Goal: Transaction & Acquisition: Purchase product/service

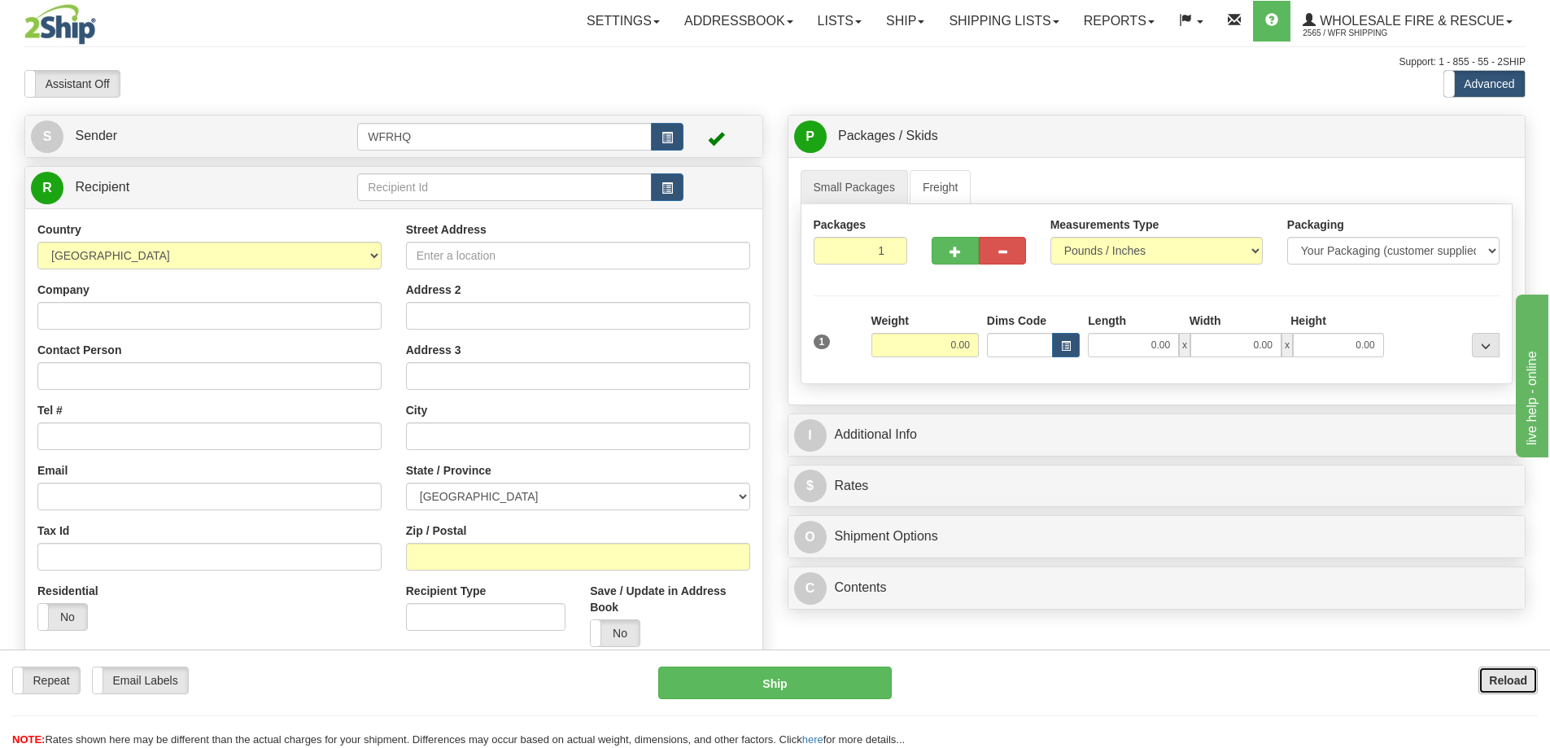
click at [1531, 676] on button "Reload" at bounding box center [1508, 680] width 59 height 28
click at [458, 185] on input "text" at bounding box center [504, 187] width 295 height 28
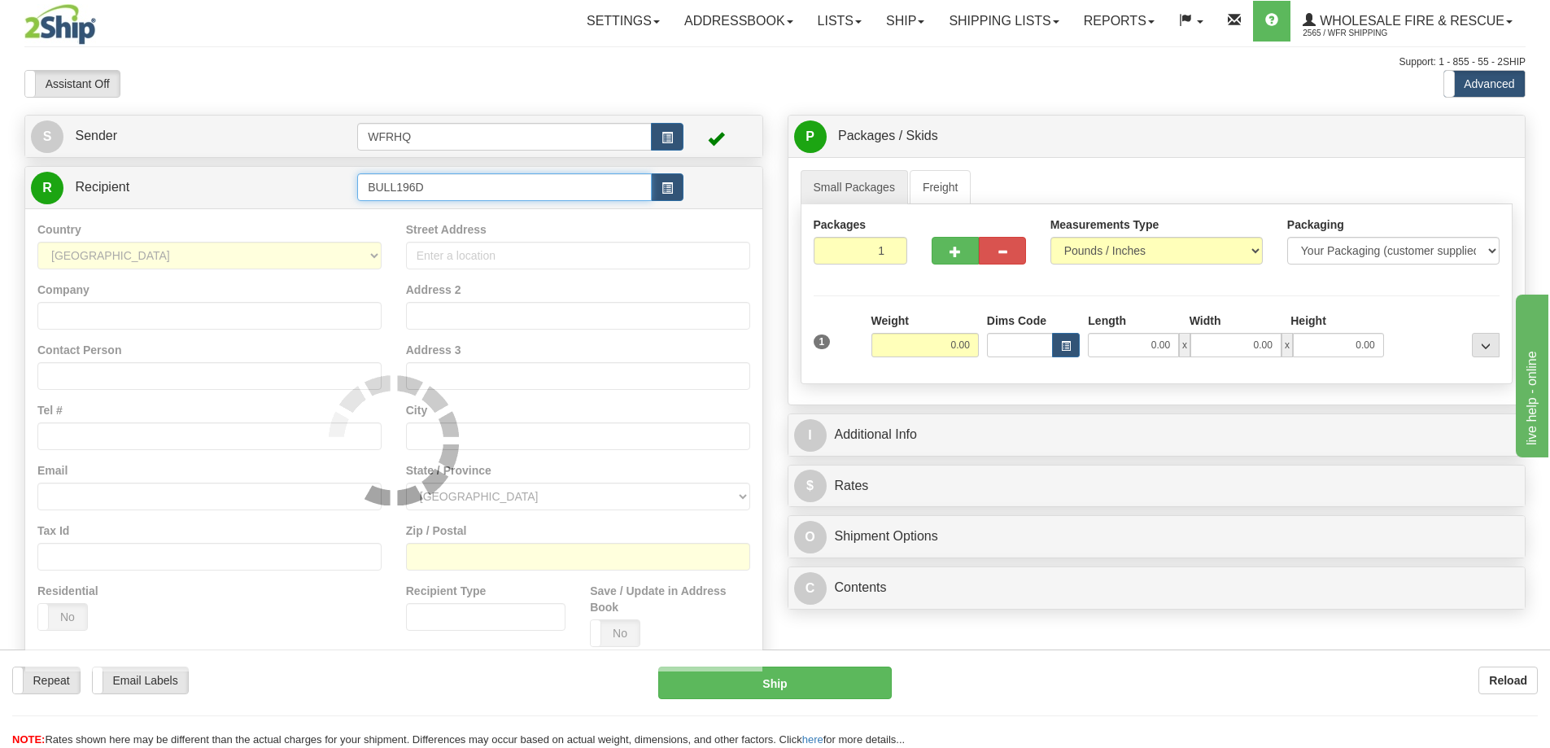
type input "BULL196D"
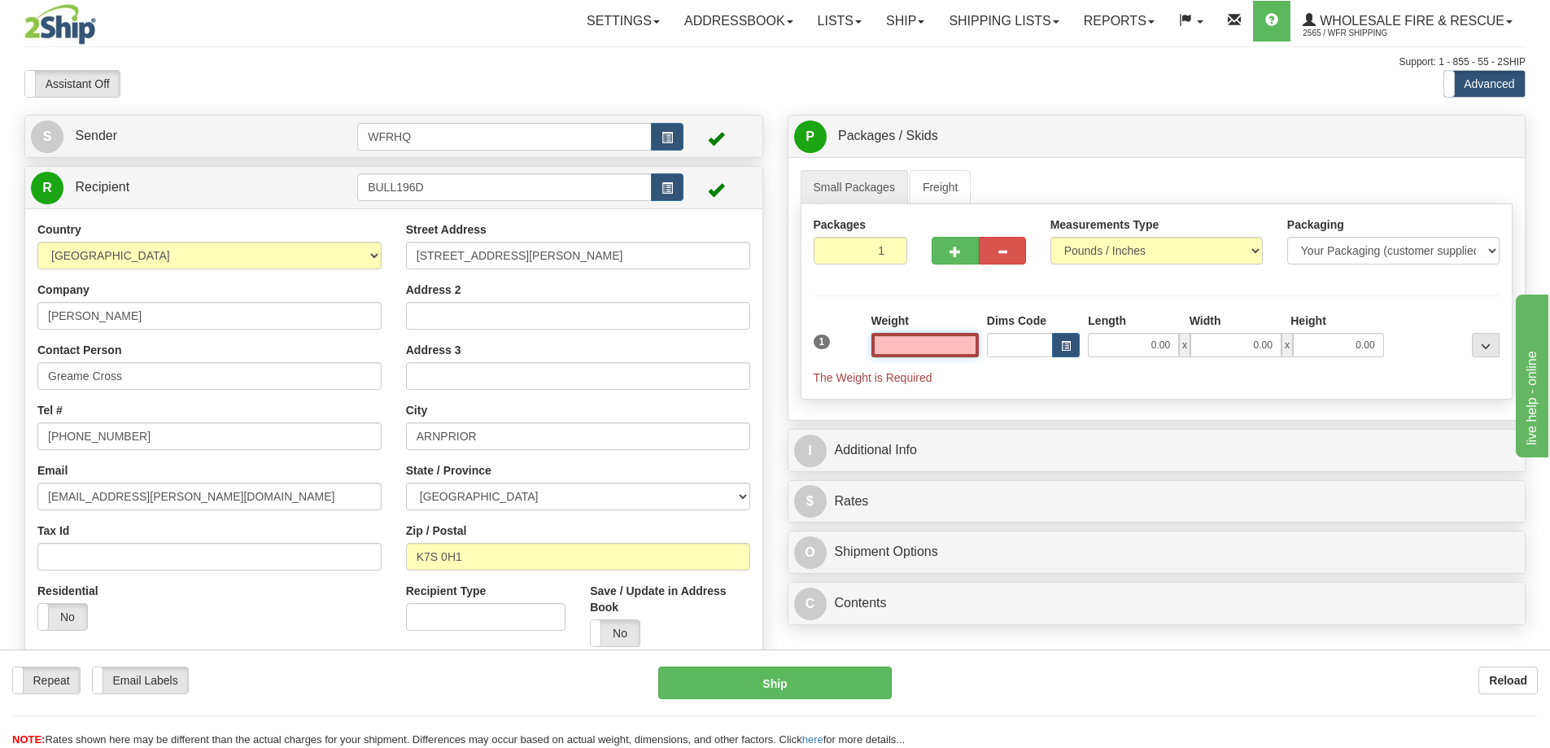
click at [915, 344] on input "text" at bounding box center [925, 345] width 107 height 24
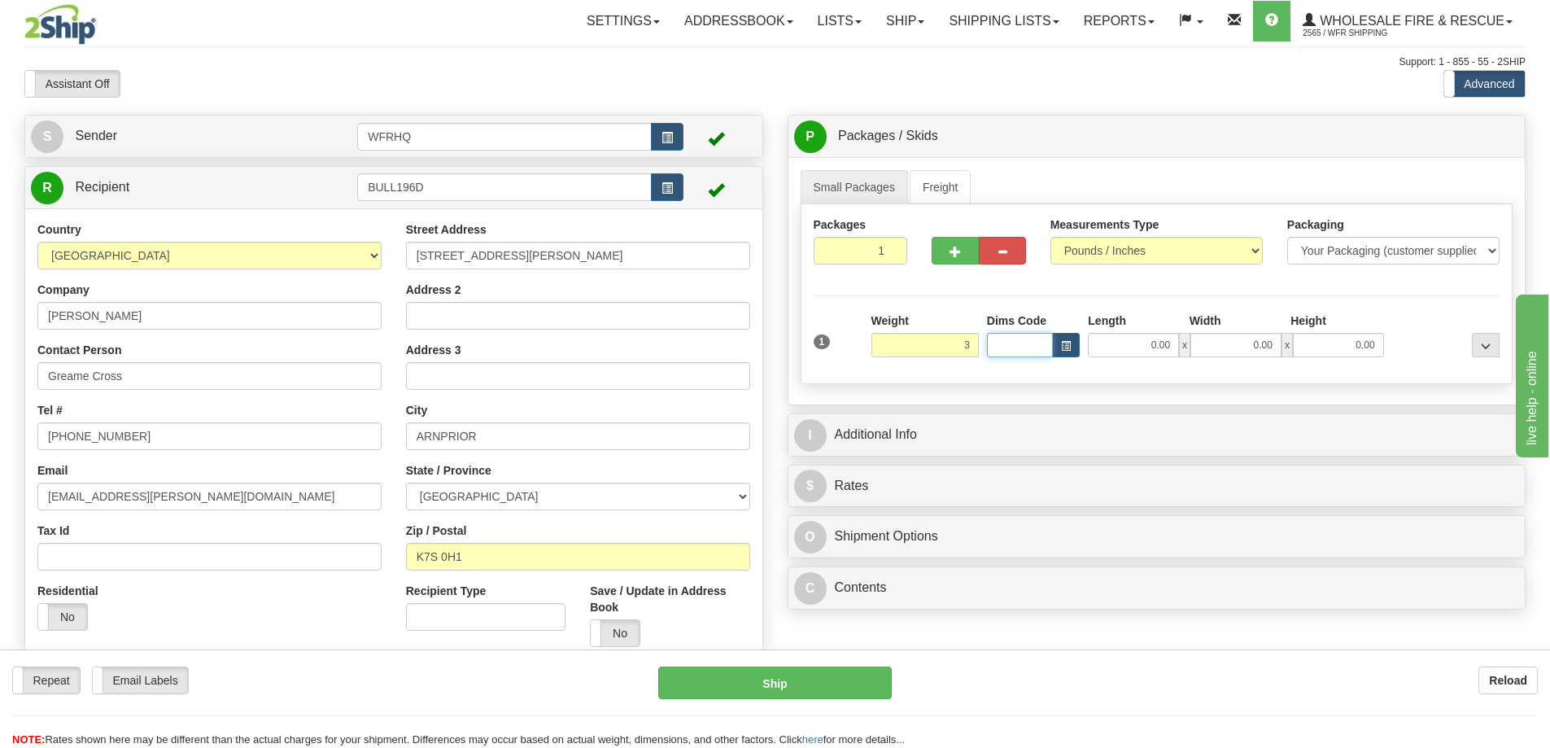
type input "3.00"
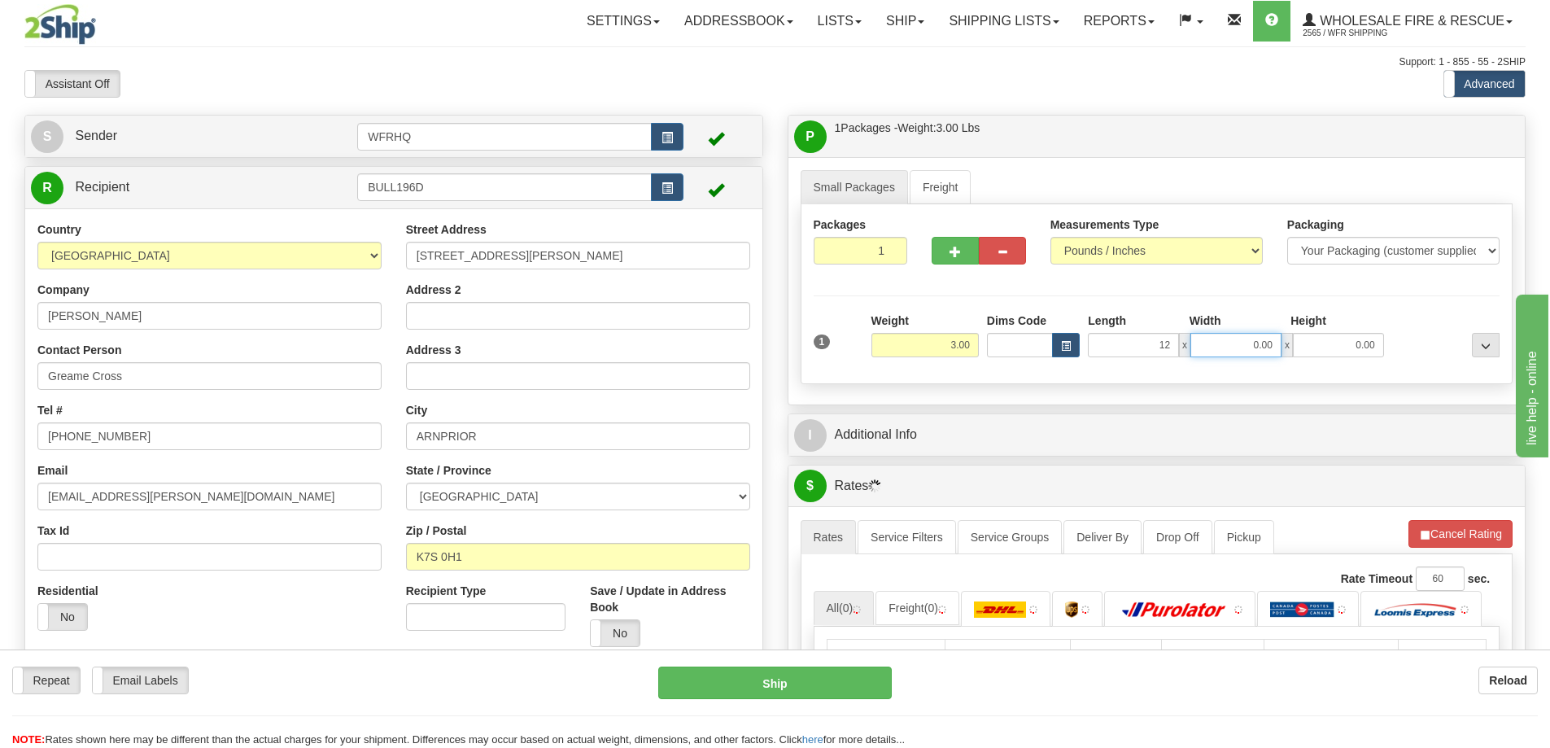
type input "12.00"
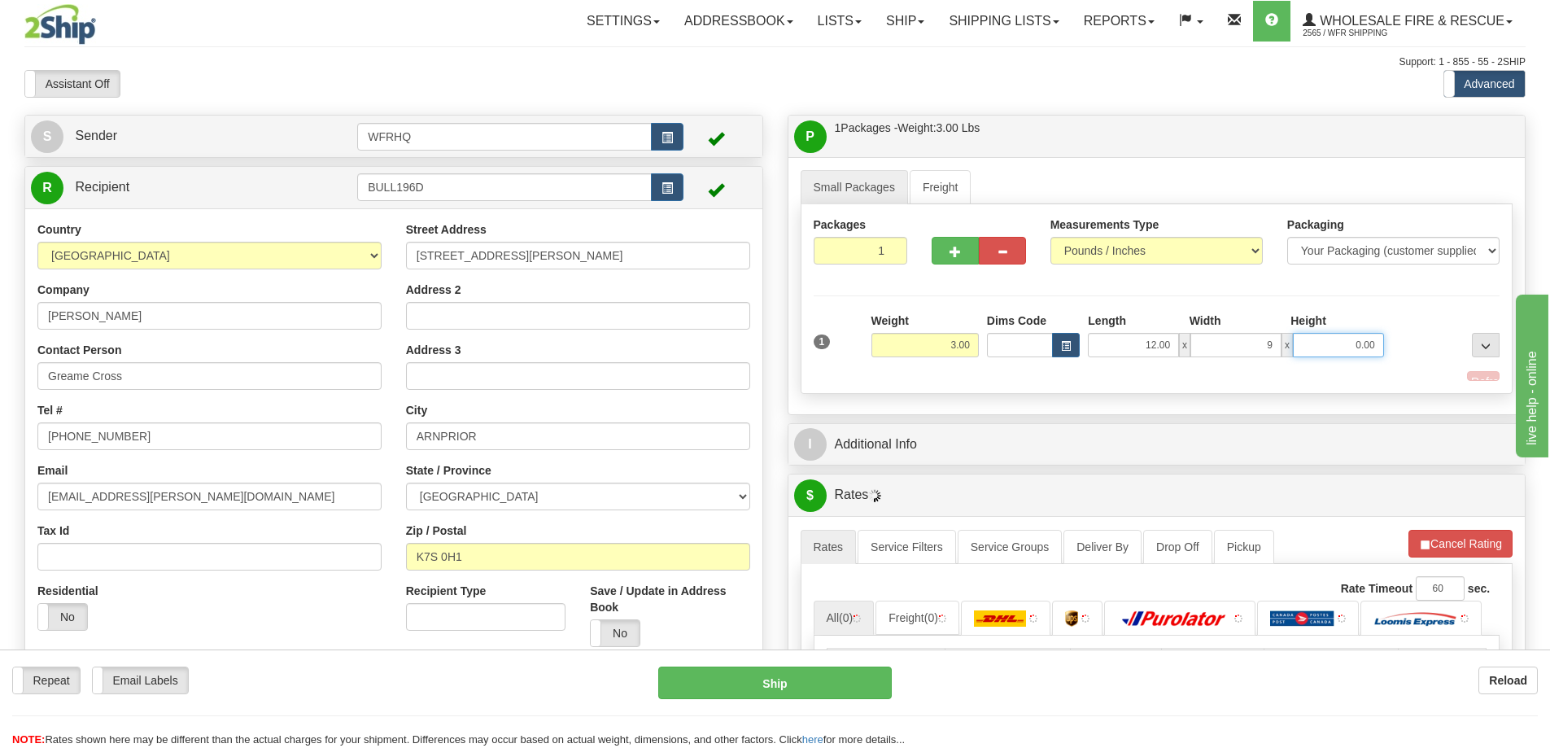
type input "9.00"
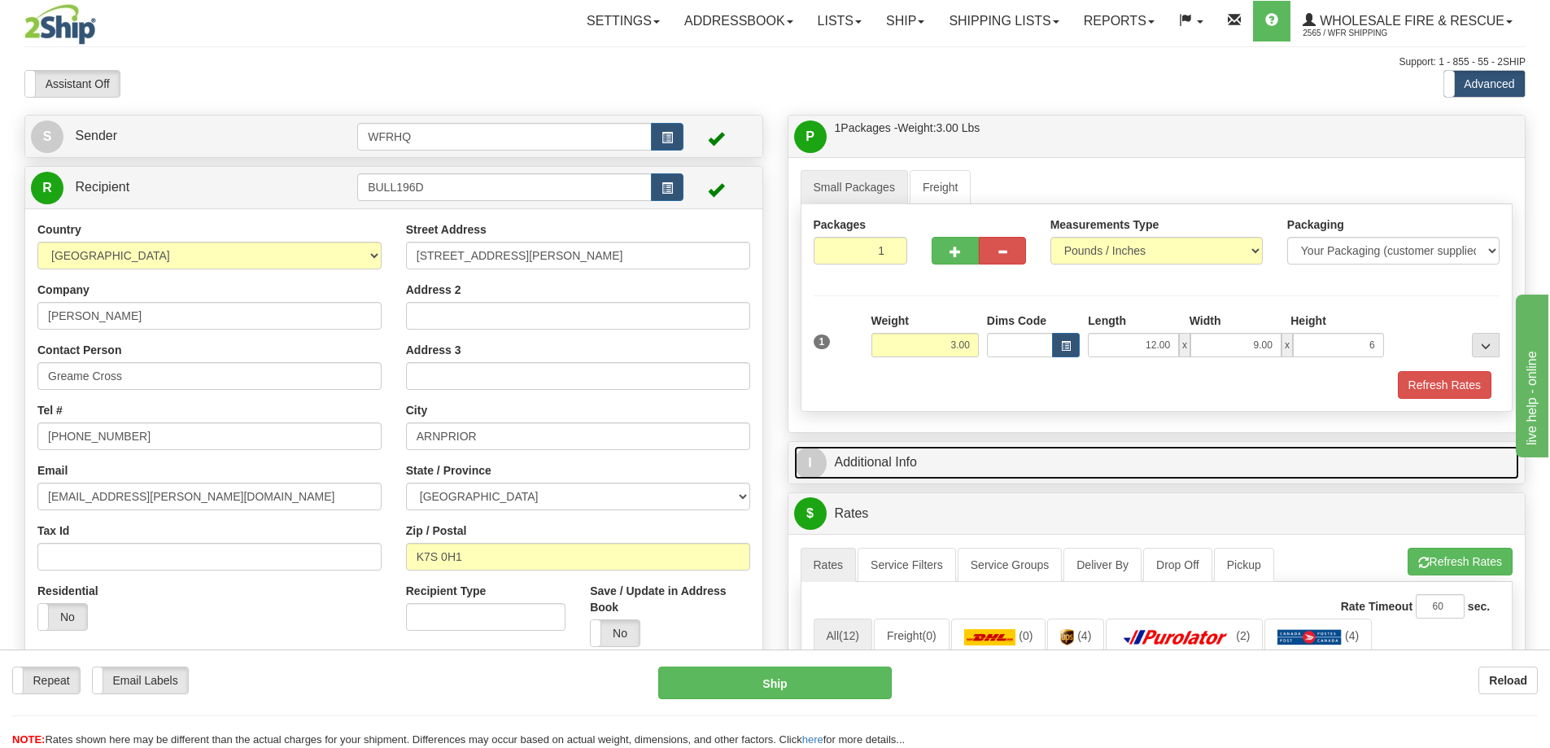
type input "6.00"
click at [1051, 453] on link "I Additional Info" at bounding box center [1157, 462] width 726 height 33
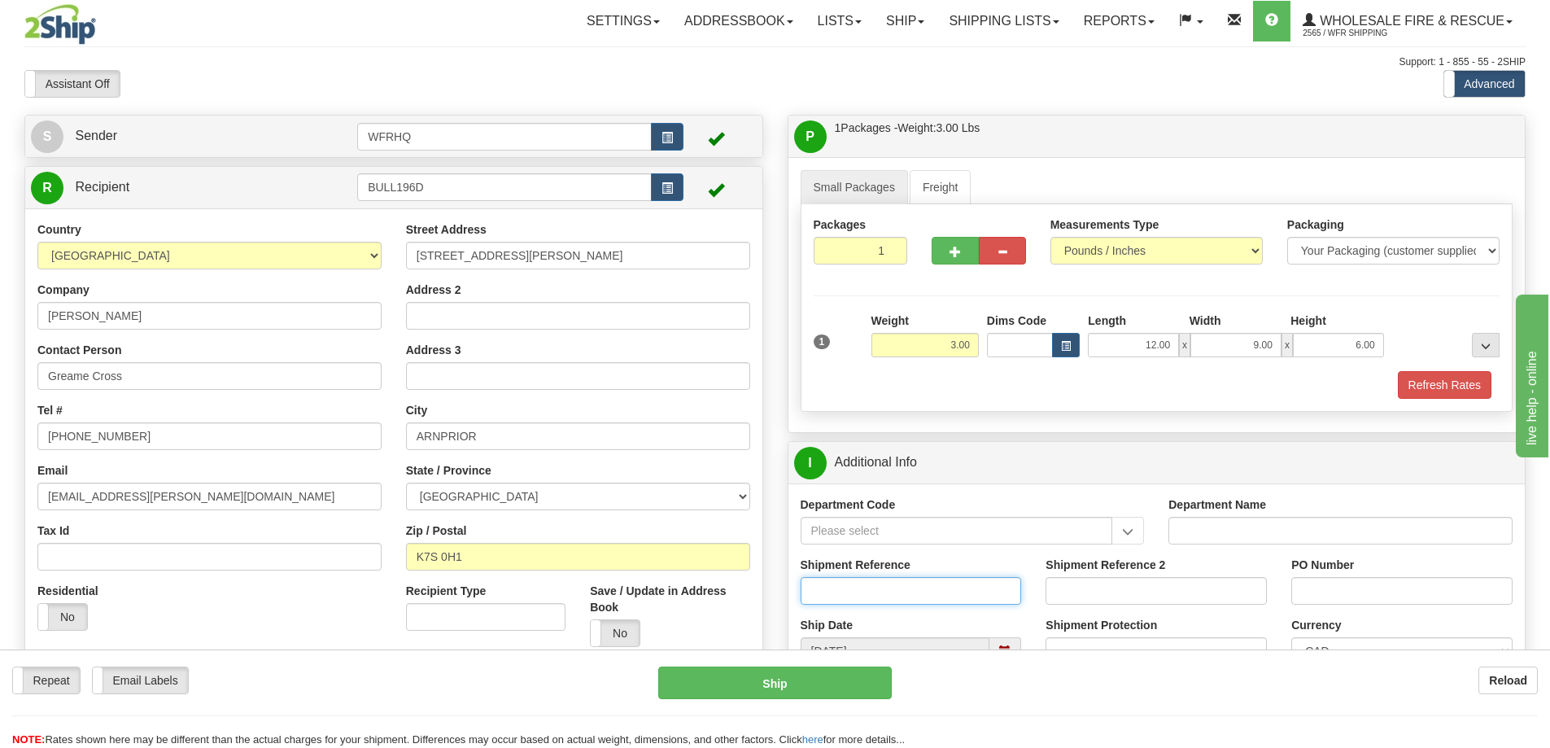
click at [877, 601] on input "Shipment Reference" at bounding box center [911, 591] width 221 height 28
type input "S46404"
click at [1315, 598] on input "PO Number" at bounding box center [1401, 591] width 221 height 28
type input "Return"
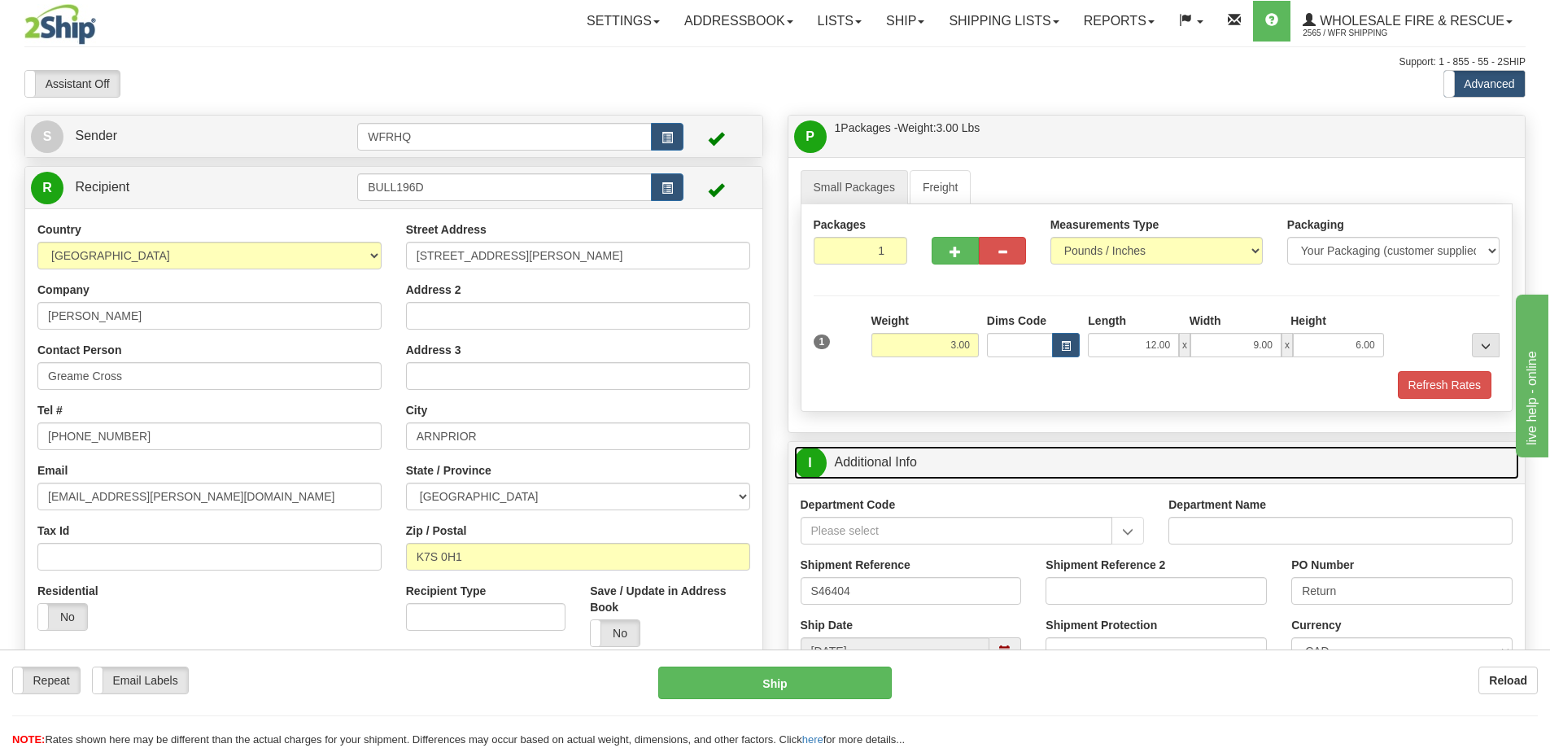
click at [1265, 465] on link "I Additional Info" at bounding box center [1157, 462] width 726 height 33
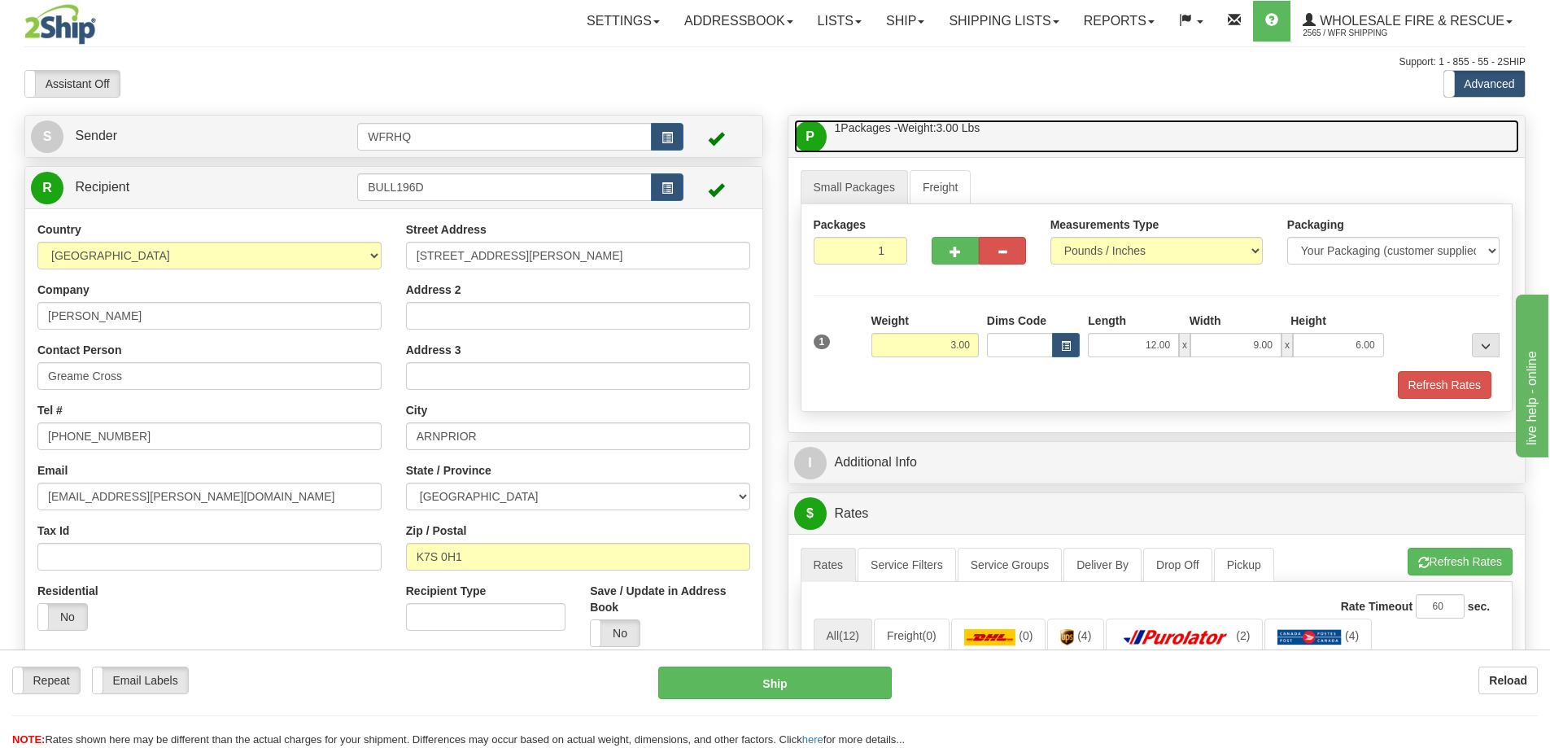
click at [1087, 121] on link "P Packages / Skids 1 Packages - Weight: 3.00 Lbs 1 Skids - Weight: NaN Lbs" at bounding box center [1157, 136] width 726 height 33
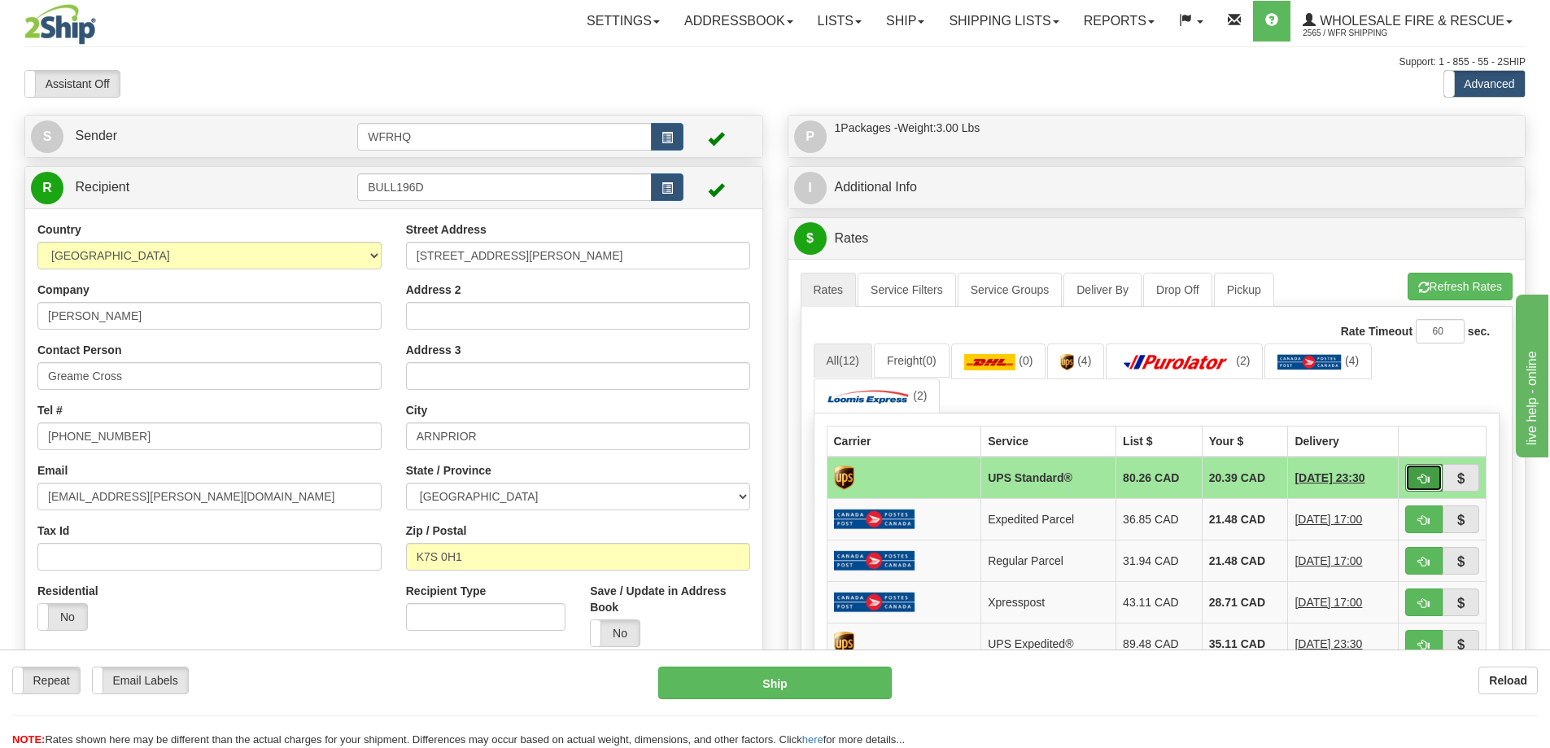
click at [1421, 475] on span "button" at bounding box center [1423, 479] width 11 height 11
type input "11"
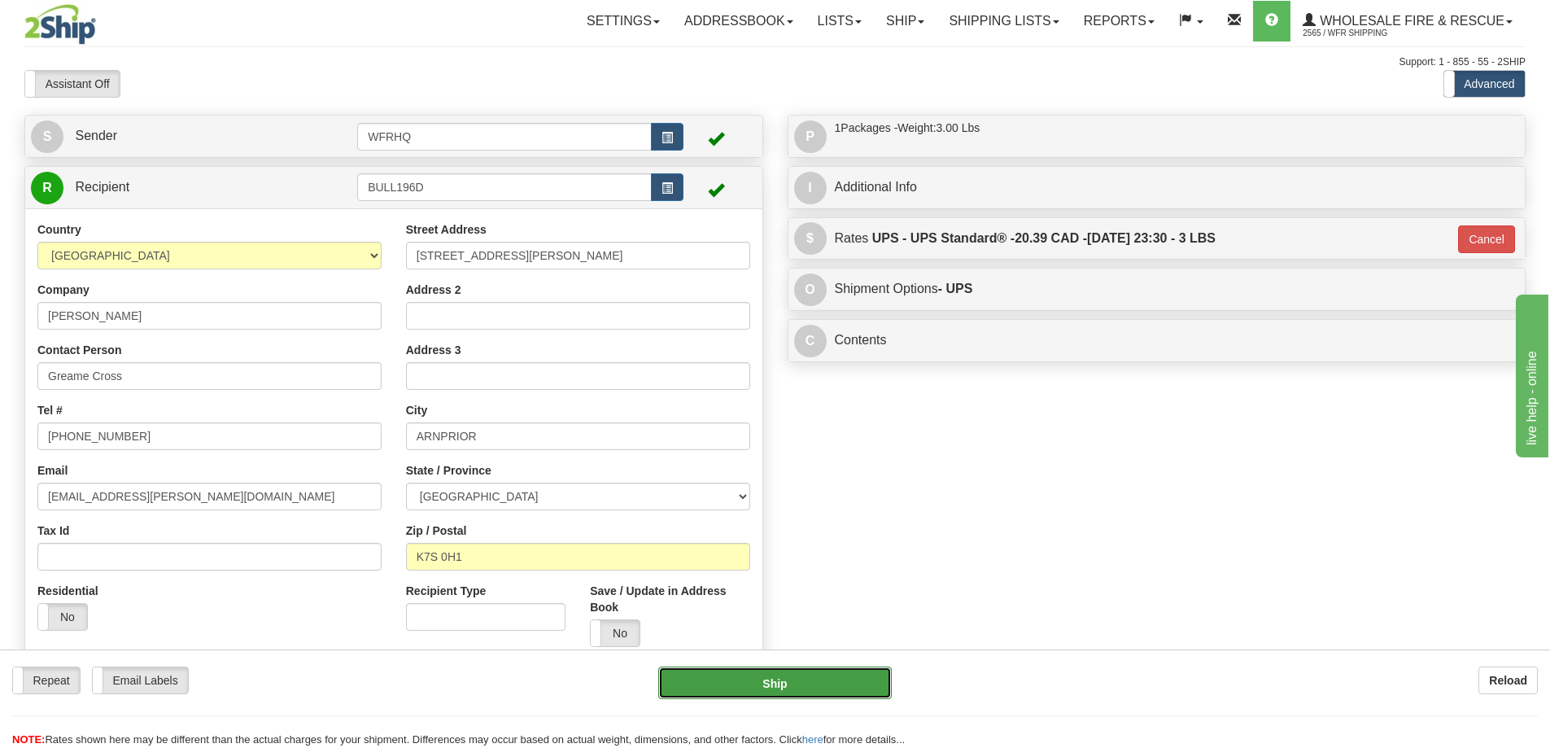
click at [854, 693] on button "Ship" at bounding box center [775, 682] width 234 height 33
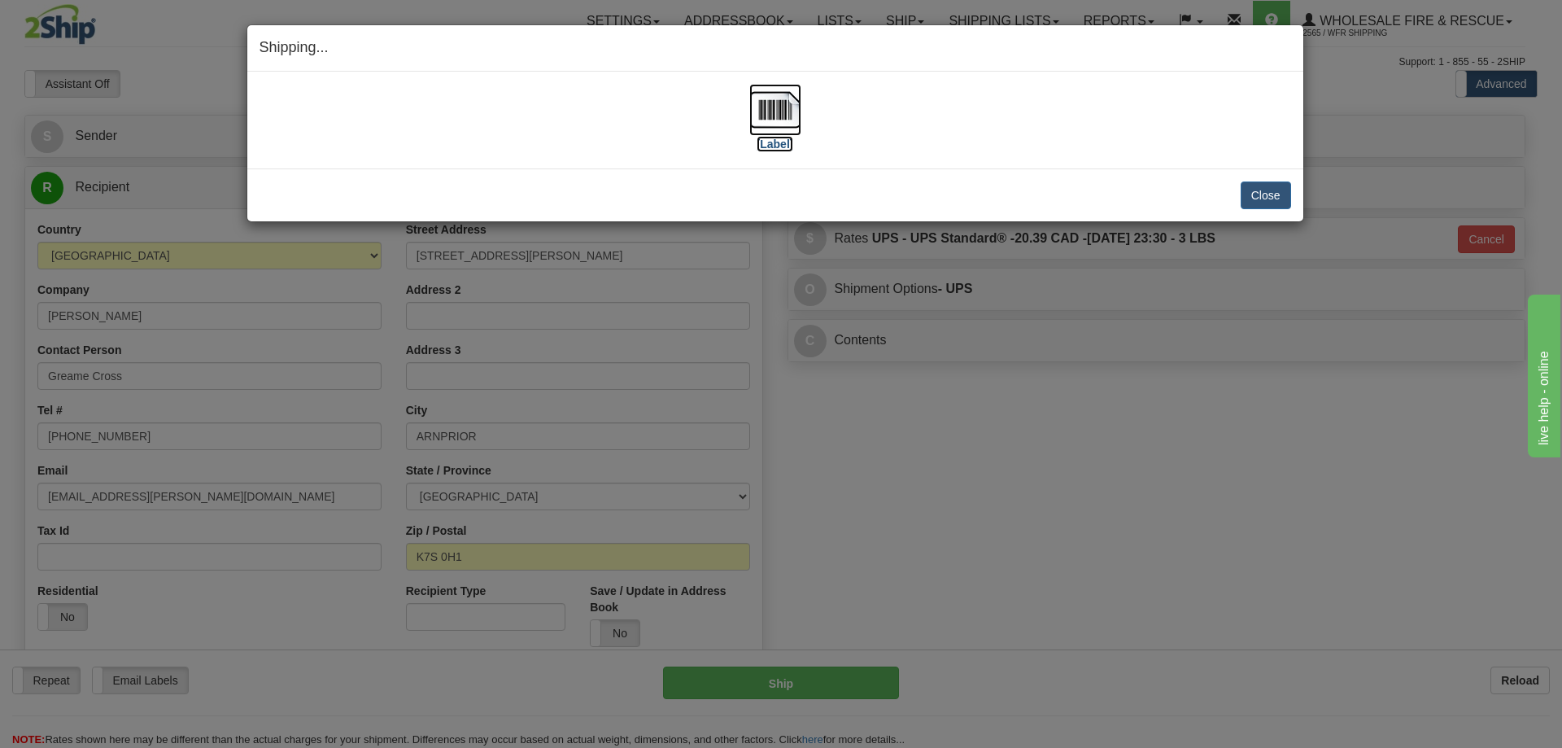
click at [768, 98] on img at bounding box center [776, 110] width 52 height 52
click at [1265, 192] on button "Close" at bounding box center [1266, 195] width 50 height 28
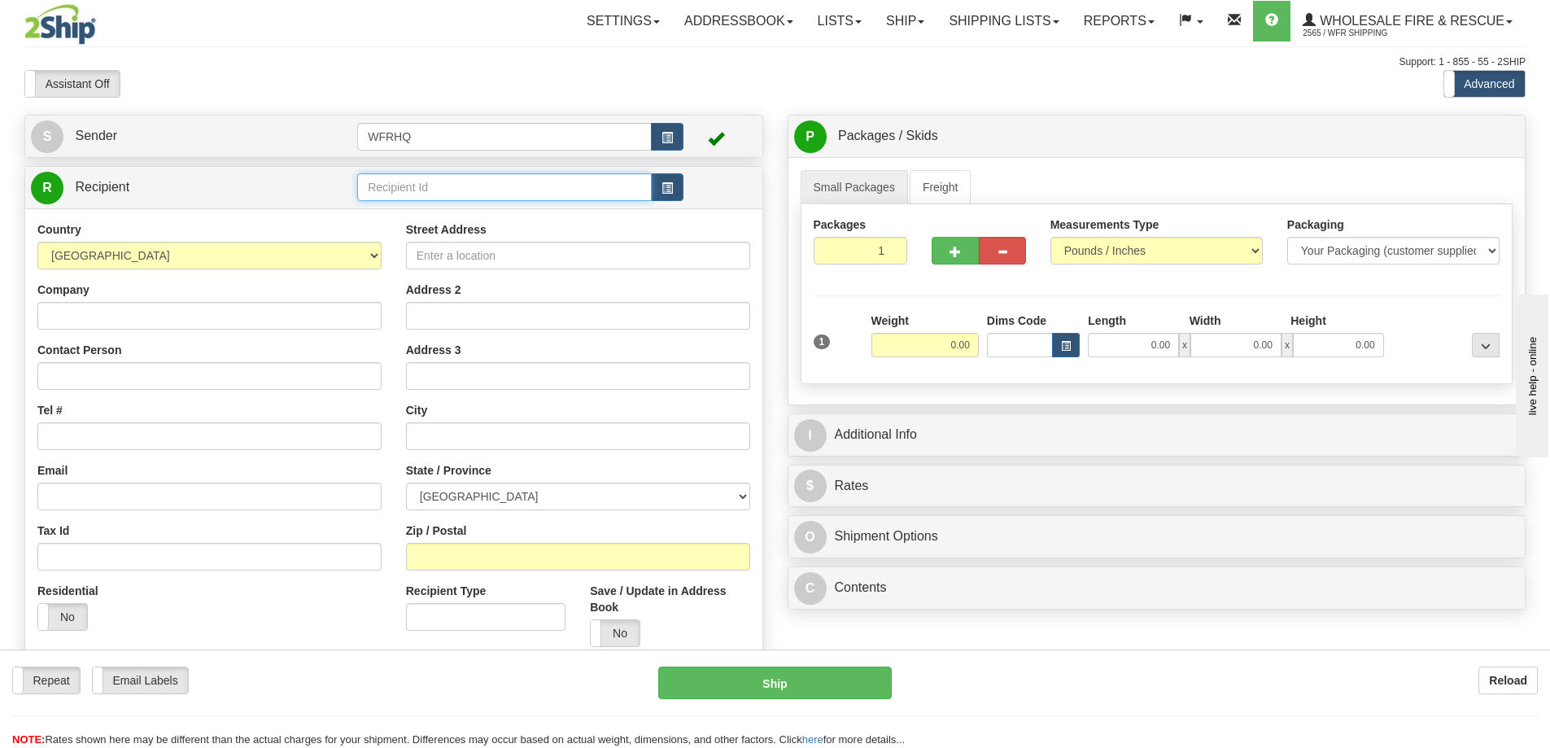
click at [404, 194] on input "text" at bounding box center [504, 187] width 295 height 28
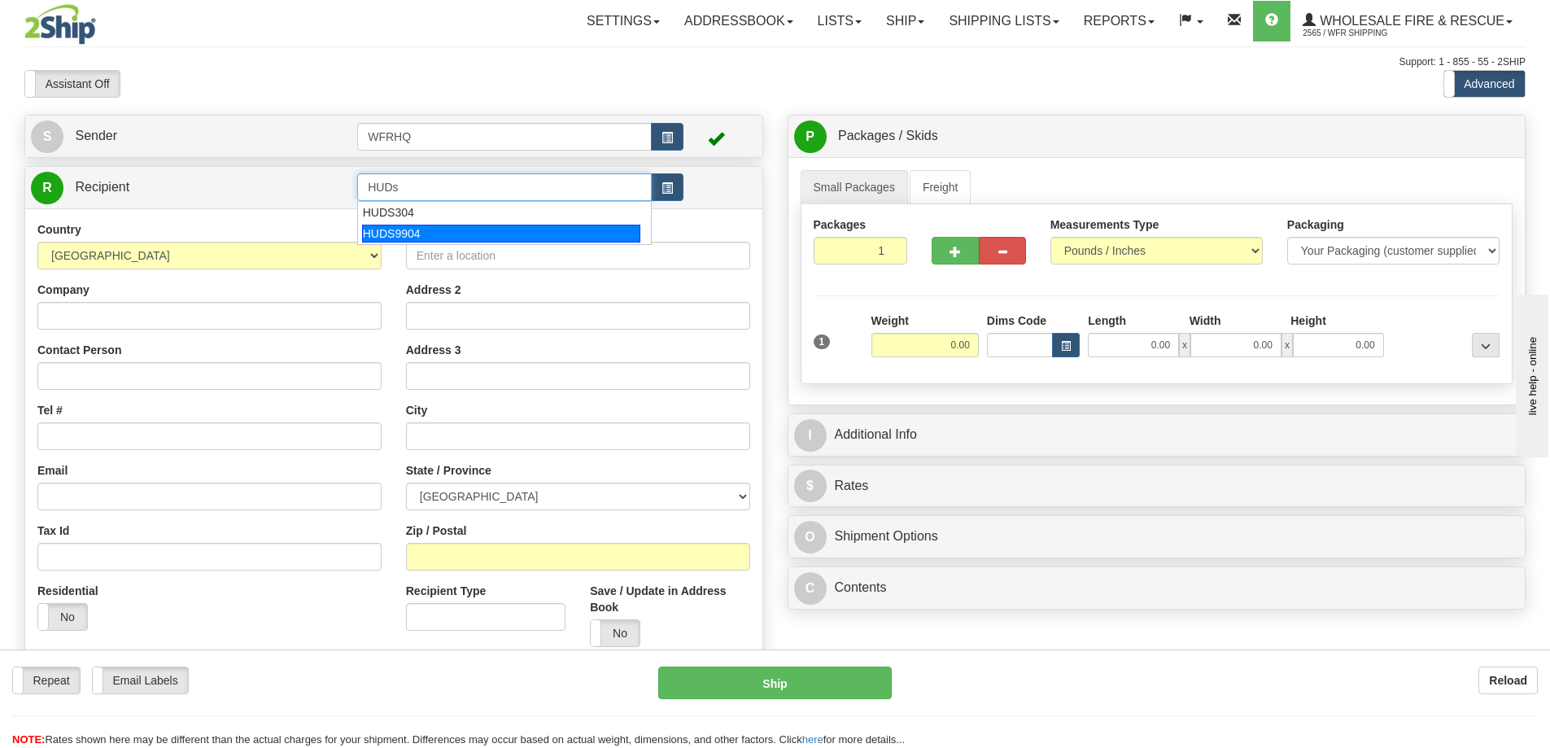
click at [451, 236] on div "HUDS9904" at bounding box center [501, 234] width 279 height 18
type input "HUDS9904"
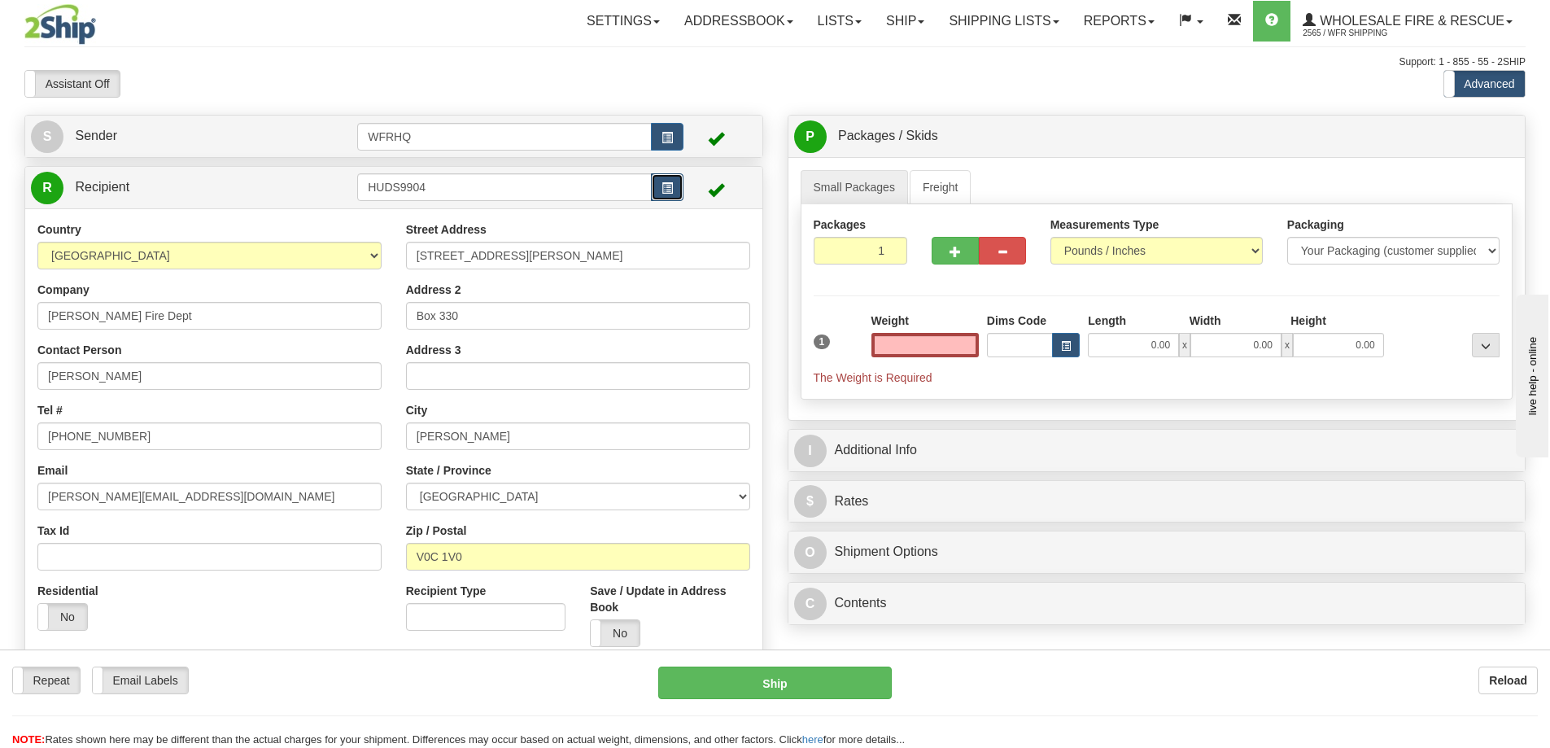
type input "0.00"
click at [666, 192] on span "button" at bounding box center [667, 188] width 11 height 11
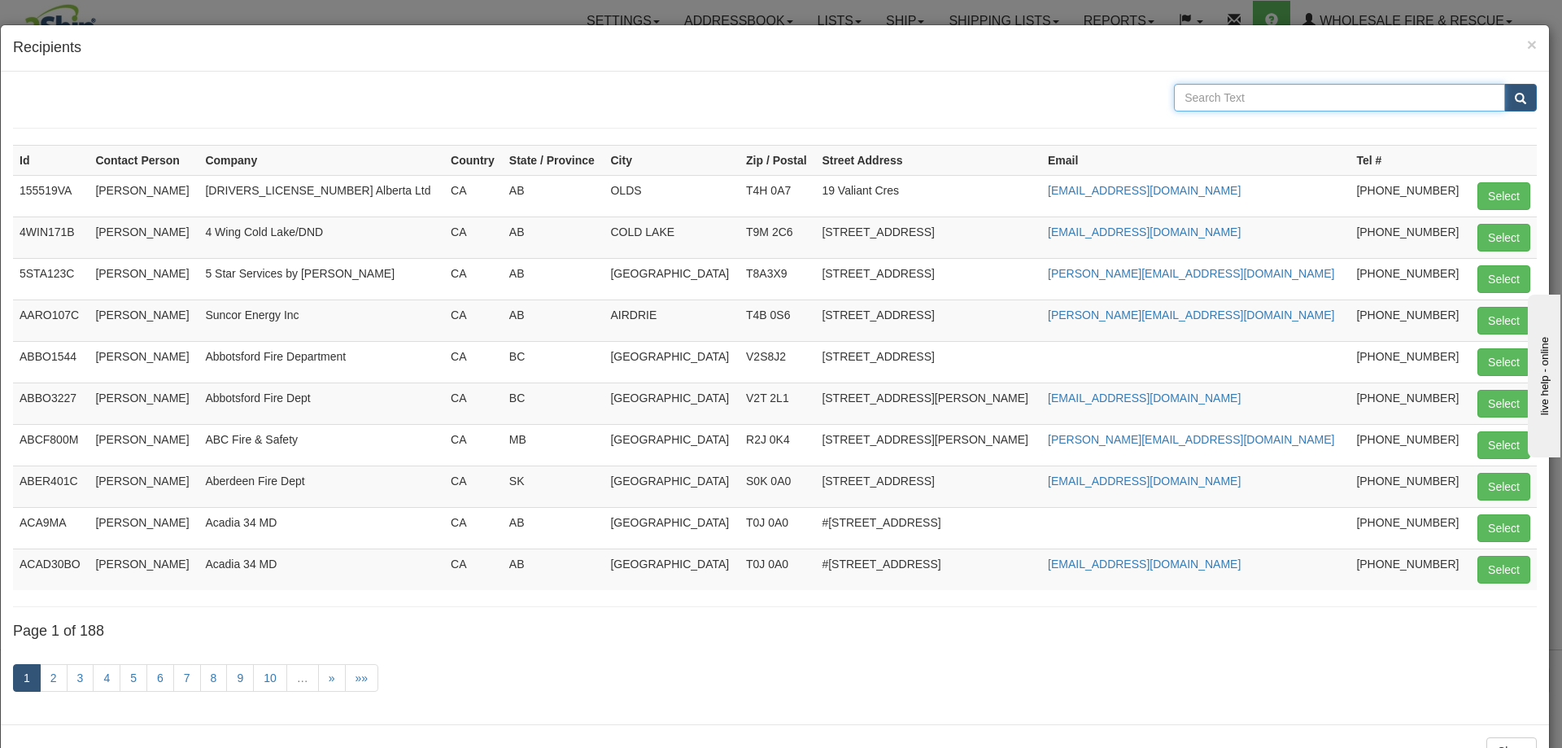
click at [1229, 98] on input "text" at bounding box center [1339, 98] width 331 height 28
type input "Hudson's"
click at [1505, 84] on button "submit" at bounding box center [1521, 98] width 33 height 28
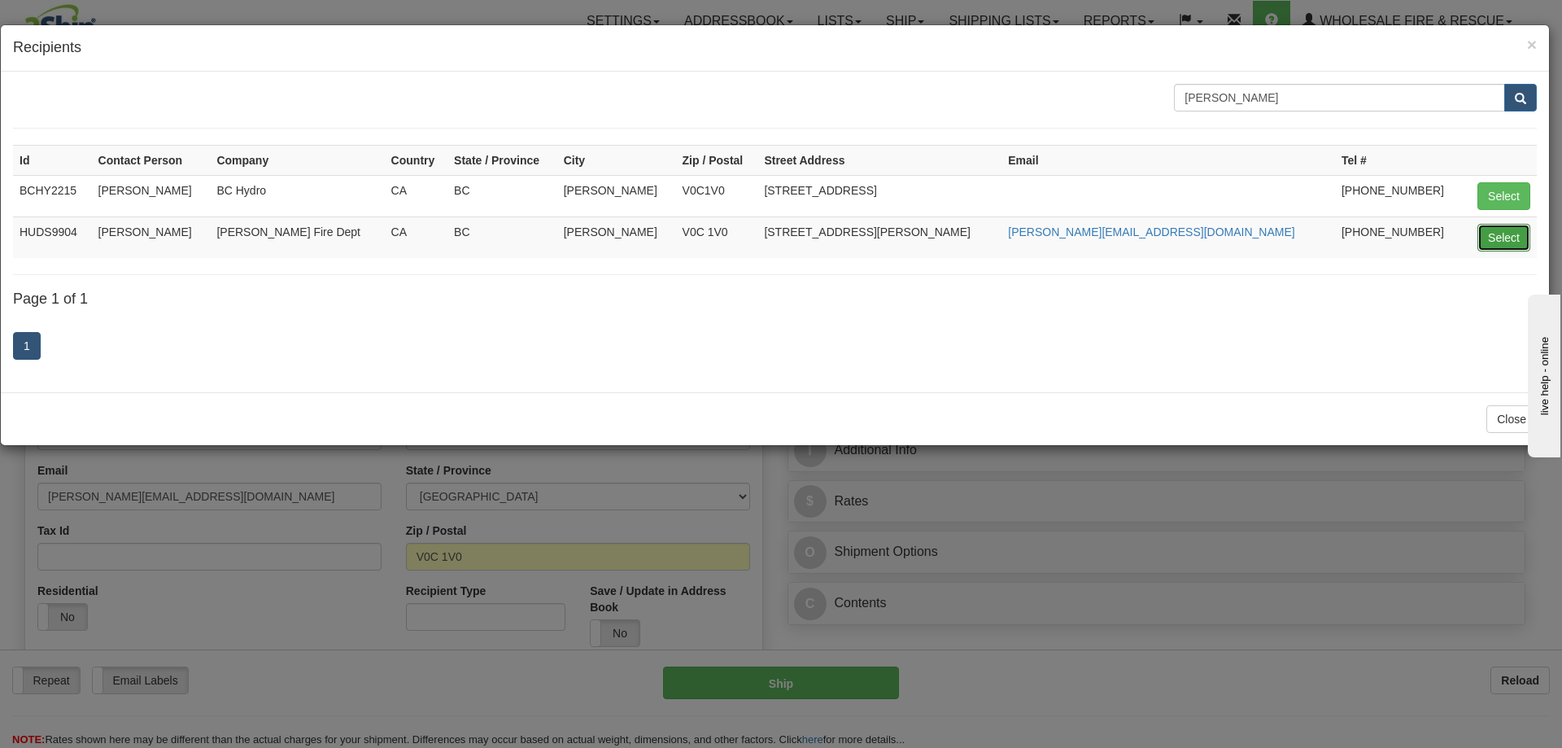
click at [1518, 234] on button "Select" at bounding box center [1504, 238] width 53 height 28
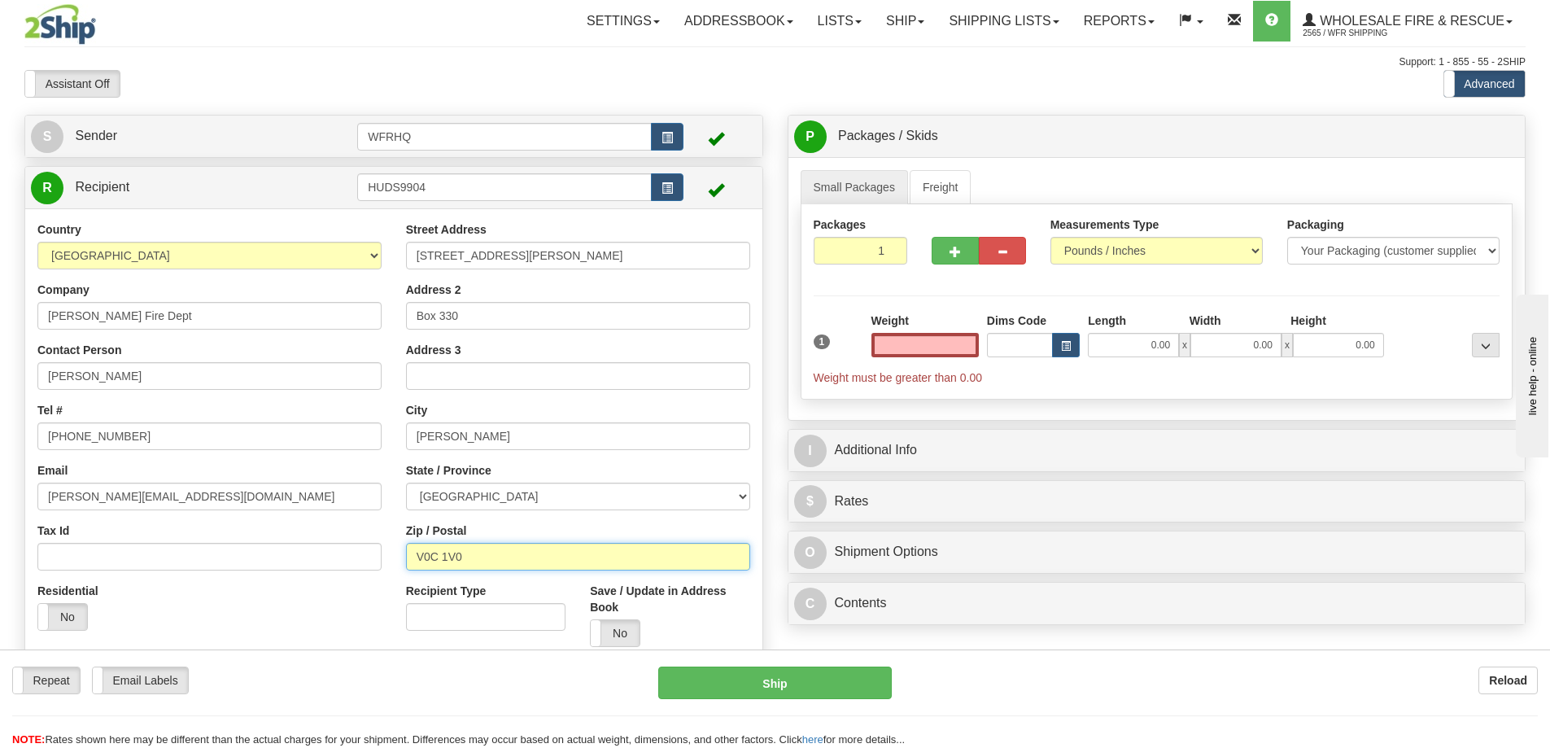
type input "0.00"
drag, startPoint x: 481, startPoint y: 556, endPoint x: -92, endPoint y: 546, distance: 573.0
click at [0, 546] on html "Training Course Close Toggle navigation Settings Shipping Preferences New Sende…" at bounding box center [775, 374] width 1550 height 748
click at [933, 347] on input "0.00" at bounding box center [925, 345] width 107 height 24
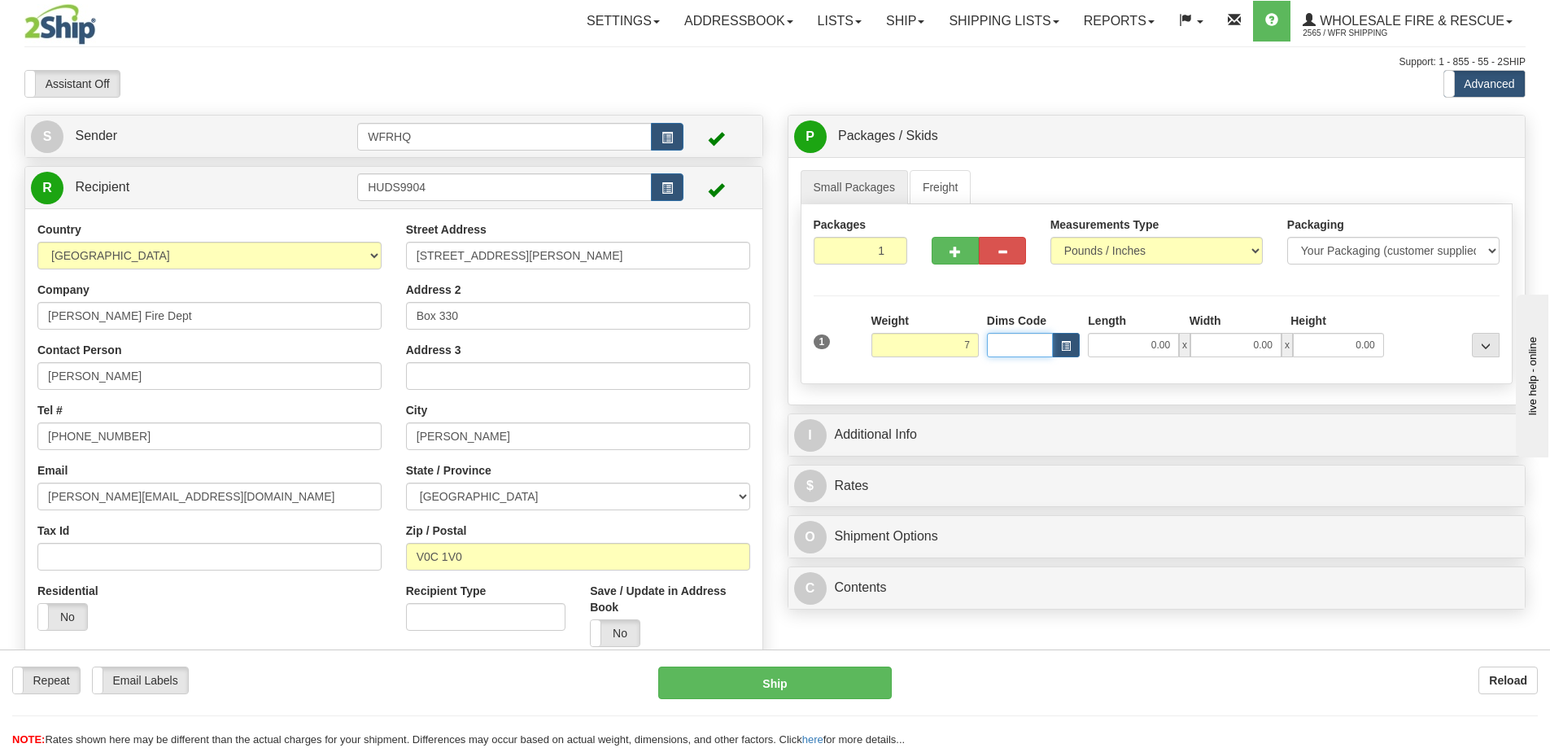
type input "7.00"
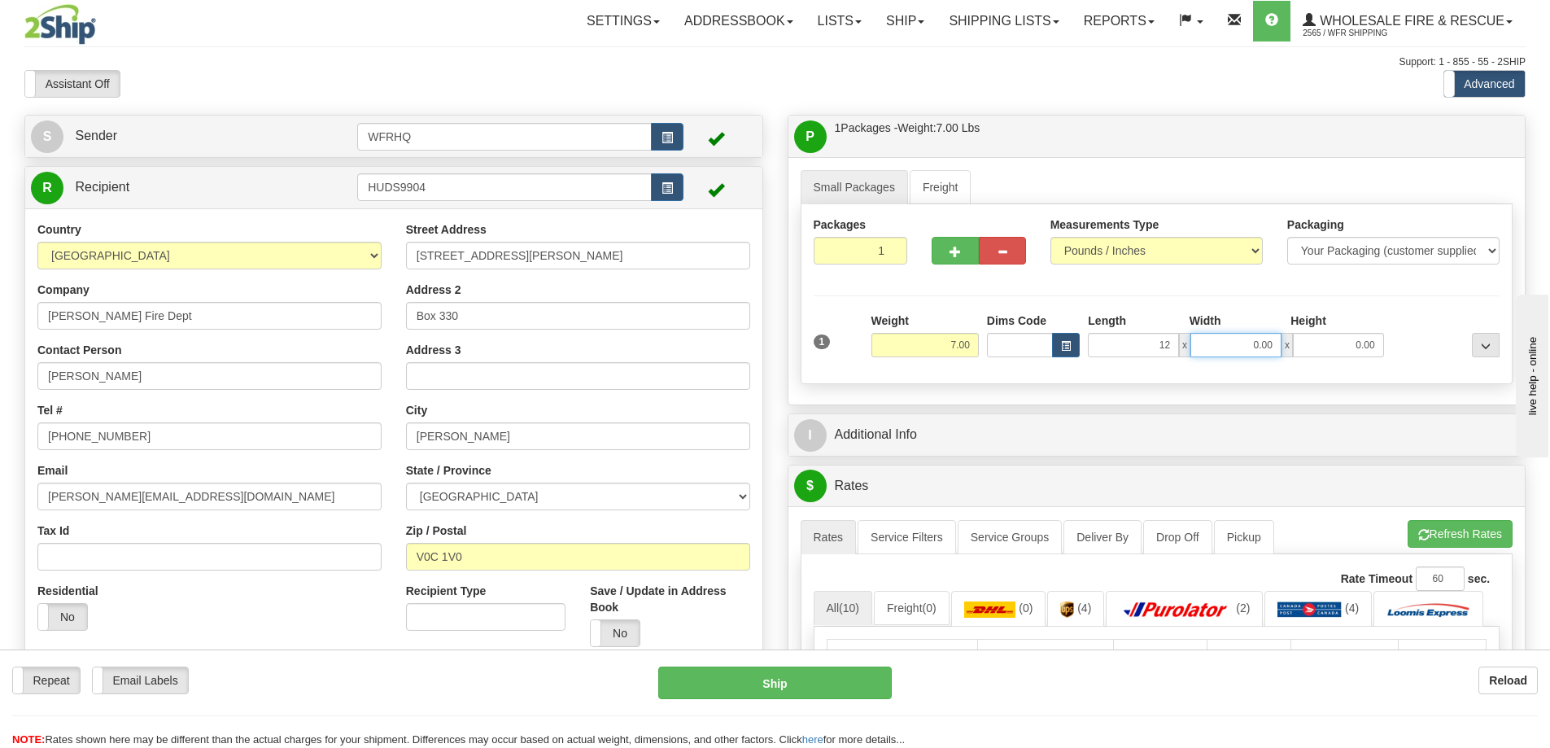
type input "12.00"
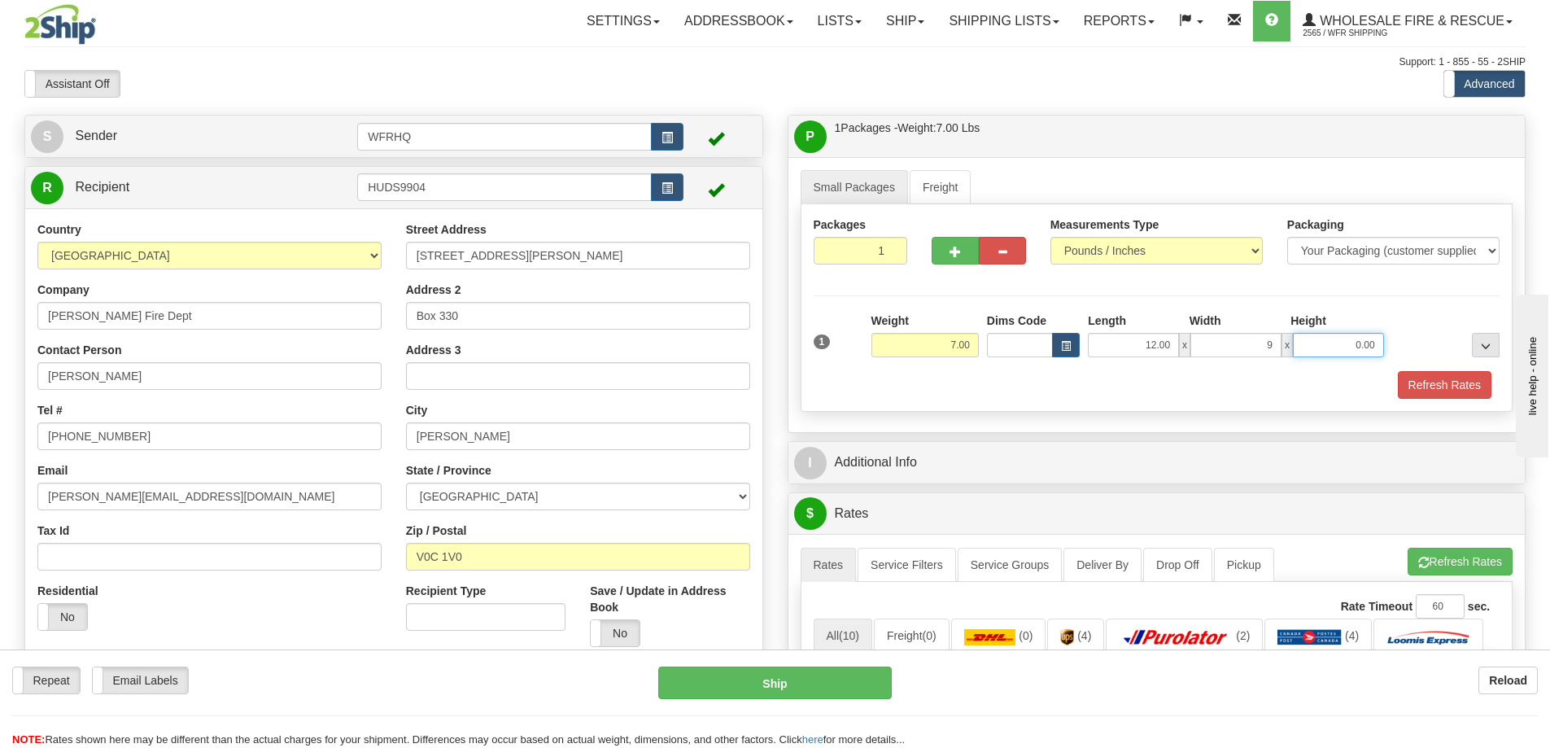
type input "9.00"
type input "12.00"
click at [1120, 399] on div "Packages 1 1 Measurements Type" at bounding box center [1157, 308] width 713 height 208
click at [1427, 385] on button "Refresh Rates" at bounding box center [1445, 385] width 94 height 28
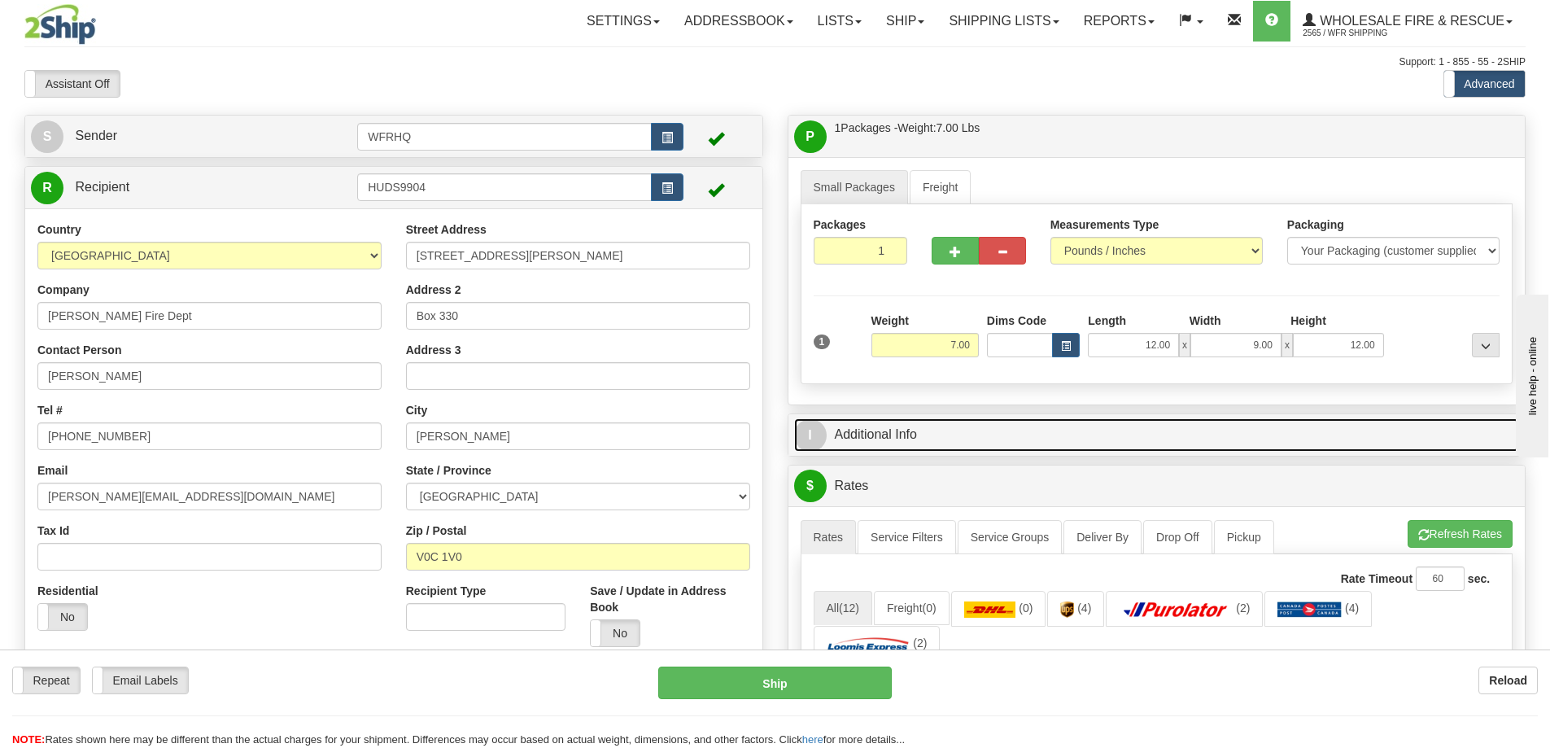
click at [994, 433] on link "I Additional Info" at bounding box center [1157, 434] width 726 height 33
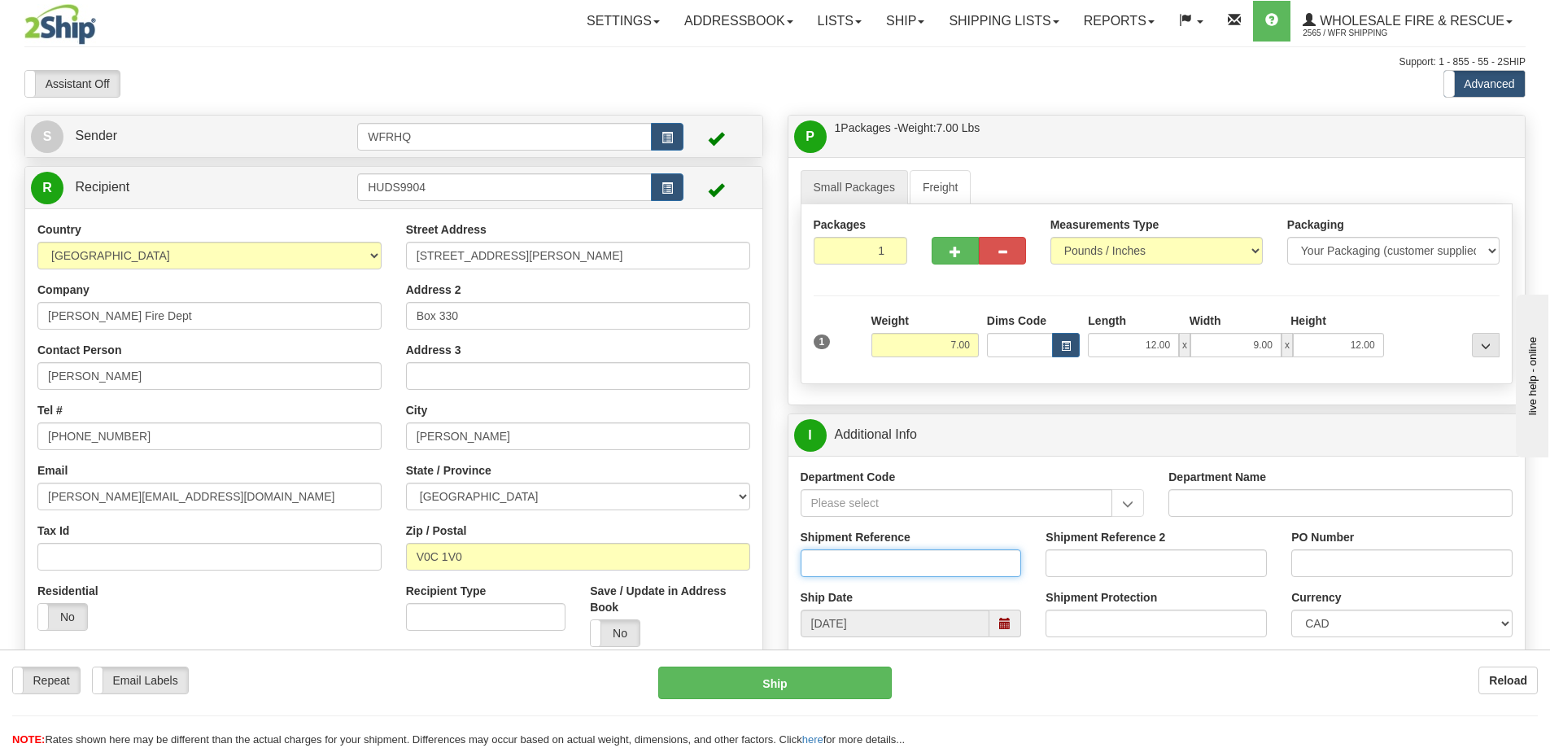
click at [871, 570] on input "Shipment Reference" at bounding box center [911, 563] width 221 height 28
click at [846, 530] on label "Shipment Reference" at bounding box center [856, 537] width 110 height 16
click at [846, 549] on input "Shipment Reference" at bounding box center [911, 563] width 221 height 28
type input "S37344-29619"
click at [1313, 566] on input "PO Number" at bounding box center [1401, 563] width 221 height 28
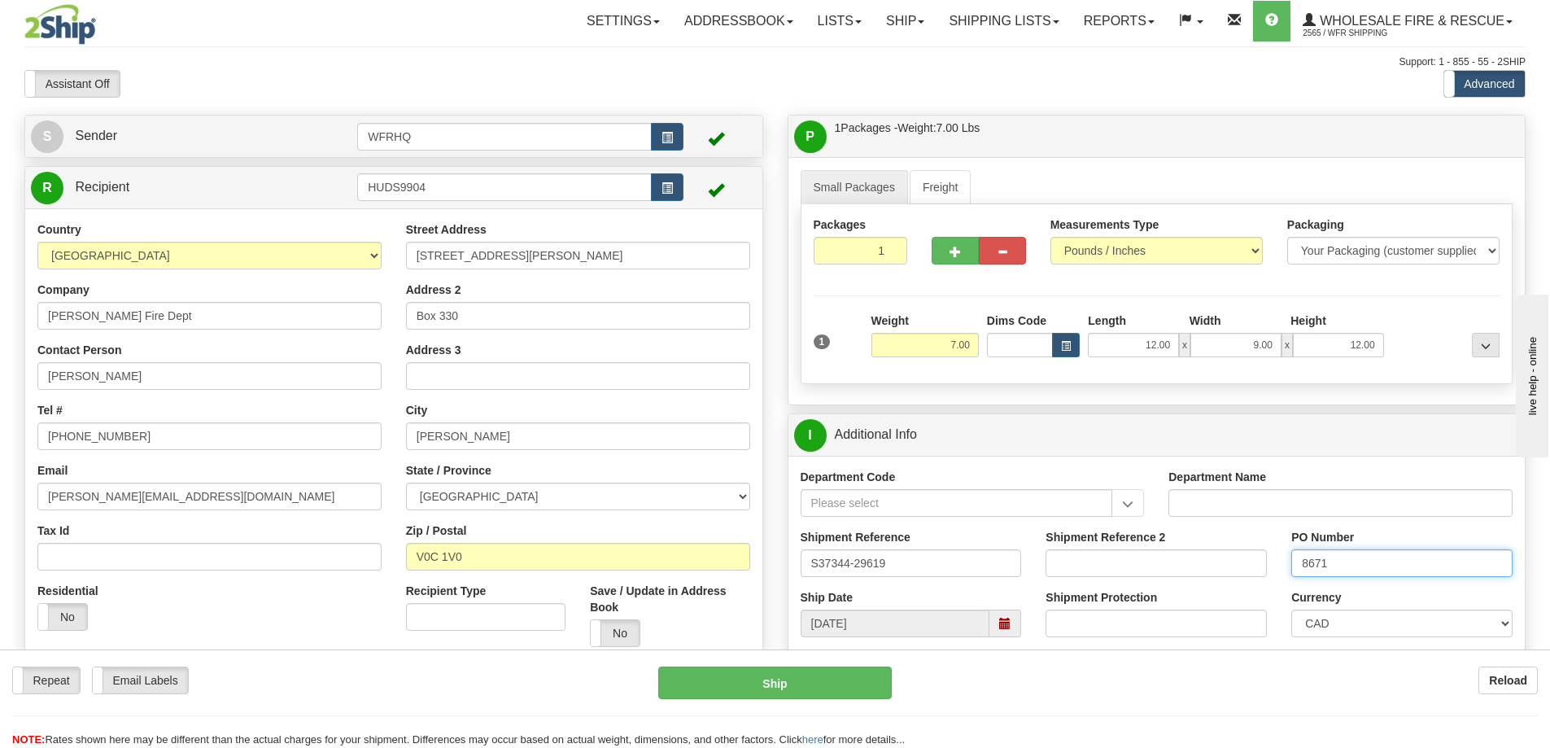
type input "8671"
click at [1251, 550] on input "Shipment Reference 2" at bounding box center [1156, 563] width 221 height 28
click at [1287, 535] on div "PO Number 8671" at bounding box center [1402, 559] width 246 height 60
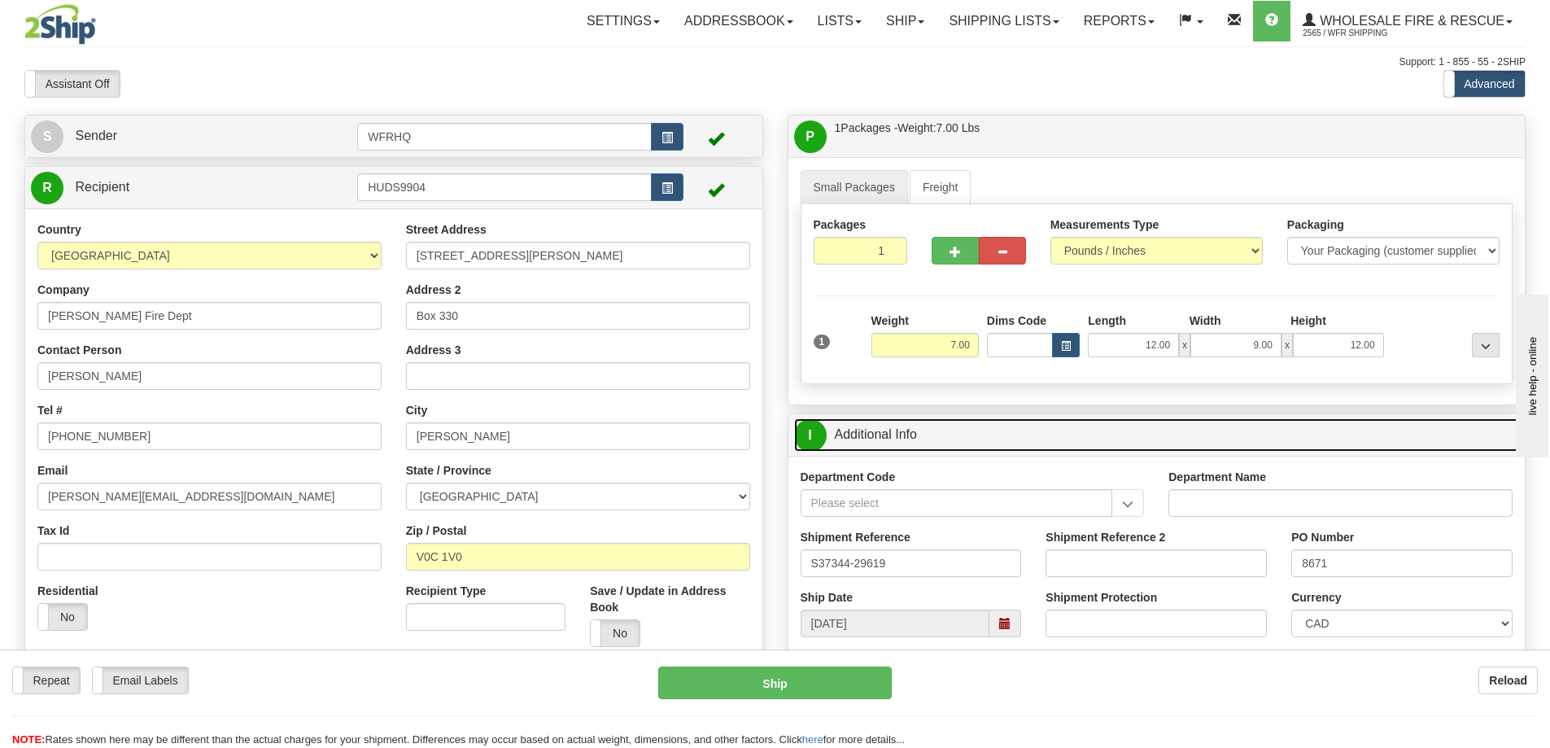
click at [1267, 435] on link "I Additional Info" at bounding box center [1157, 434] width 726 height 33
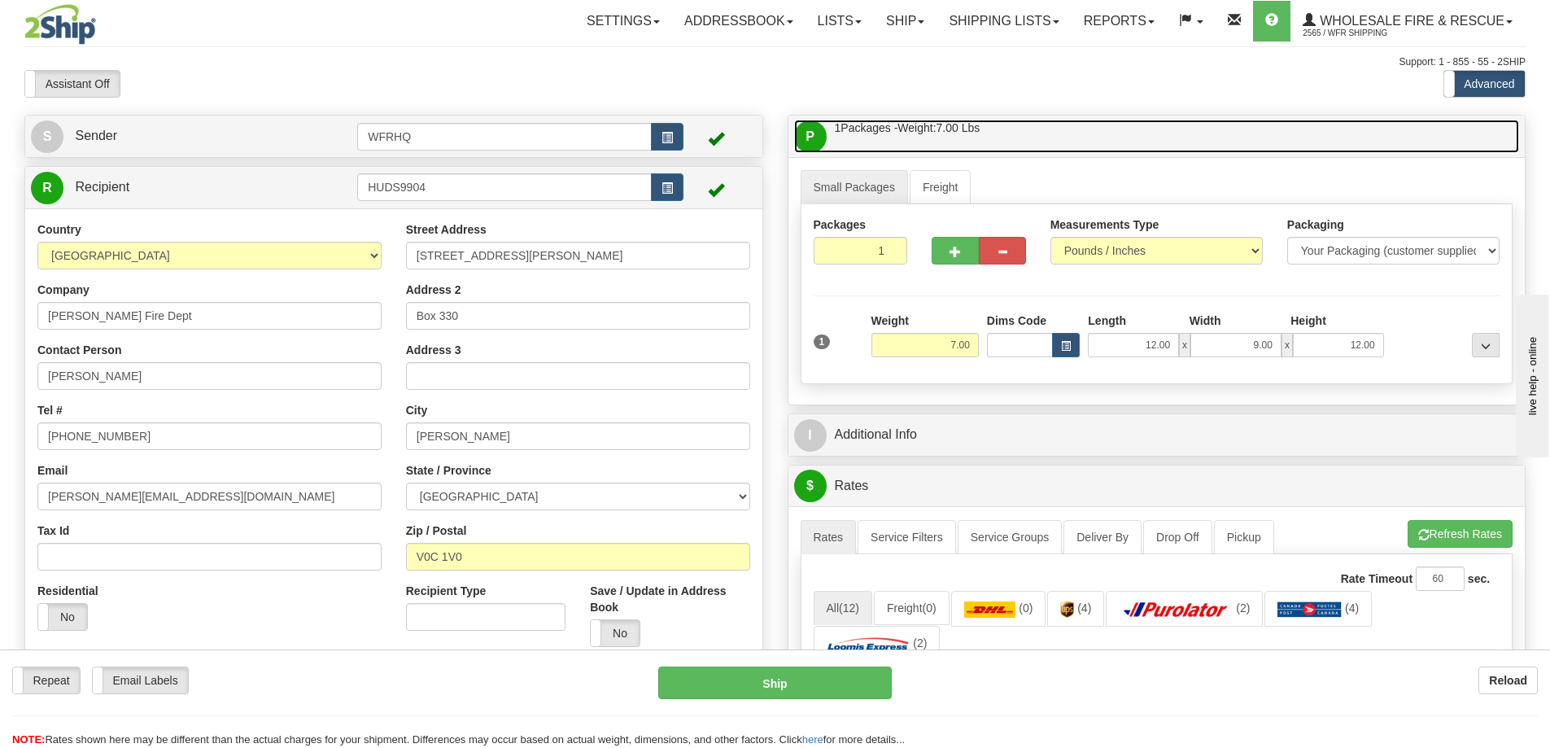
click at [1192, 142] on link "P Packages / Skids 1 Packages - Weight: 7.00 Lbs 1 Skids - Weight: NaN Lbs" at bounding box center [1157, 136] width 726 height 33
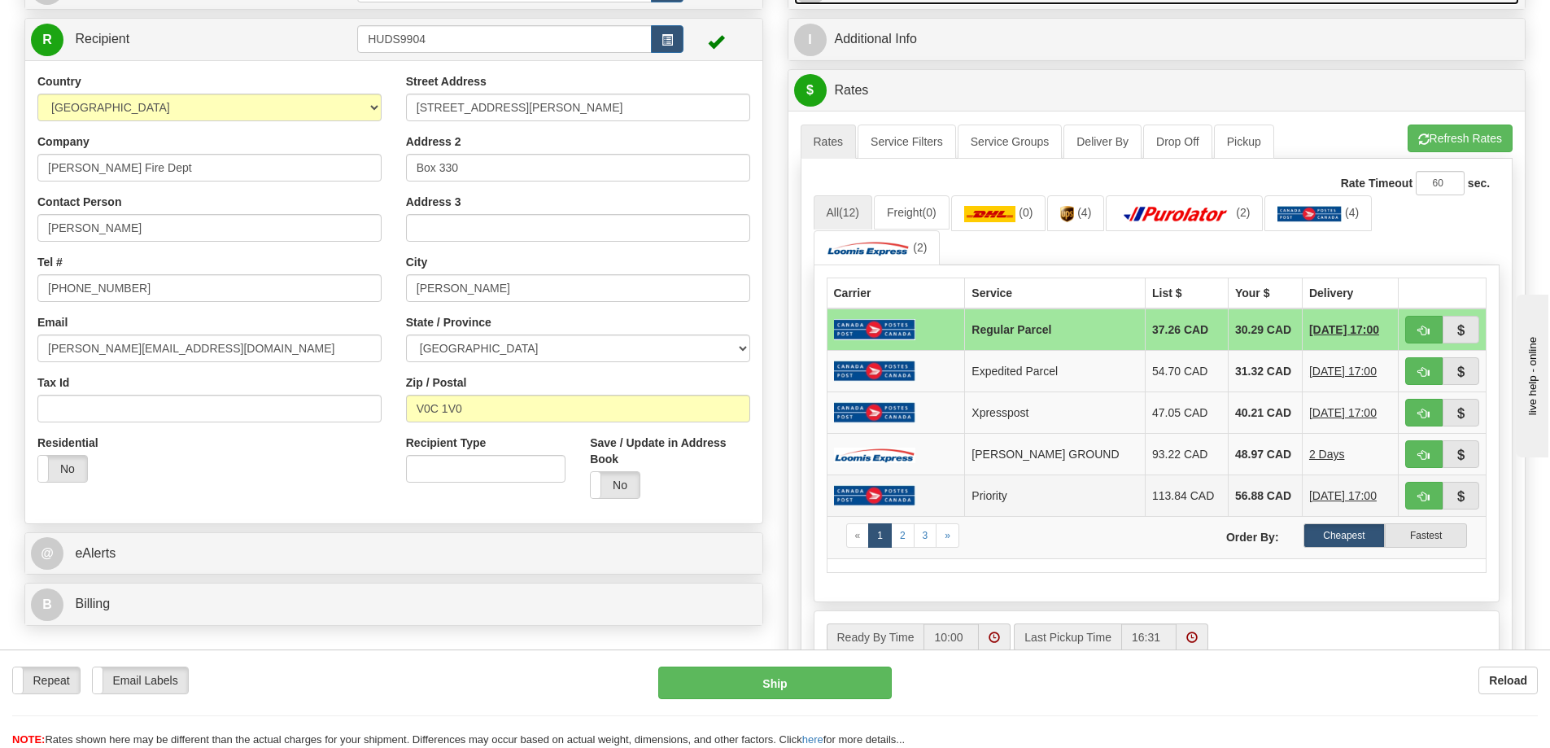
scroll to position [163, 0]
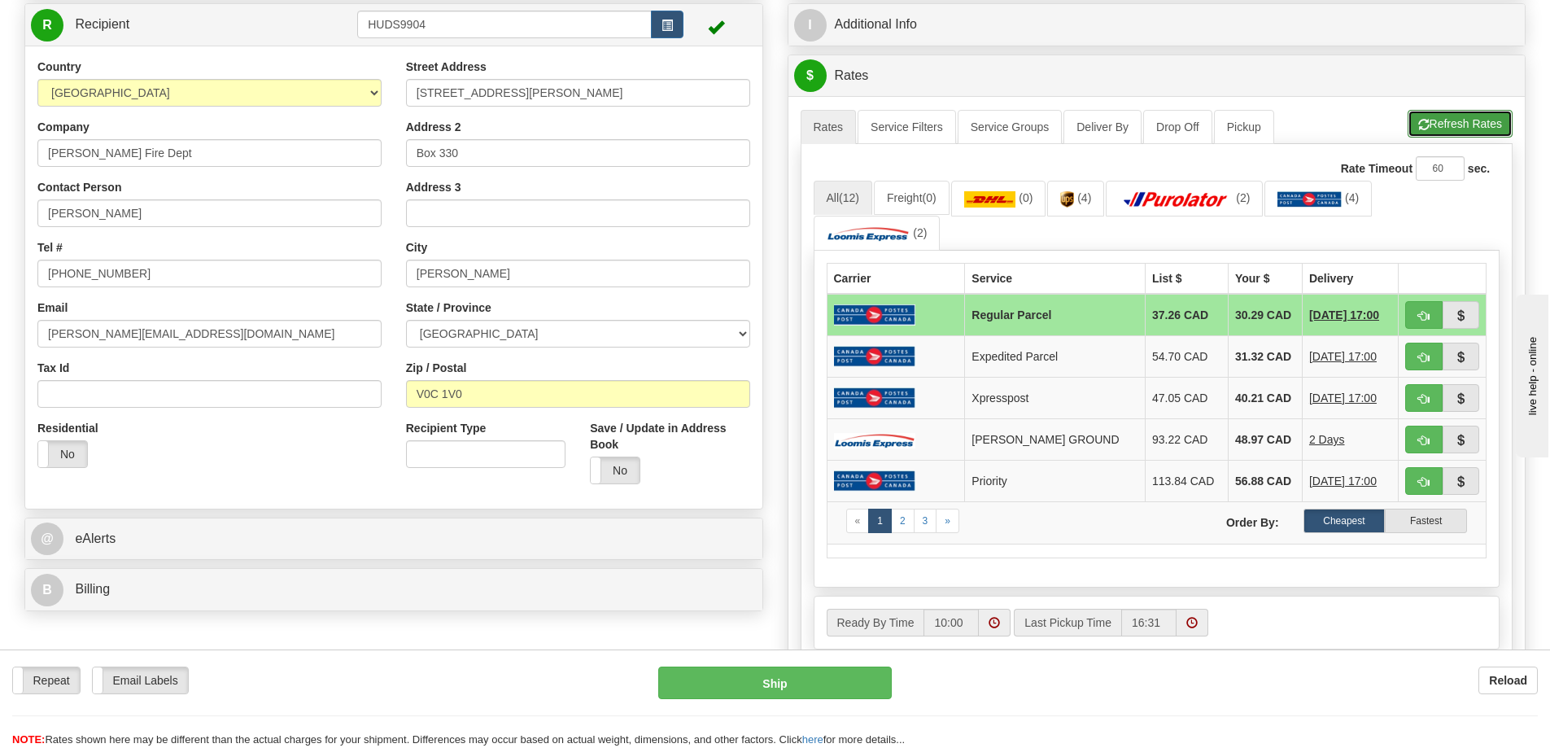
click at [1435, 129] on button "Refresh Rates" at bounding box center [1460, 124] width 105 height 28
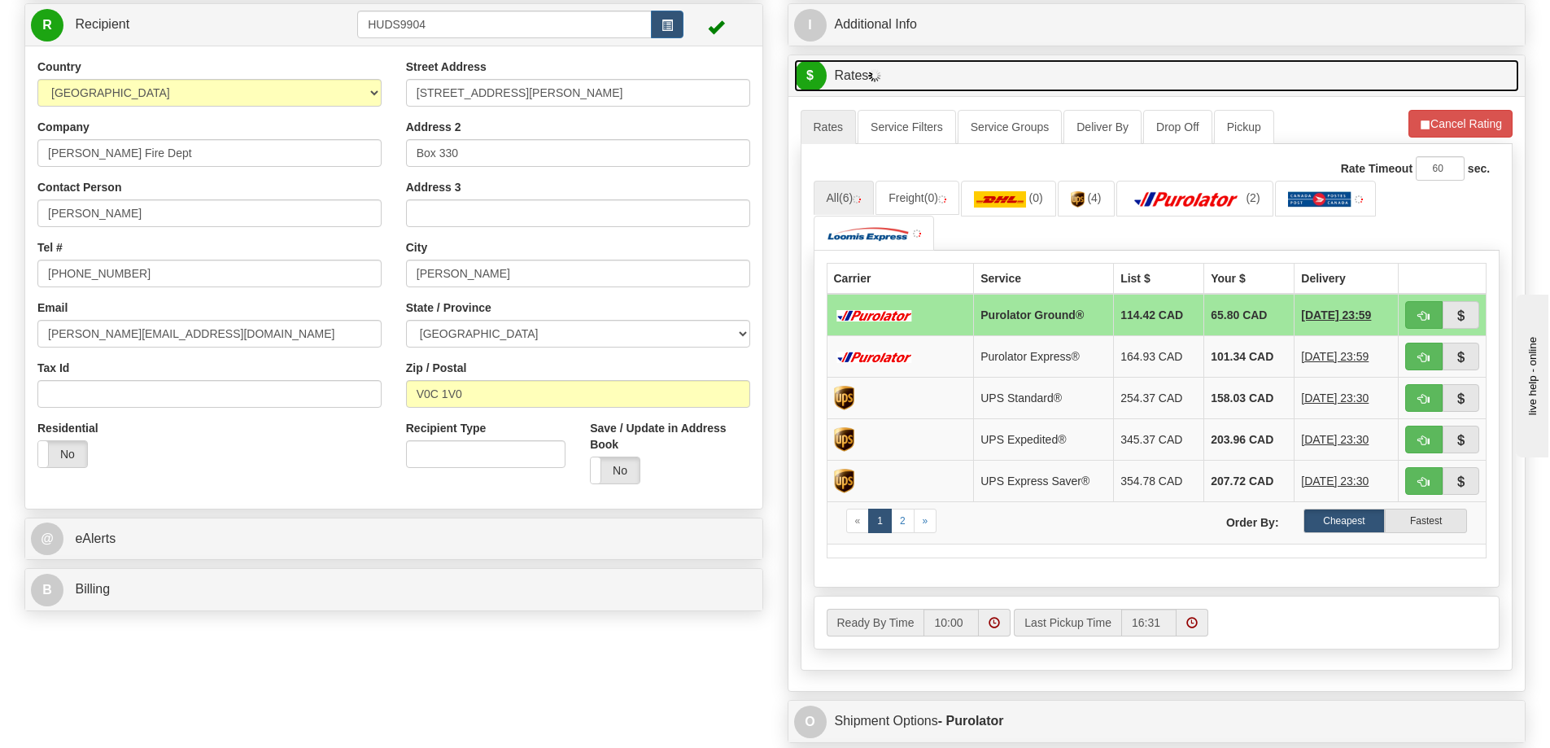
drag, startPoint x: 1361, startPoint y: 338, endPoint x: 1381, endPoint y: 73, distance: 265.2
click at [1381, 73] on link "$ Rates" at bounding box center [1157, 75] width 726 height 33
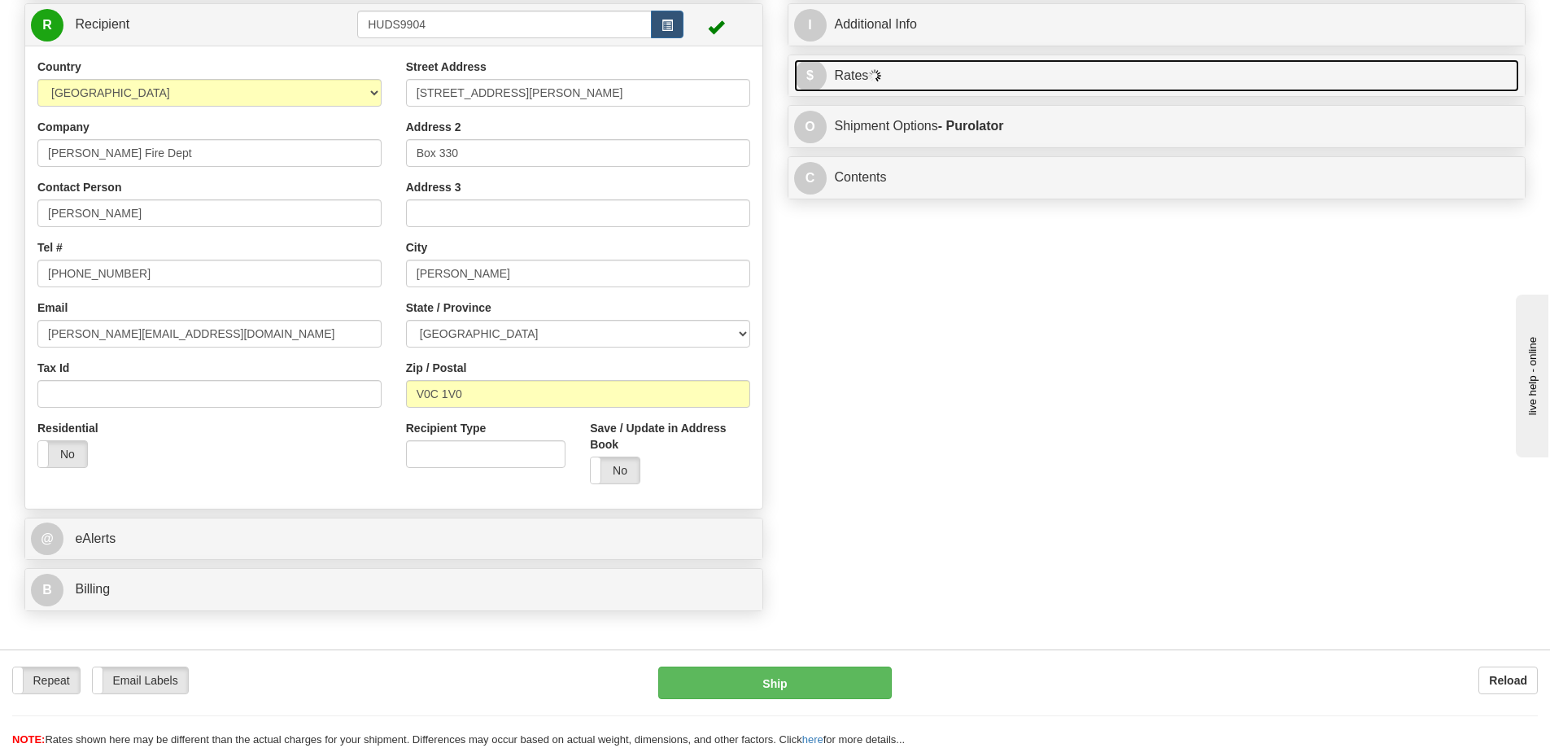
click at [1153, 65] on link "$ Rates" at bounding box center [1157, 75] width 726 height 33
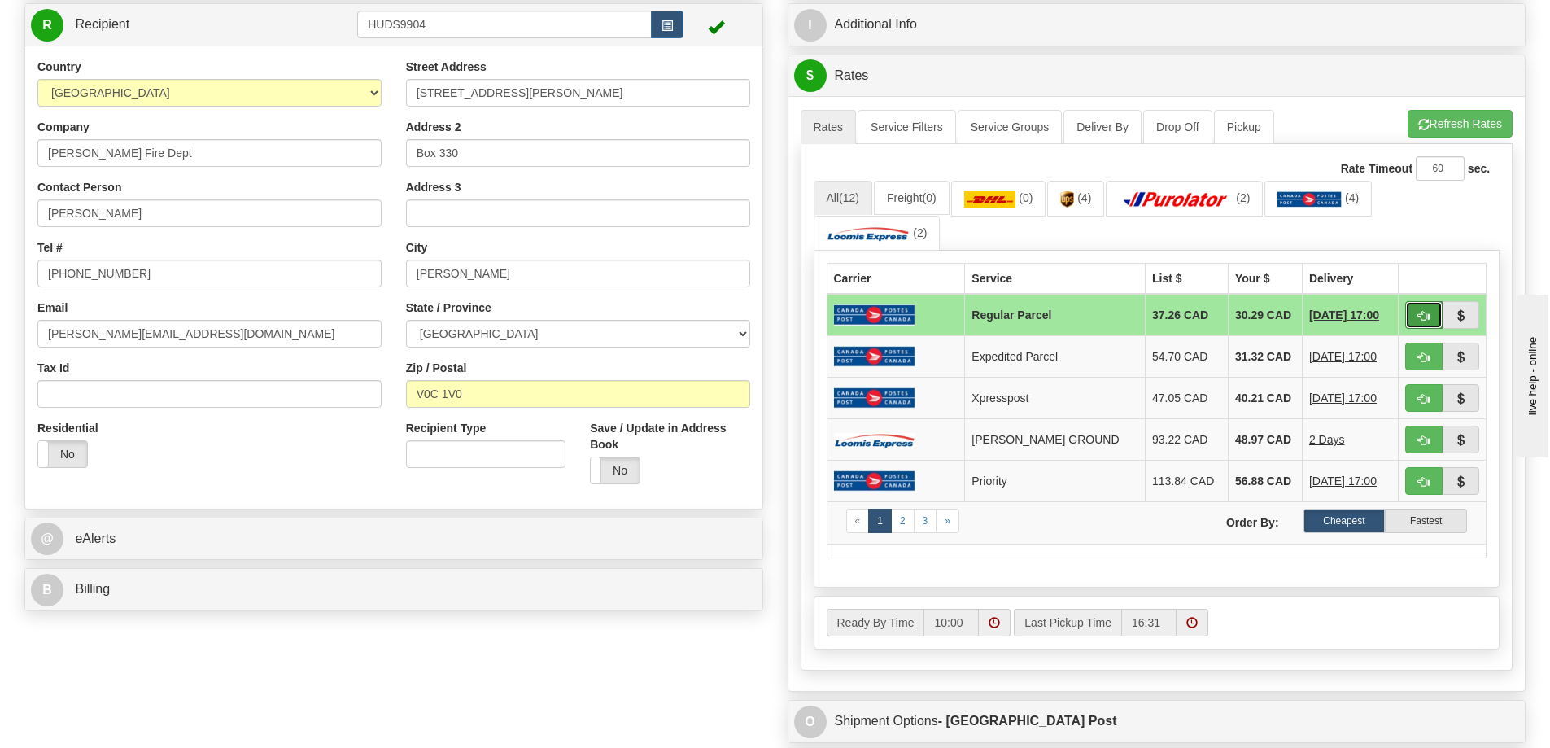
click at [1420, 321] on span "button" at bounding box center [1423, 316] width 11 height 11
type input "DOM.RP"
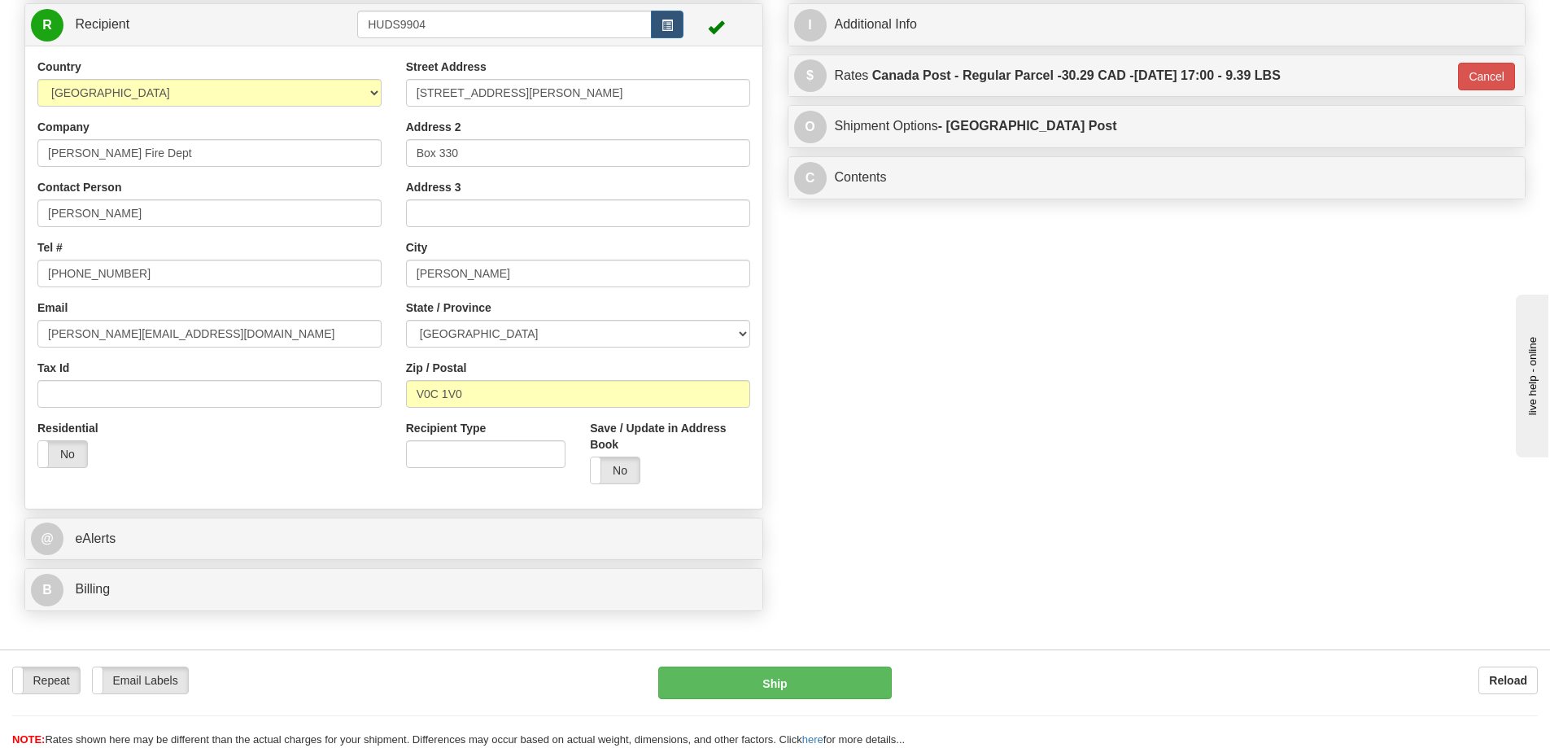
scroll to position [0, 0]
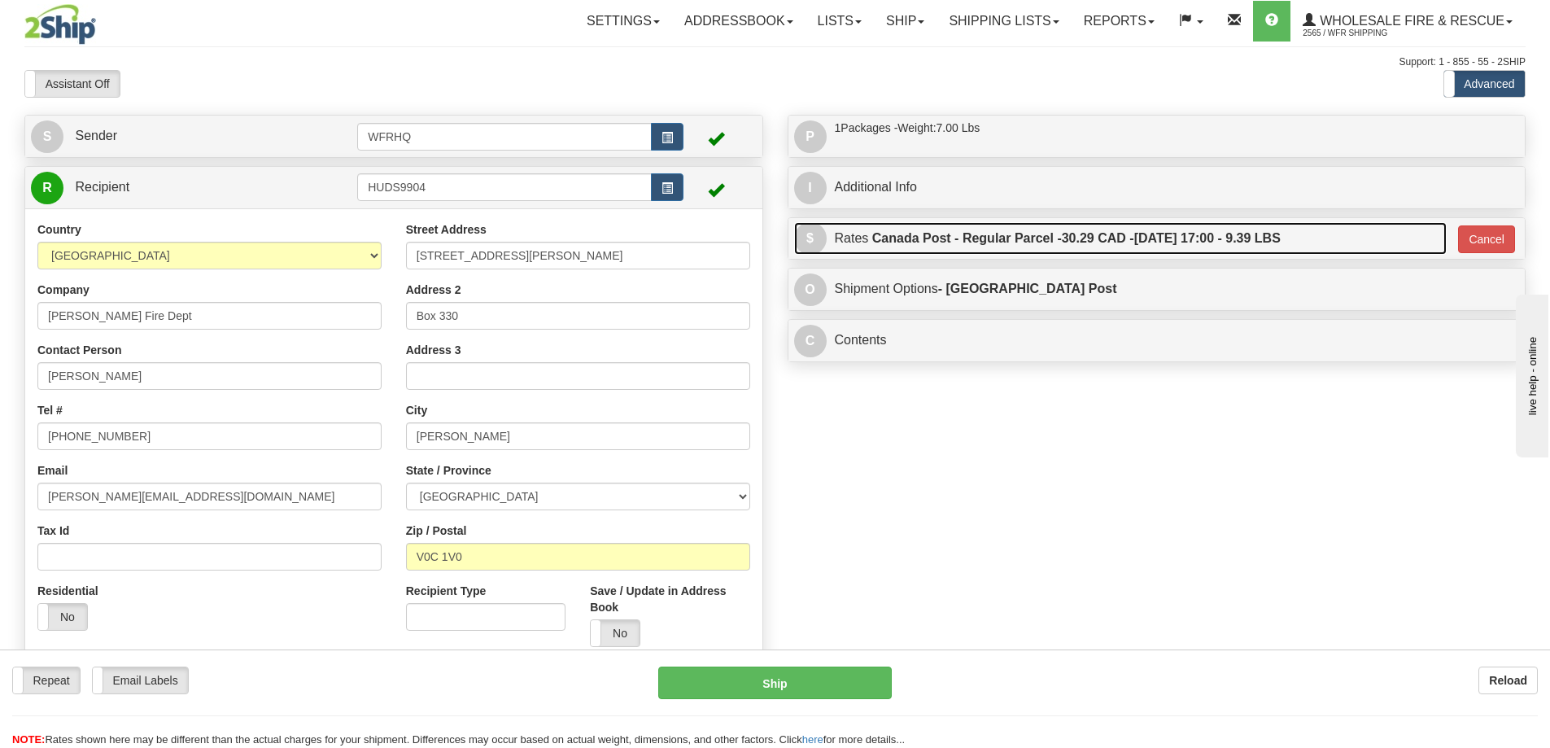
click at [1173, 246] on label "Canada Post - Regular Parcel - 30.29 CAD - 09/05/2025 17:00 - 9.39 LBS" at bounding box center [1076, 238] width 409 height 33
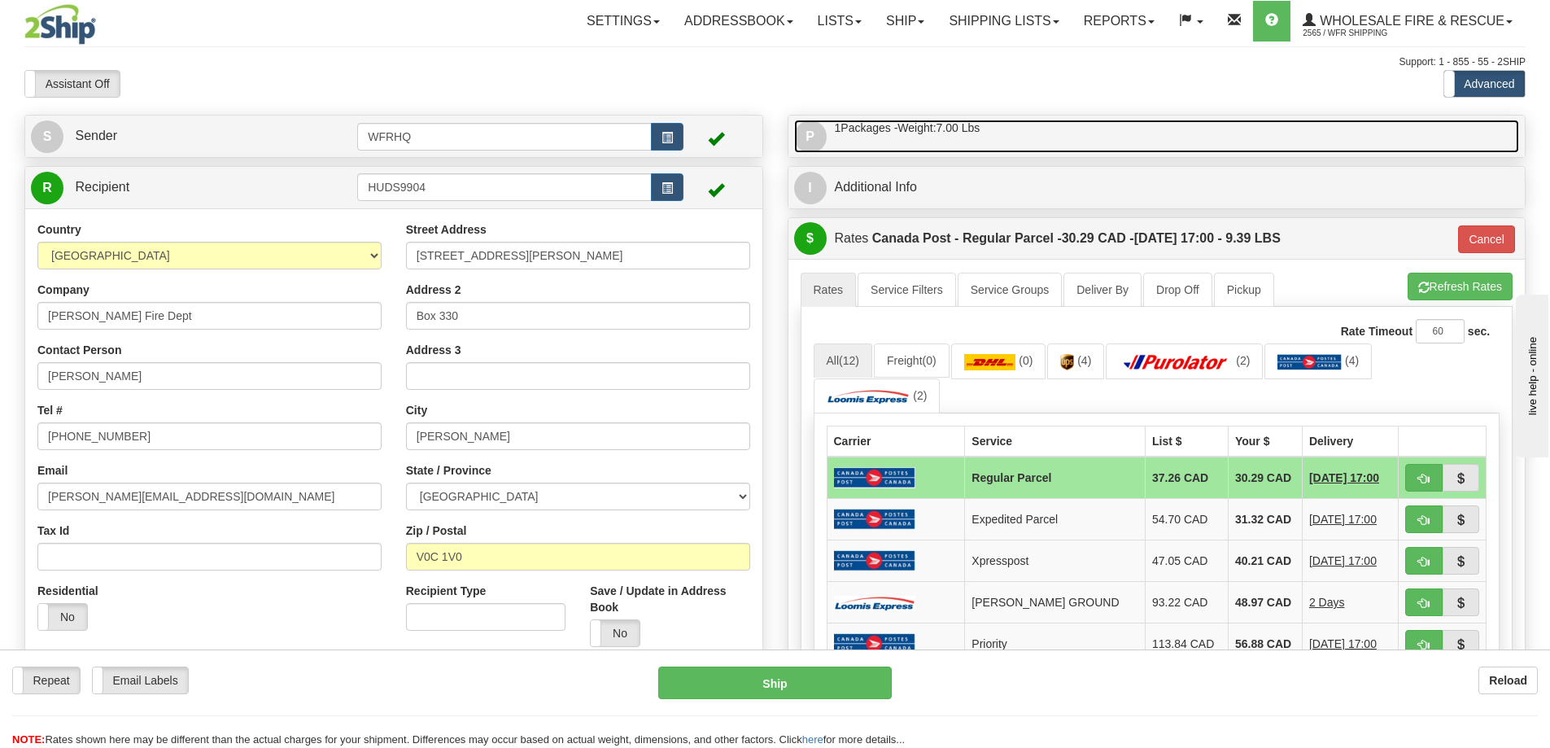
click at [1045, 142] on link "P Packages / Skids 1 Packages - Weight: 7.00 Lbs 1 Skids - Weight: NaN Lbs" at bounding box center [1157, 136] width 726 height 33
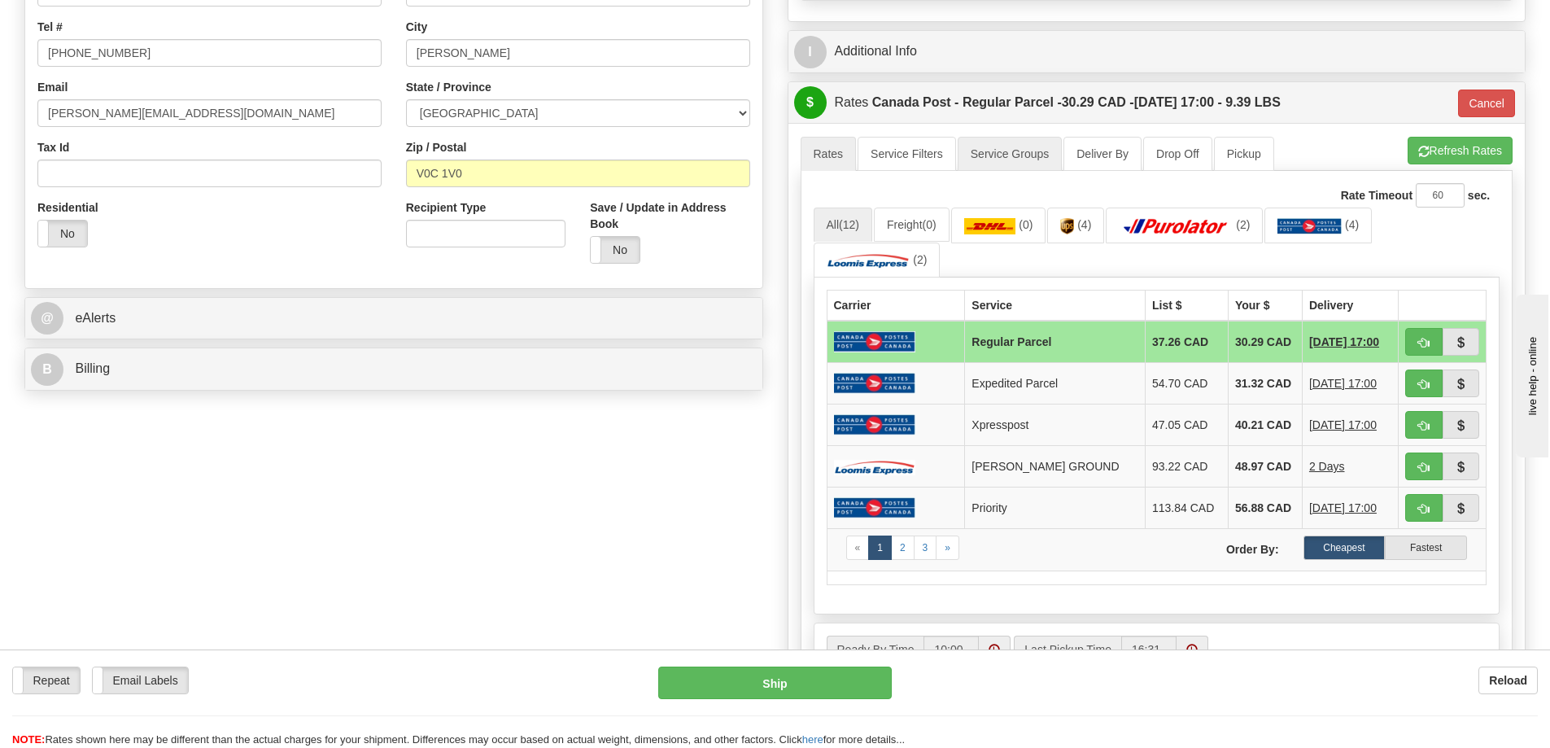
scroll to position [407, 0]
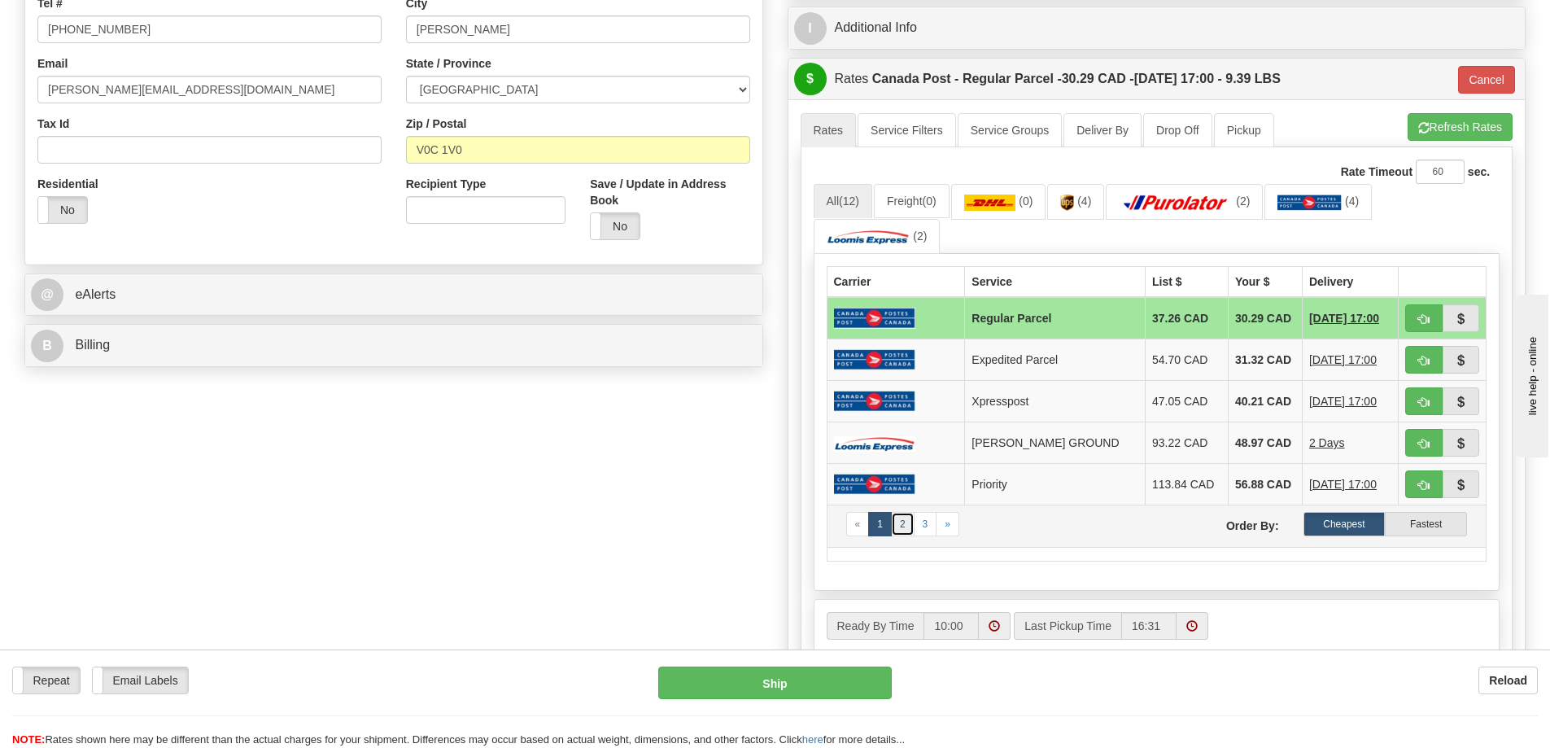
click at [903, 532] on link "2" at bounding box center [903, 524] width 24 height 24
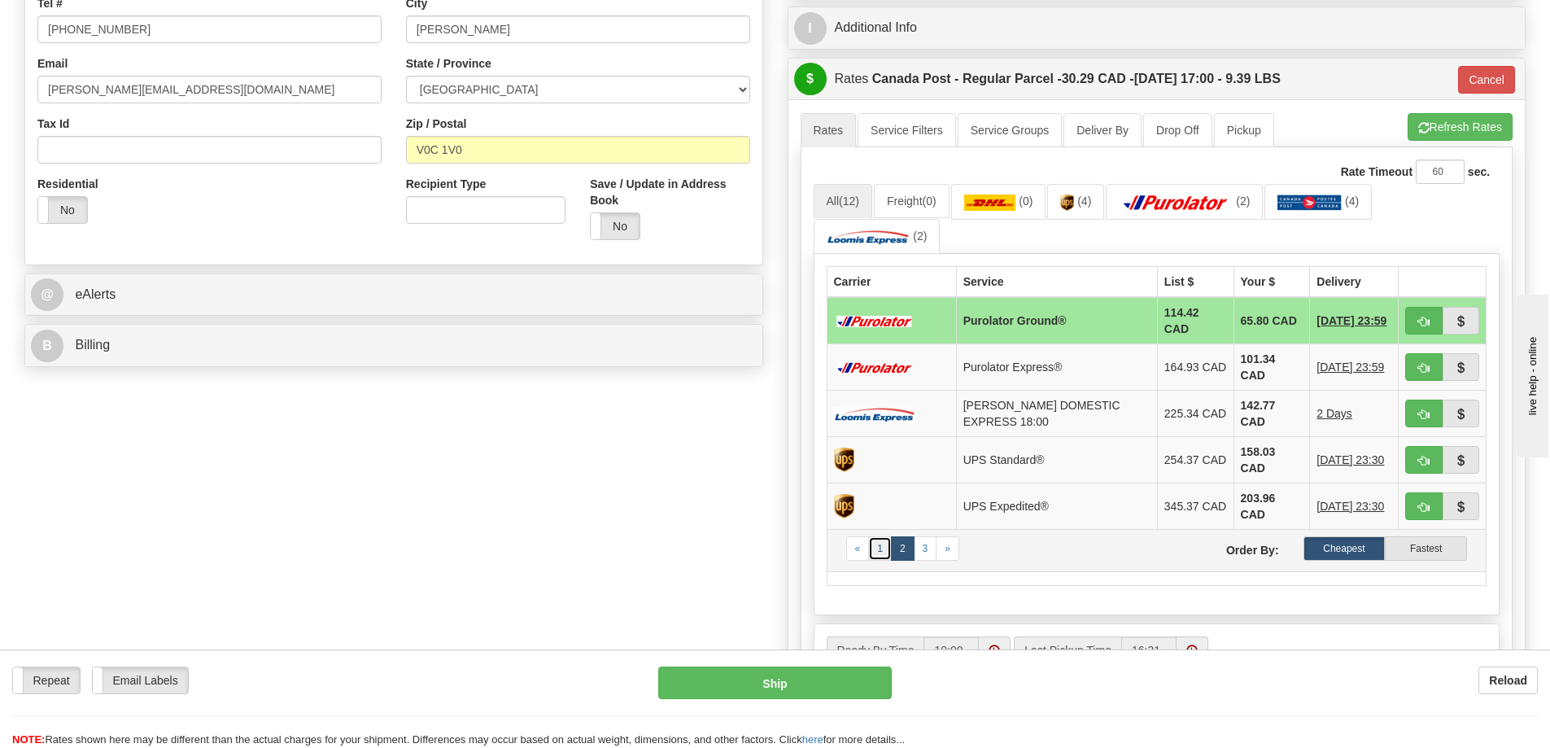
click at [888, 536] on link "1" at bounding box center [880, 548] width 24 height 24
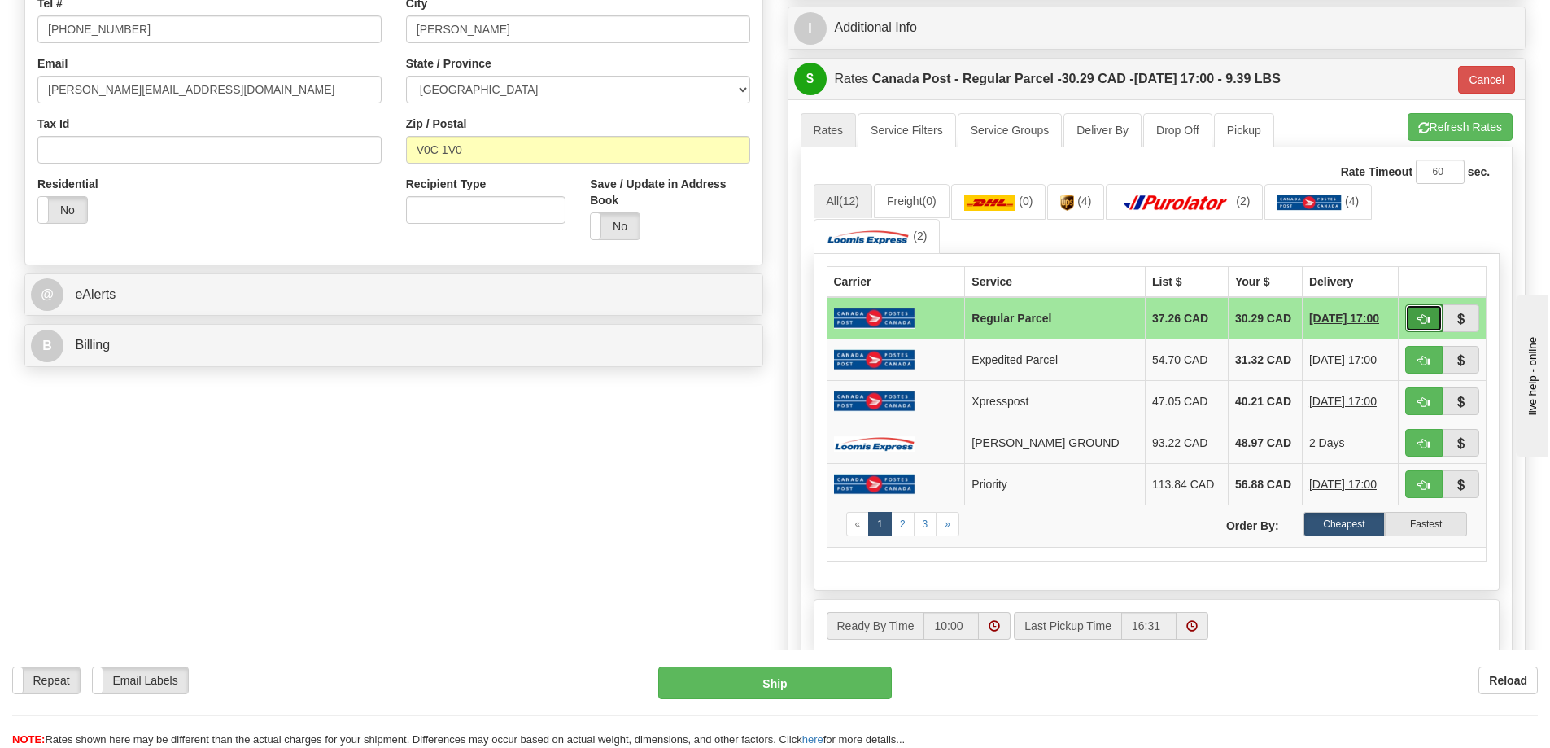
click at [1410, 318] on button "button" at bounding box center [1423, 318] width 37 height 28
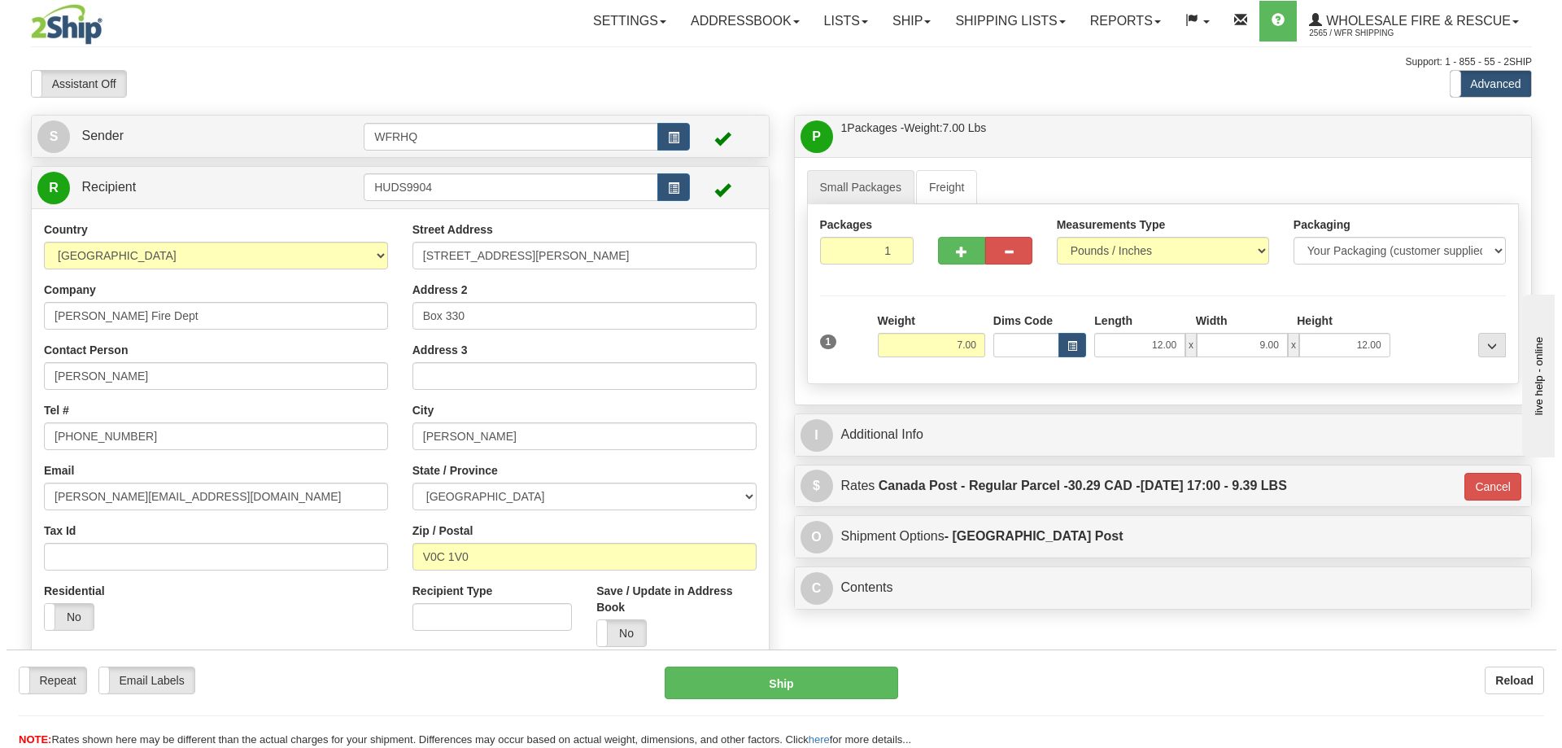
scroll to position [81, 0]
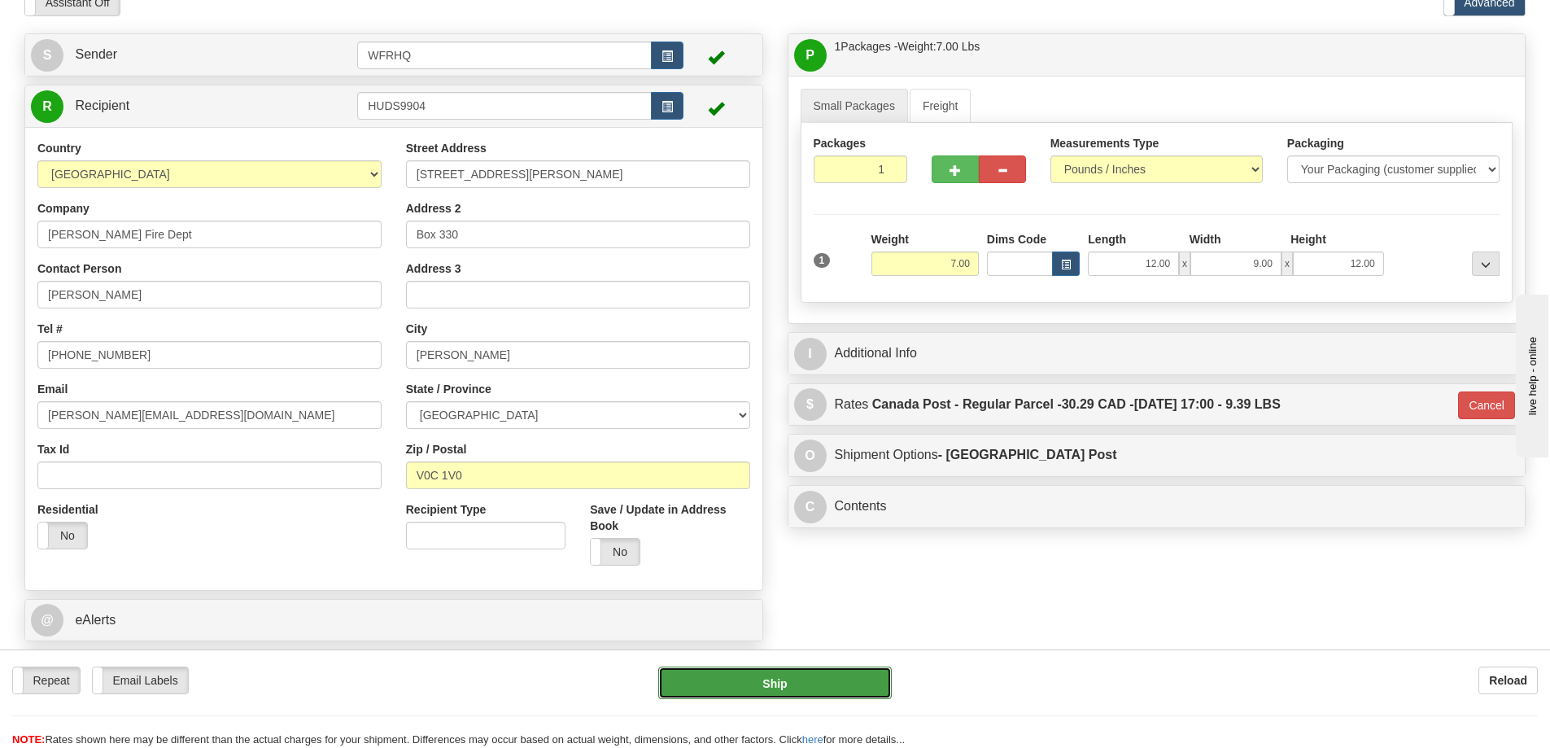
click at [809, 687] on button "Ship" at bounding box center [775, 682] width 234 height 33
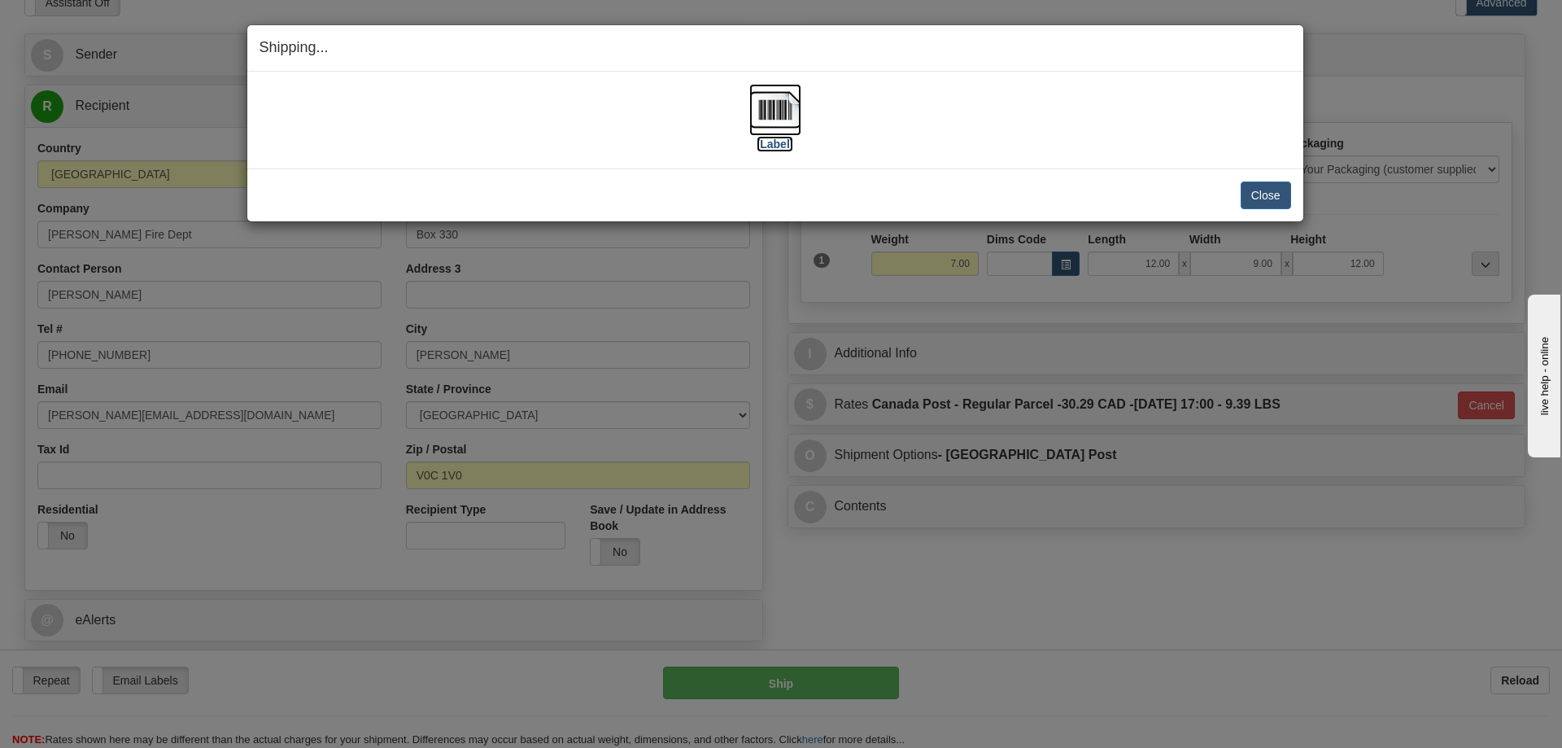
click at [767, 106] on img at bounding box center [776, 110] width 52 height 52
click at [1262, 186] on button "Close" at bounding box center [1266, 195] width 50 height 28
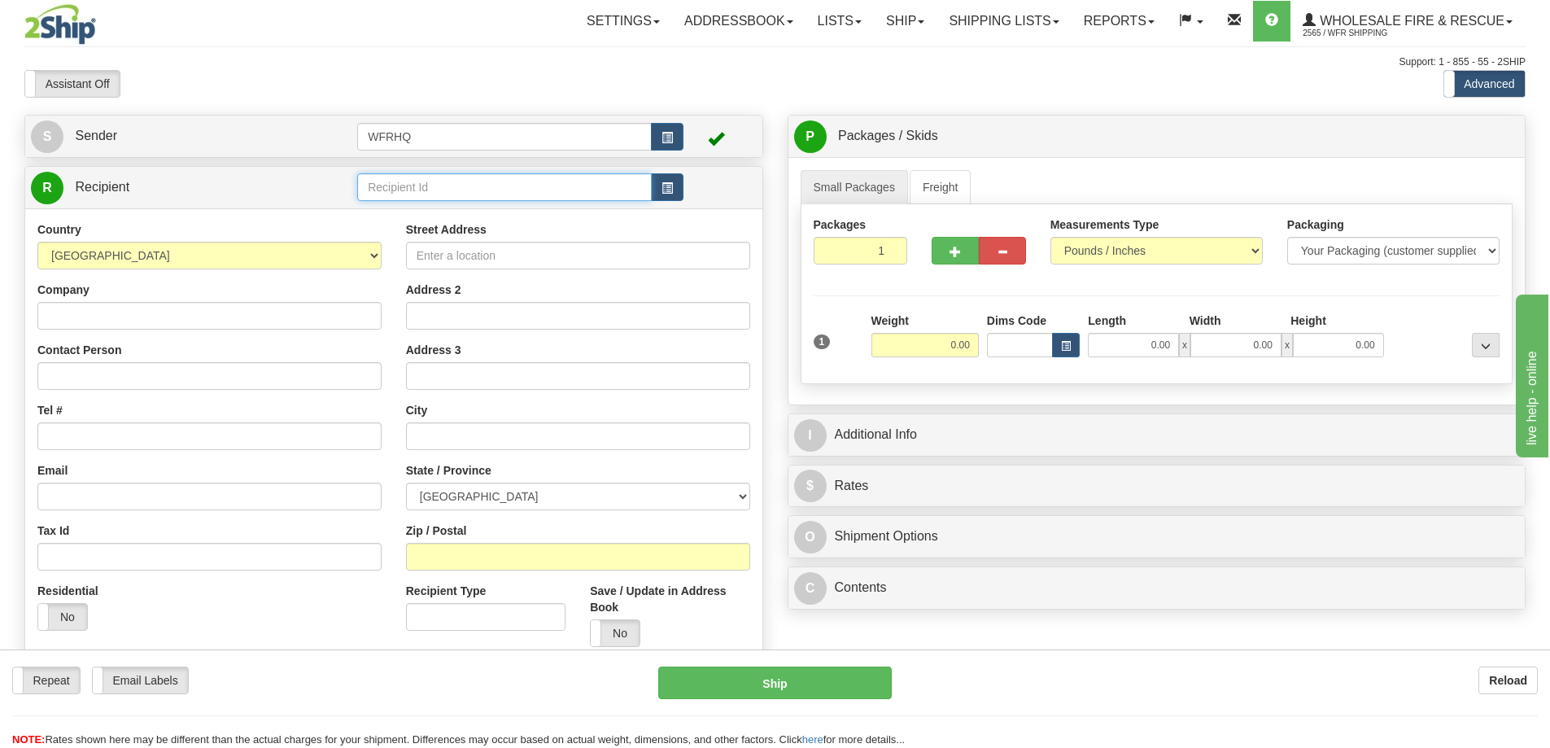
click at [456, 186] on input "text" at bounding box center [504, 187] width 295 height 28
click at [452, 173] on td at bounding box center [520, 187] width 326 height 33
click at [451, 175] on input "text" at bounding box center [504, 187] width 295 height 28
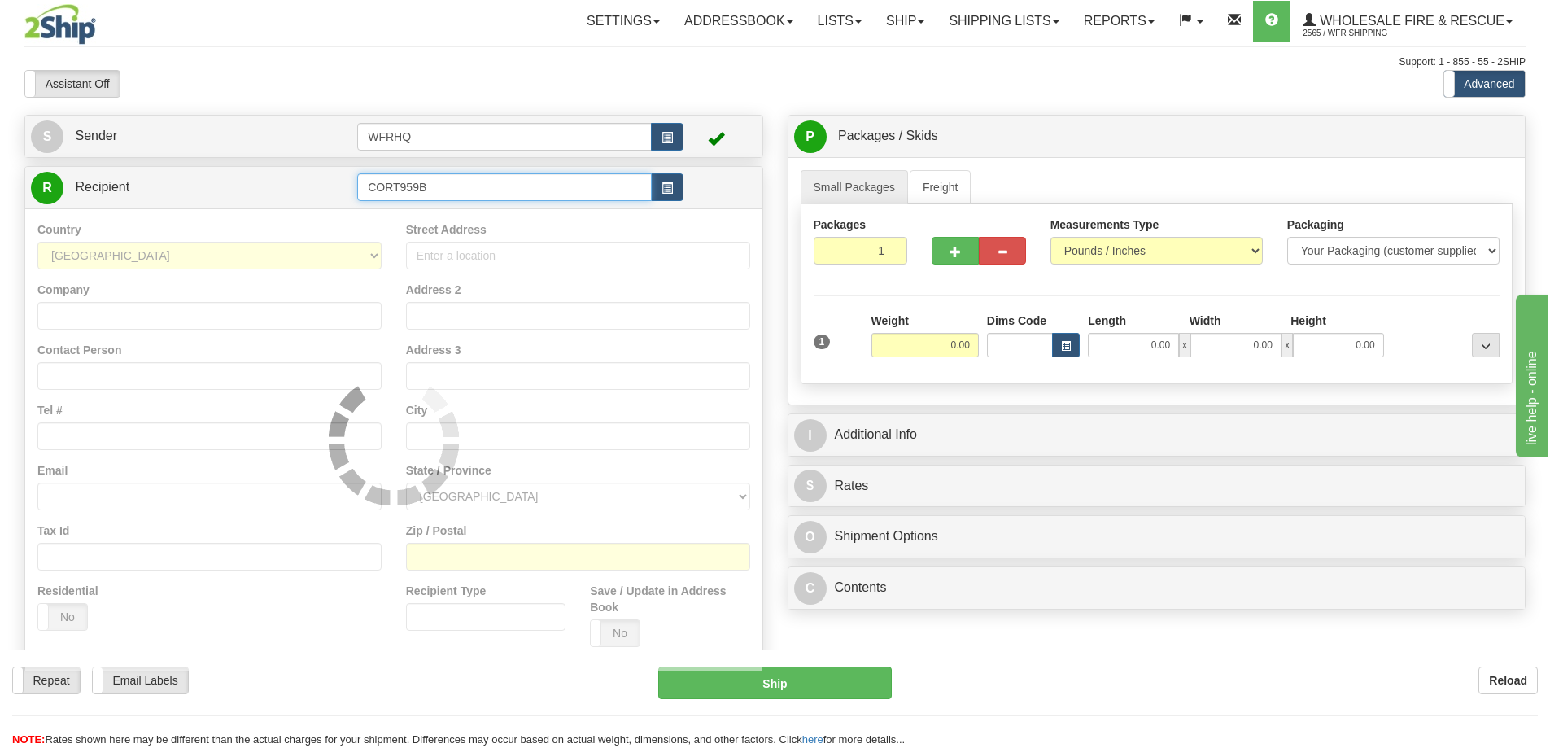
type input "CORT959B"
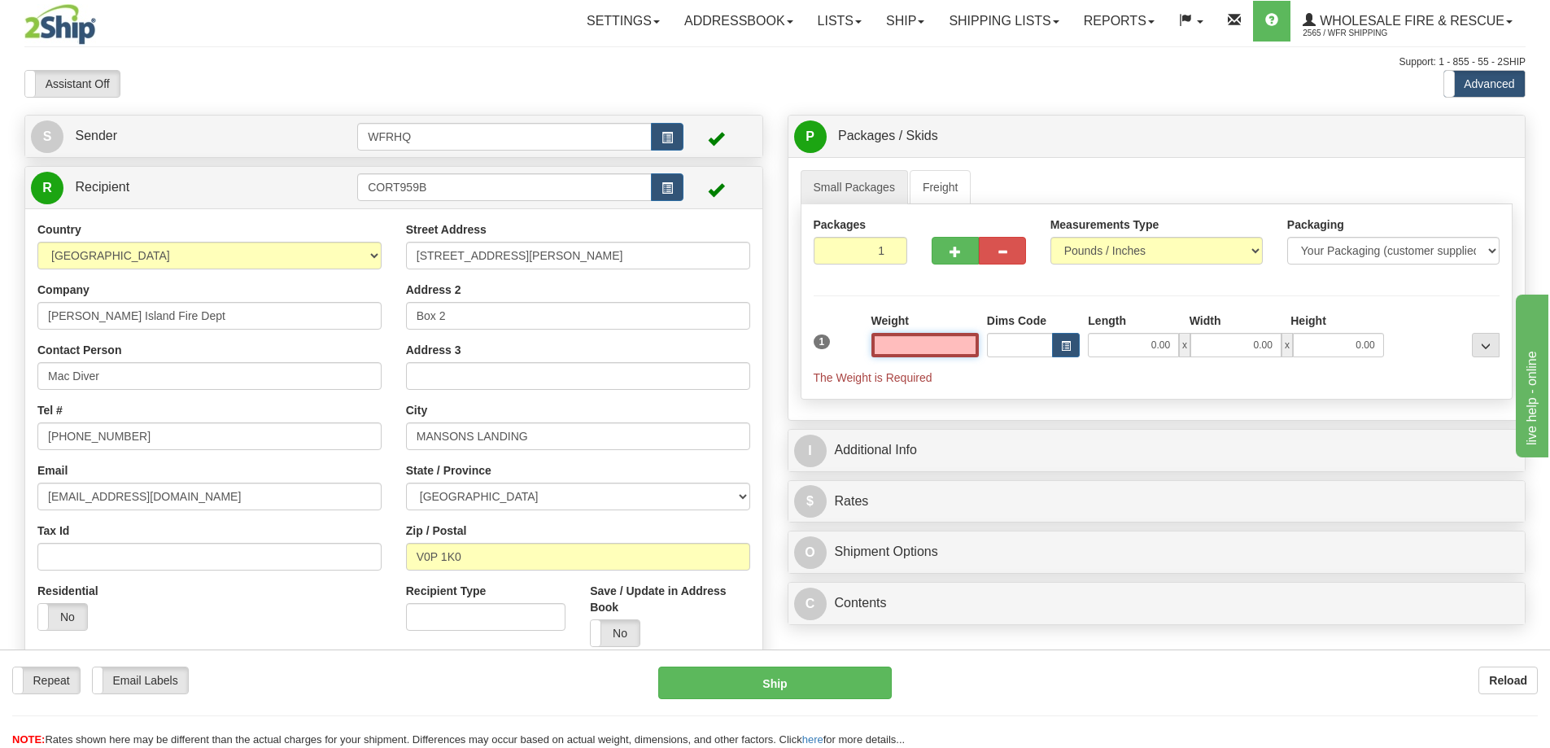
click at [916, 343] on input "text" at bounding box center [925, 345] width 107 height 24
type input "1.00"
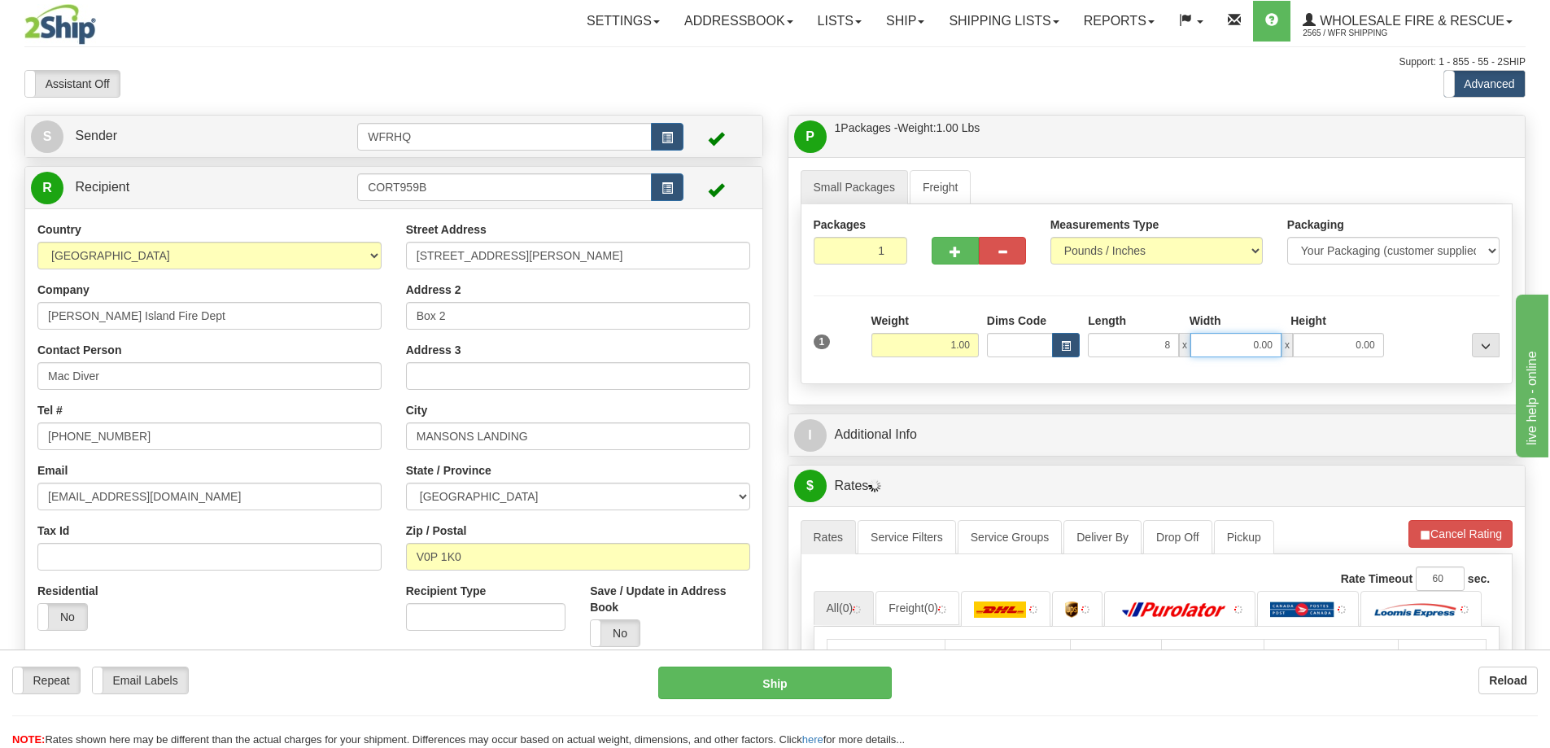
type input "8.00"
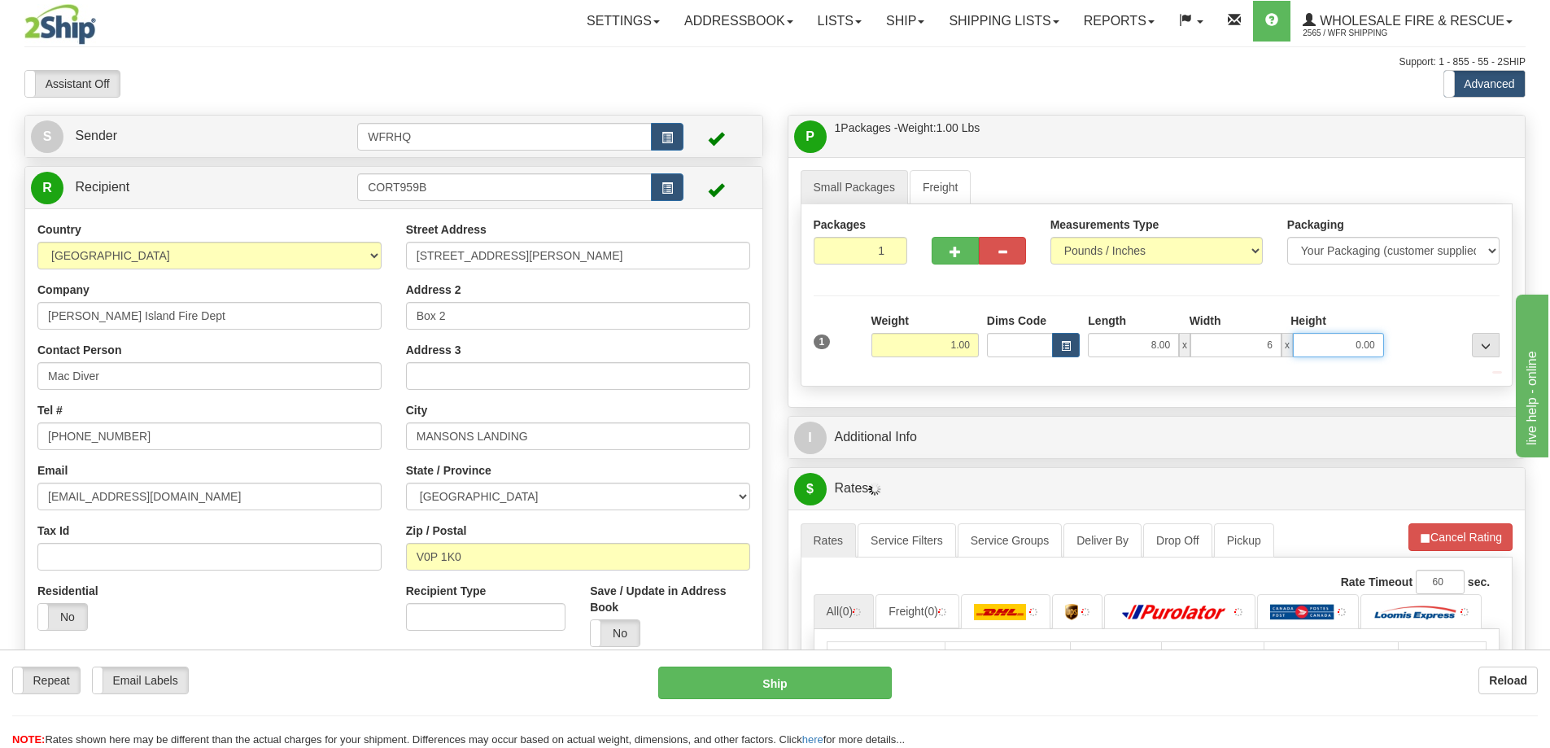
type input "6.00"
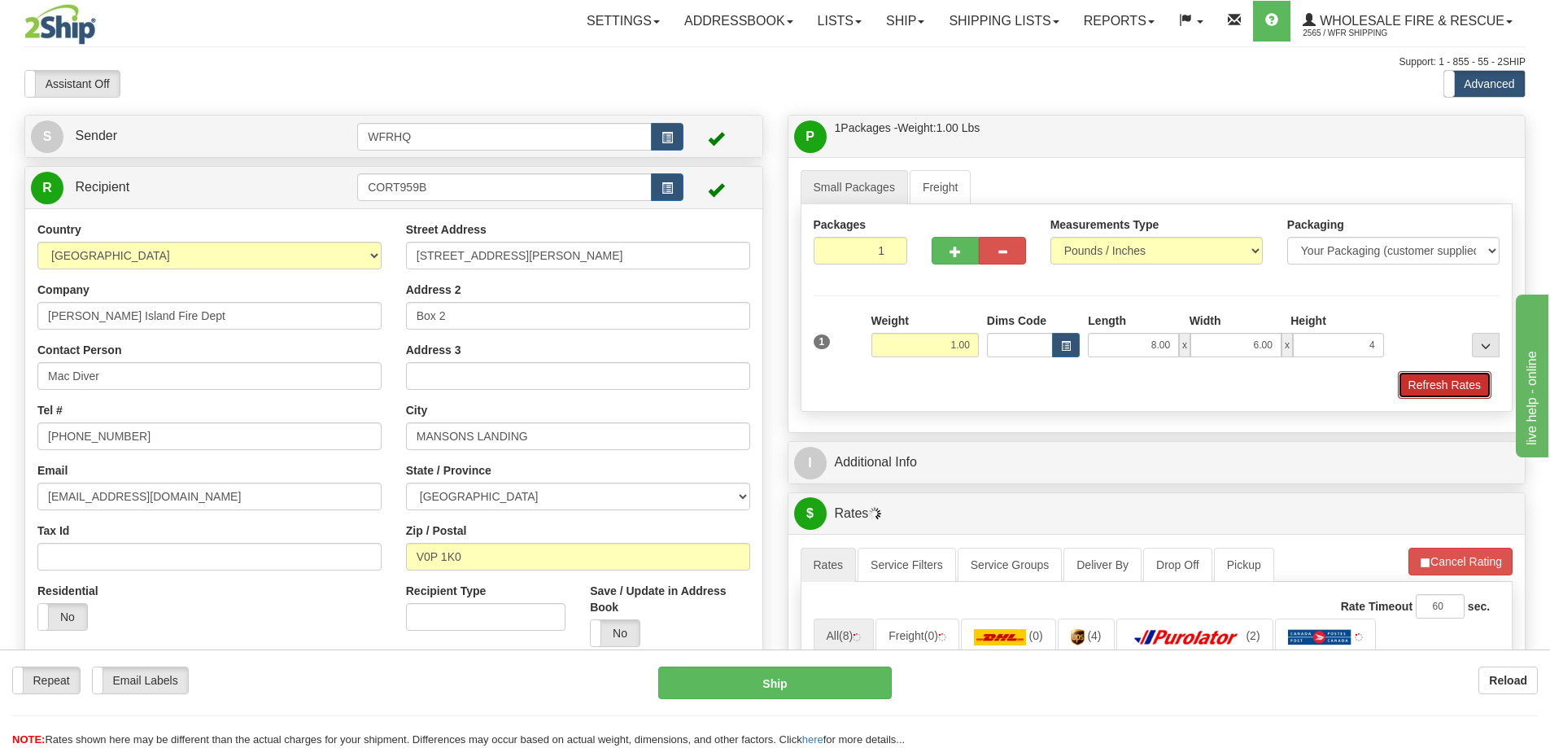
type input "4.00"
click at [1399, 379] on button "Refresh Rates" at bounding box center [1445, 385] width 94 height 28
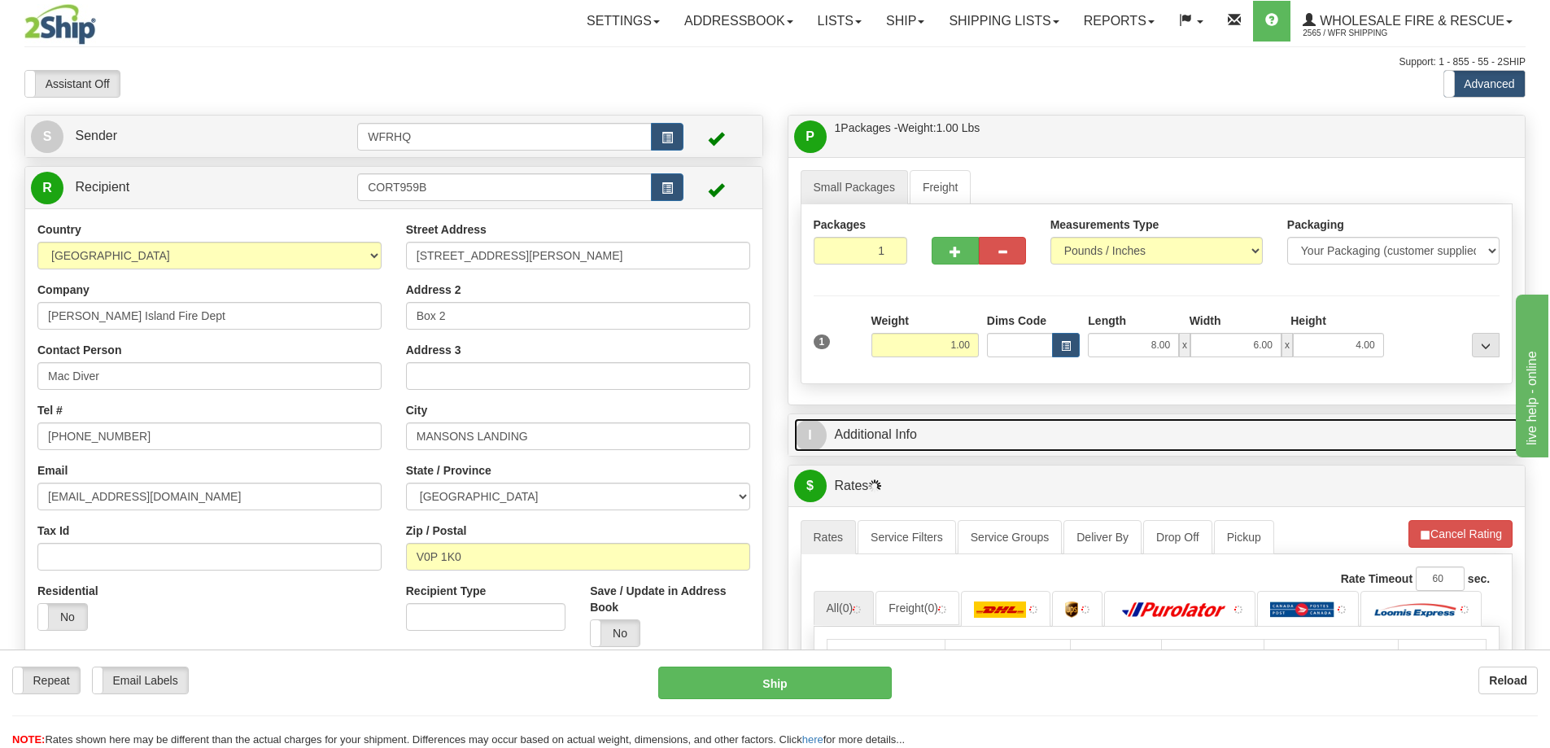
click at [1158, 419] on link "I Additional Info" at bounding box center [1157, 434] width 726 height 33
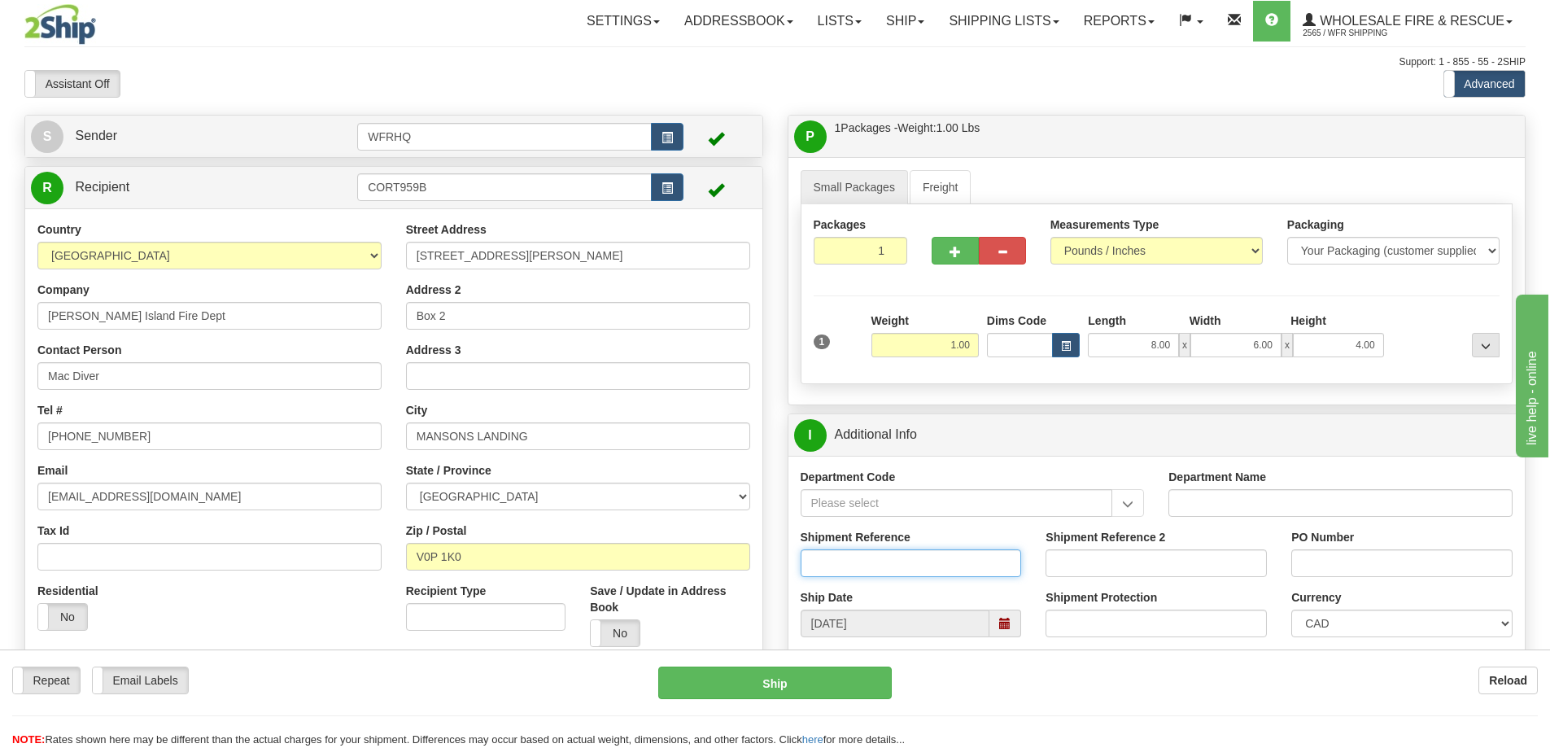
click at [905, 557] on input "Shipment Reference" at bounding box center [911, 563] width 221 height 28
type input "S45072-29658"
type input "Eli"
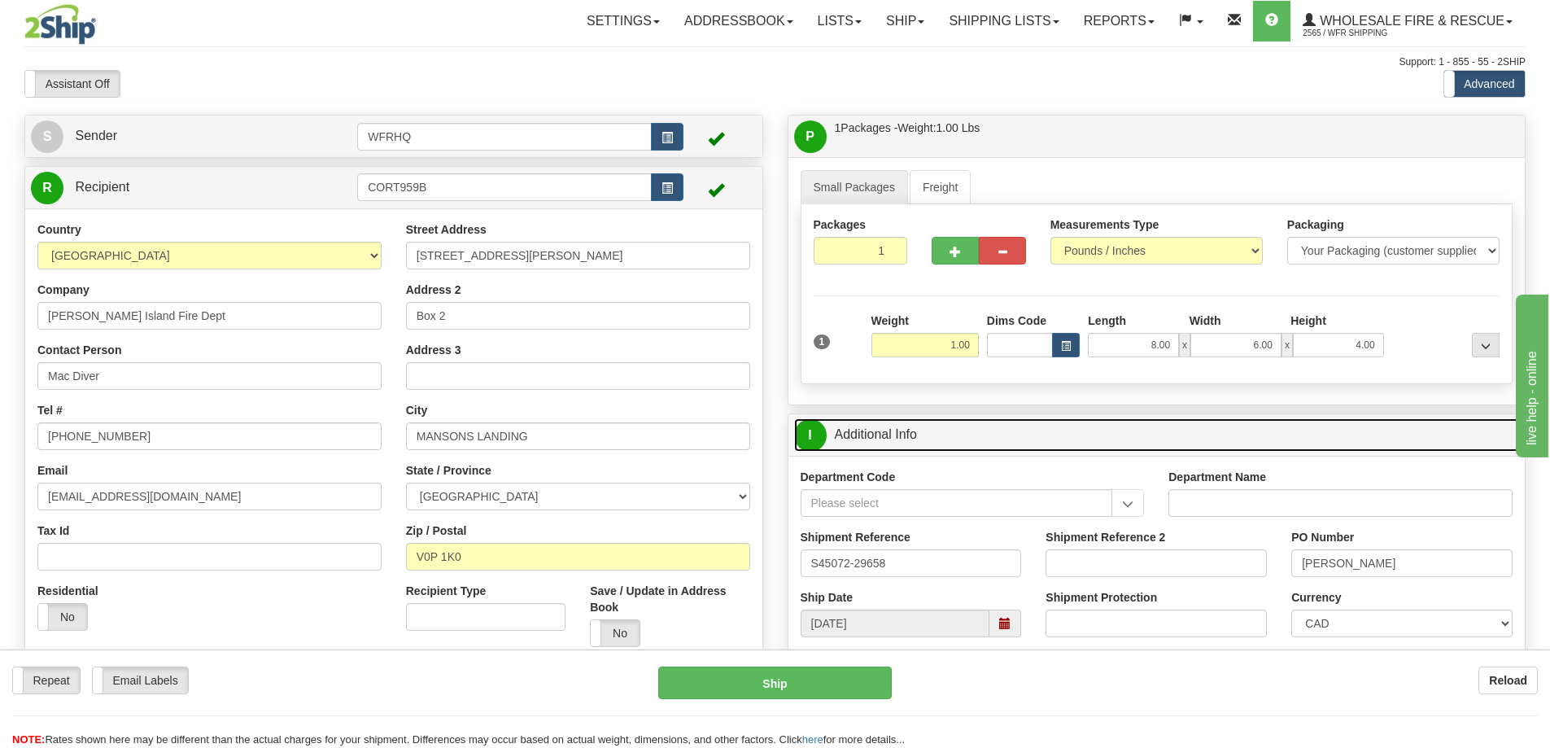
click at [996, 439] on link "I Additional Info" at bounding box center [1157, 434] width 726 height 33
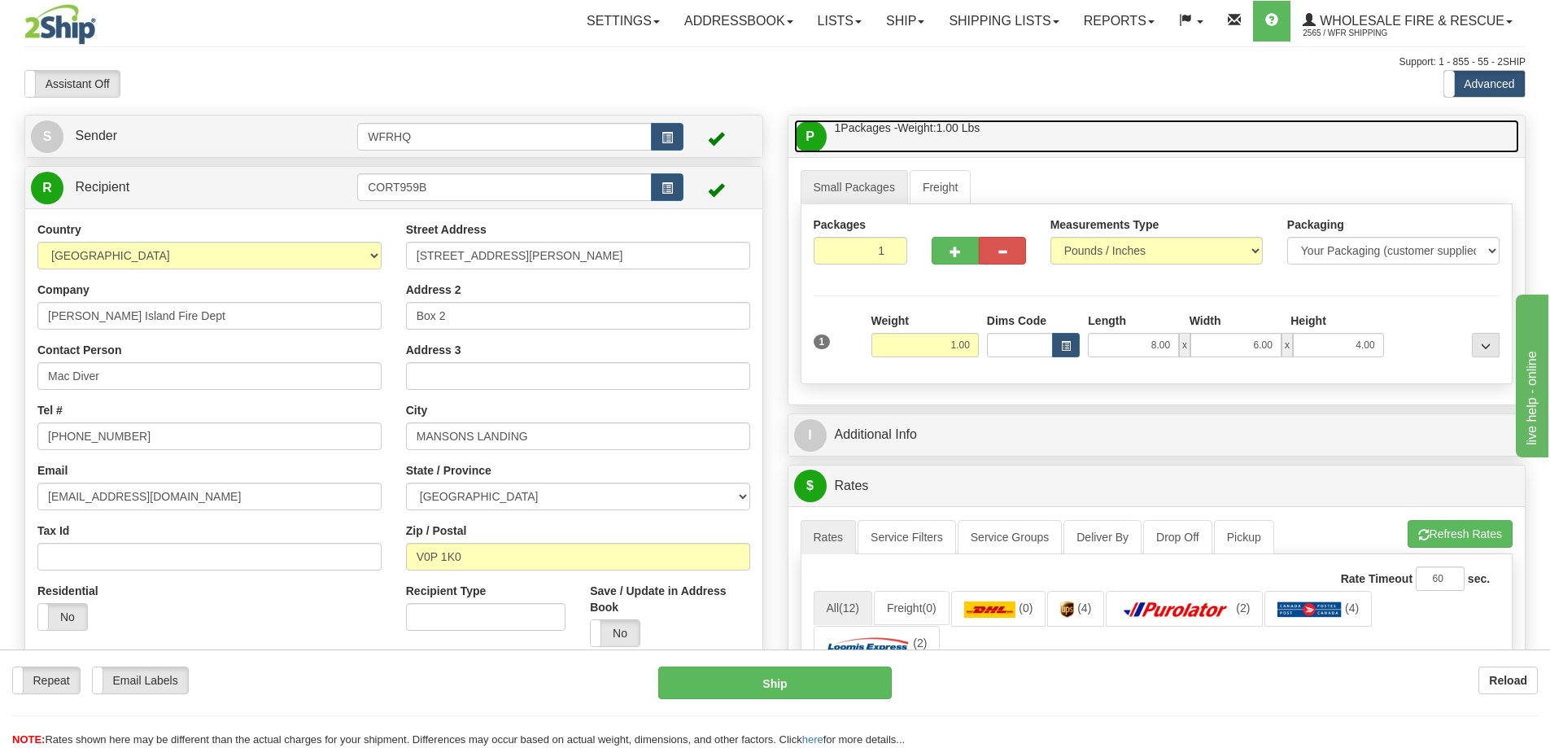
click at [1077, 128] on link "P Packages / Skids 1 Packages - Weight: 1.00 Lbs 1 Skids - Weight: NaN Lbs" at bounding box center [1157, 136] width 726 height 33
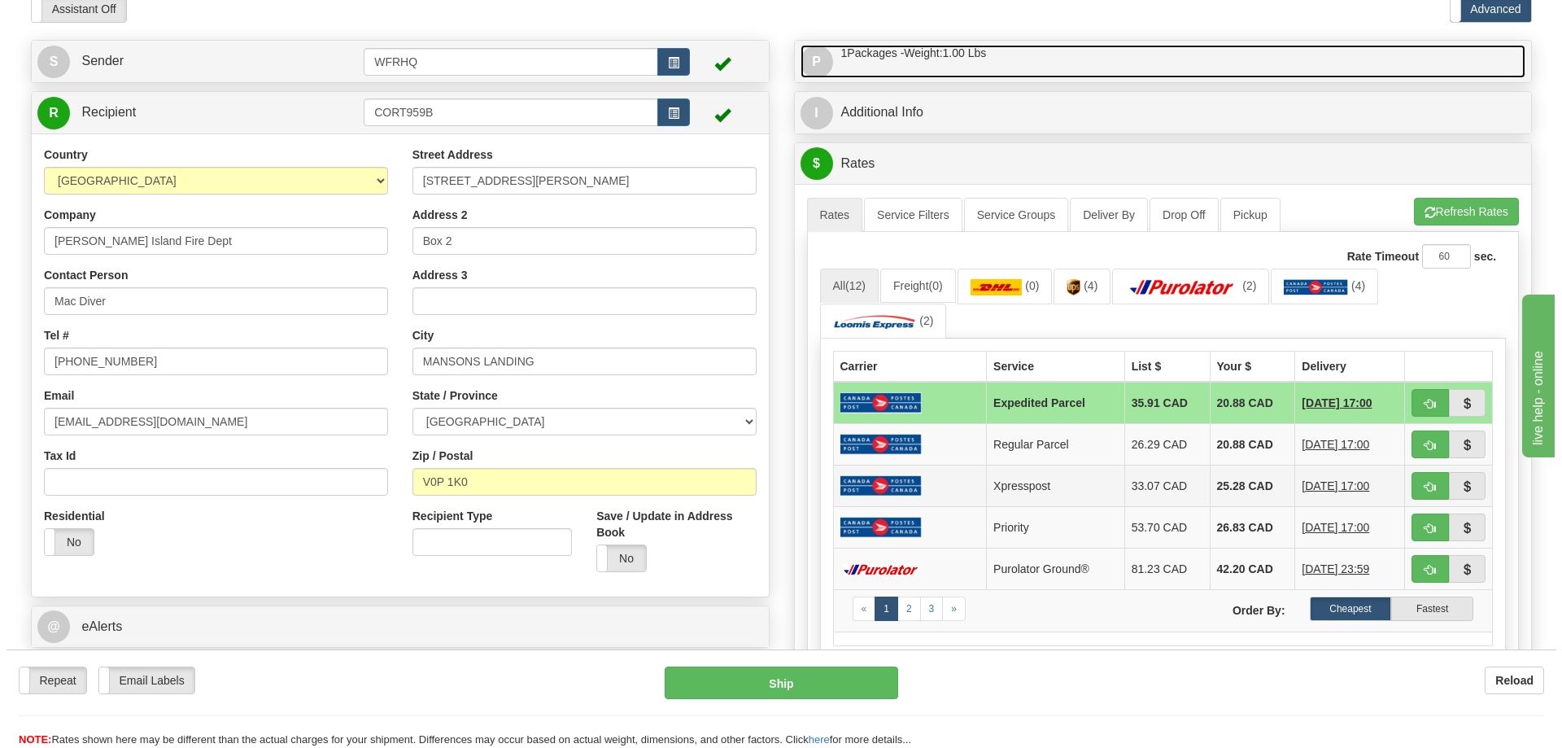
scroll to position [163, 0]
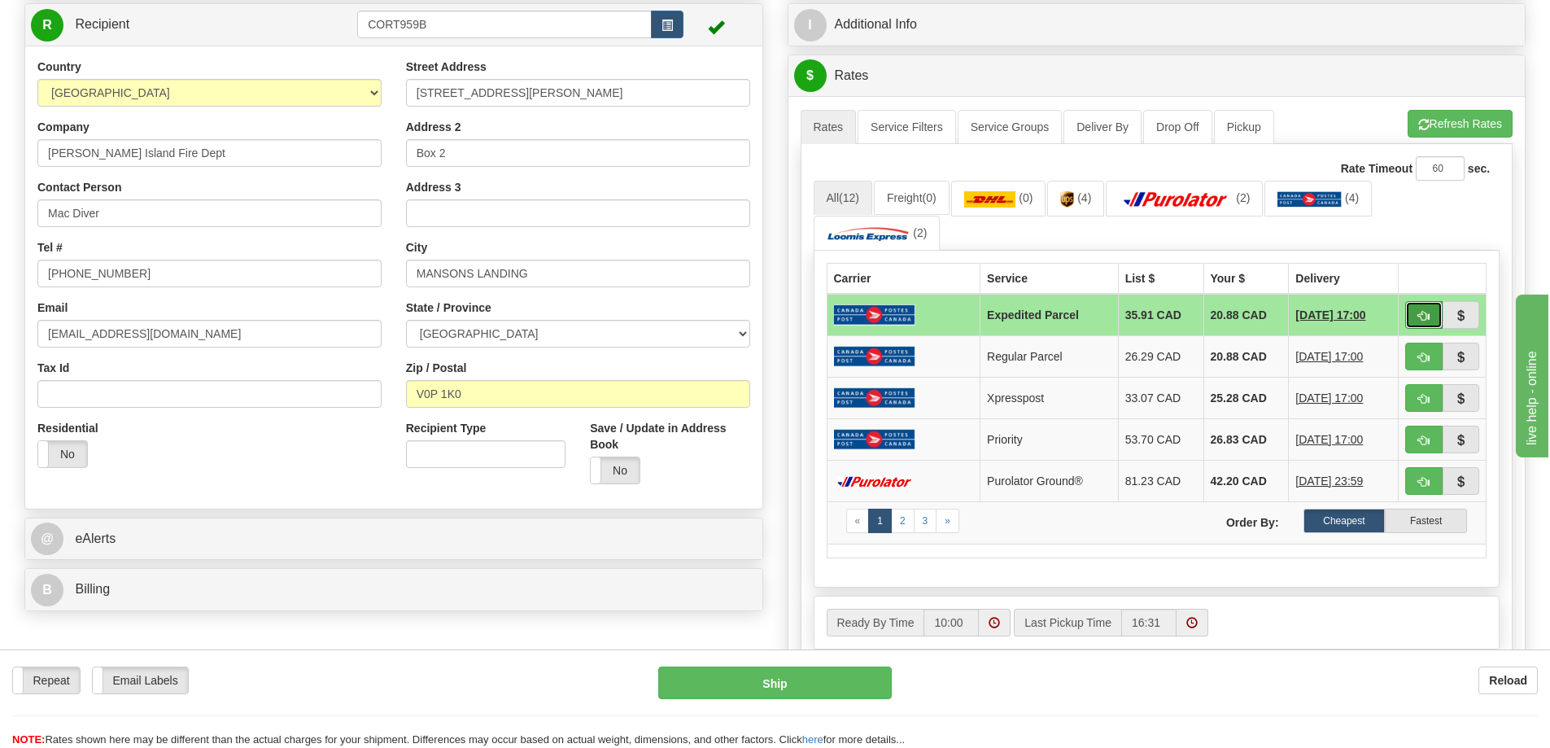
click at [1418, 317] on span "button" at bounding box center [1423, 316] width 11 height 11
type input "DOM.EP"
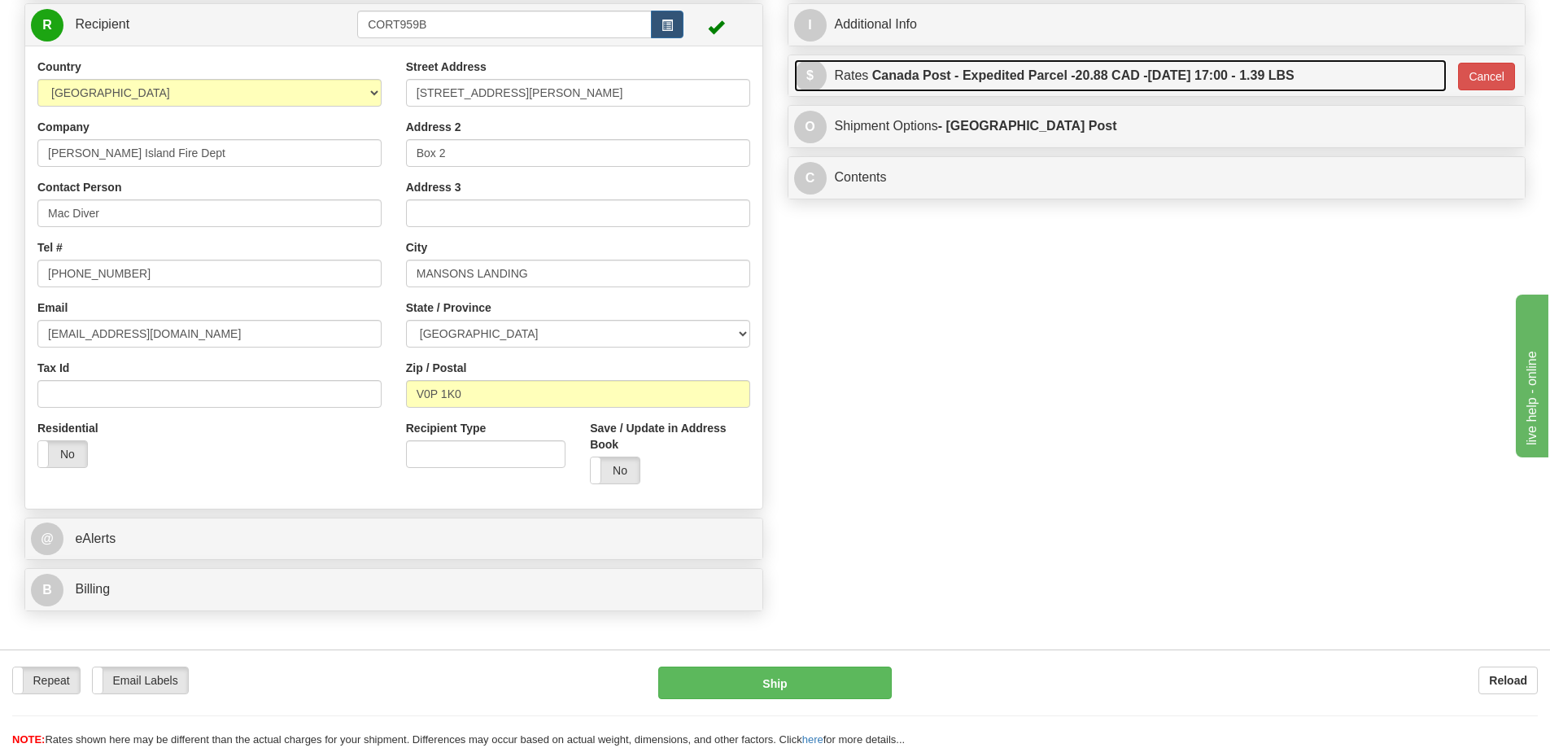
click at [1096, 78] on span "20.88 CAD -" at bounding box center [1112, 75] width 72 height 14
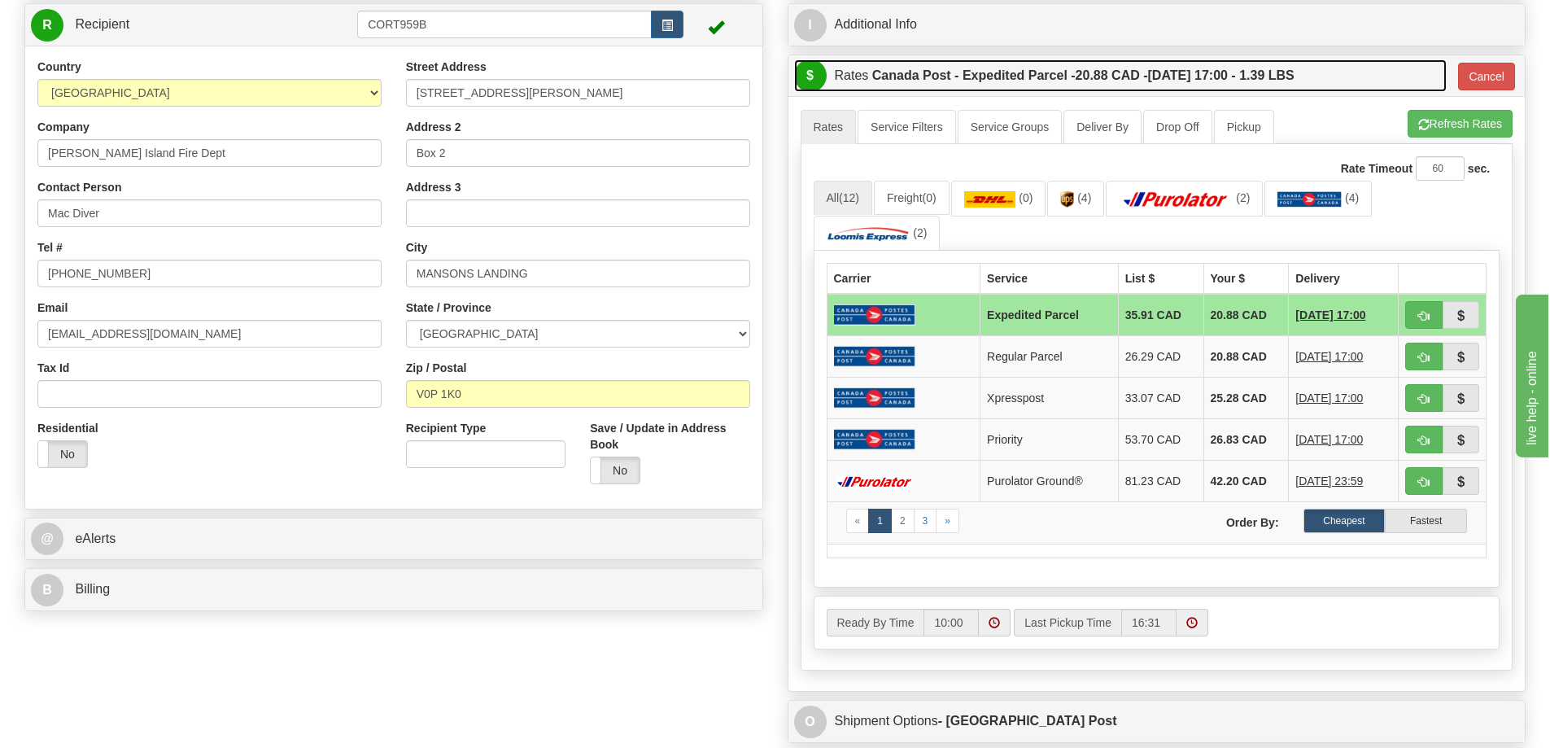
click at [1088, 90] on label "Canada Post - Expedited Parcel - 20.88 CAD - 09/08/2025 17:00 - 1.39 LBS" at bounding box center [1083, 75] width 422 height 33
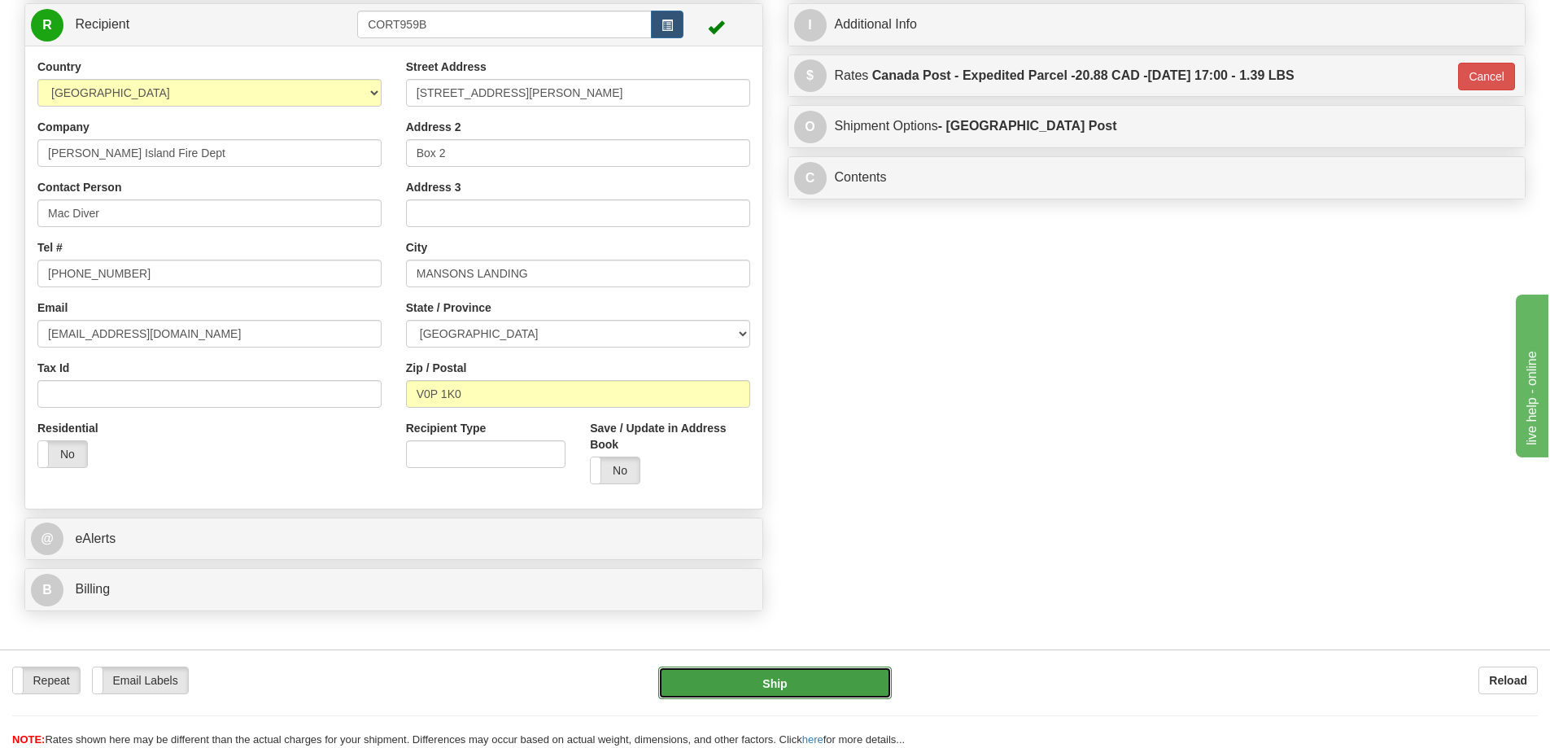
click at [828, 682] on button "Ship" at bounding box center [775, 682] width 234 height 33
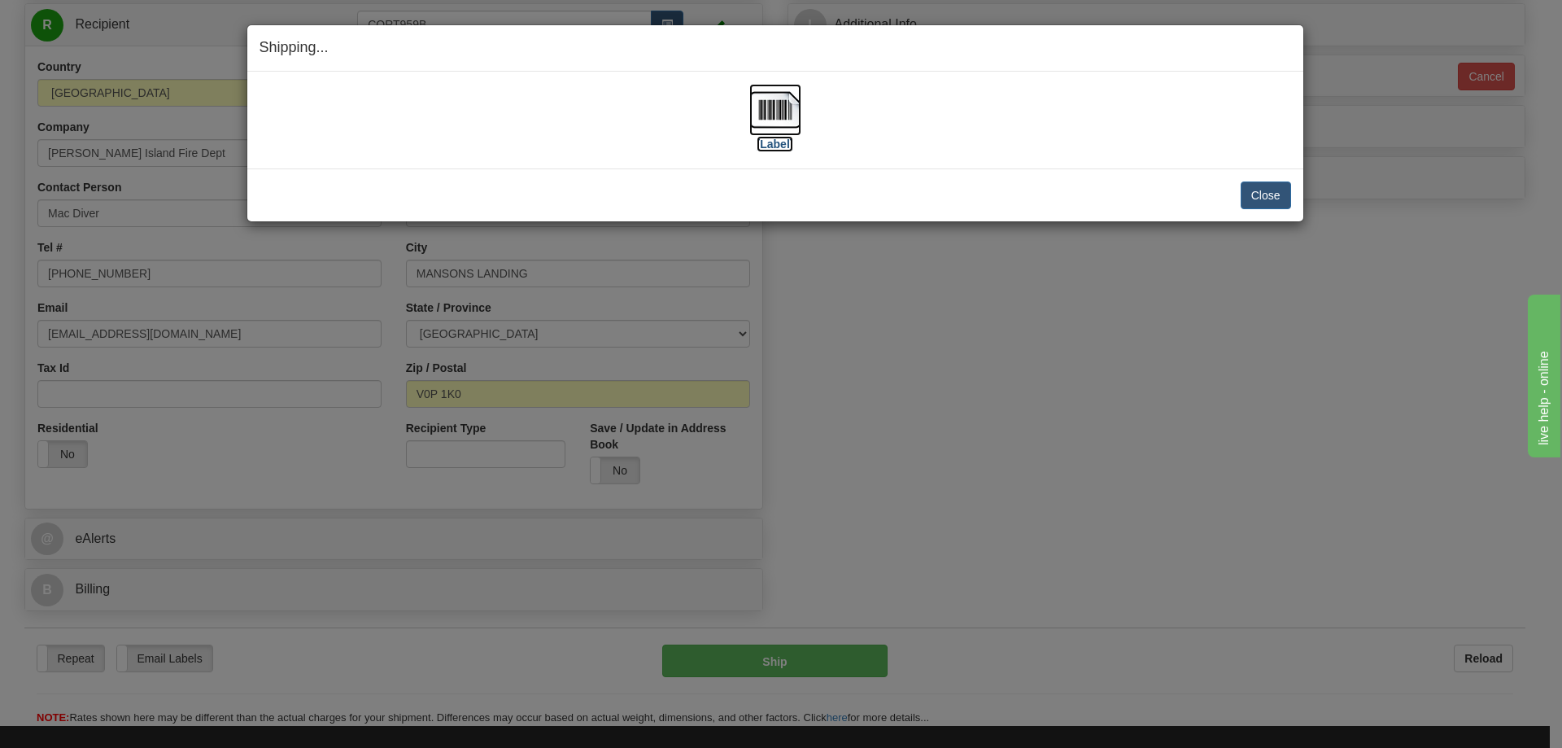
click at [782, 125] on img at bounding box center [776, 110] width 52 height 52
click at [1251, 200] on button "Close" at bounding box center [1266, 195] width 50 height 28
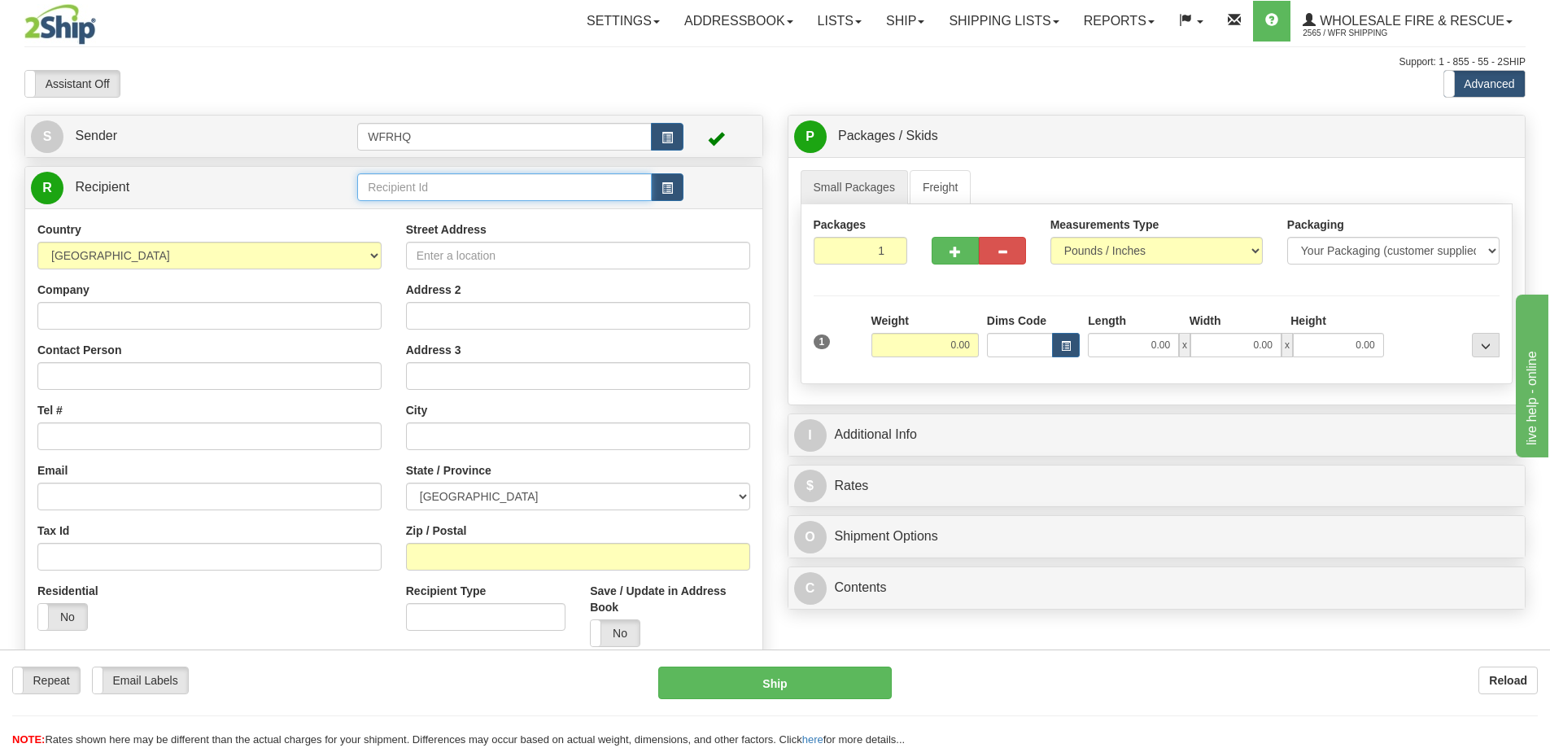
click at [460, 176] on input "text" at bounding box center [504, 187] width 295 height 28
type input "CAMP6751"
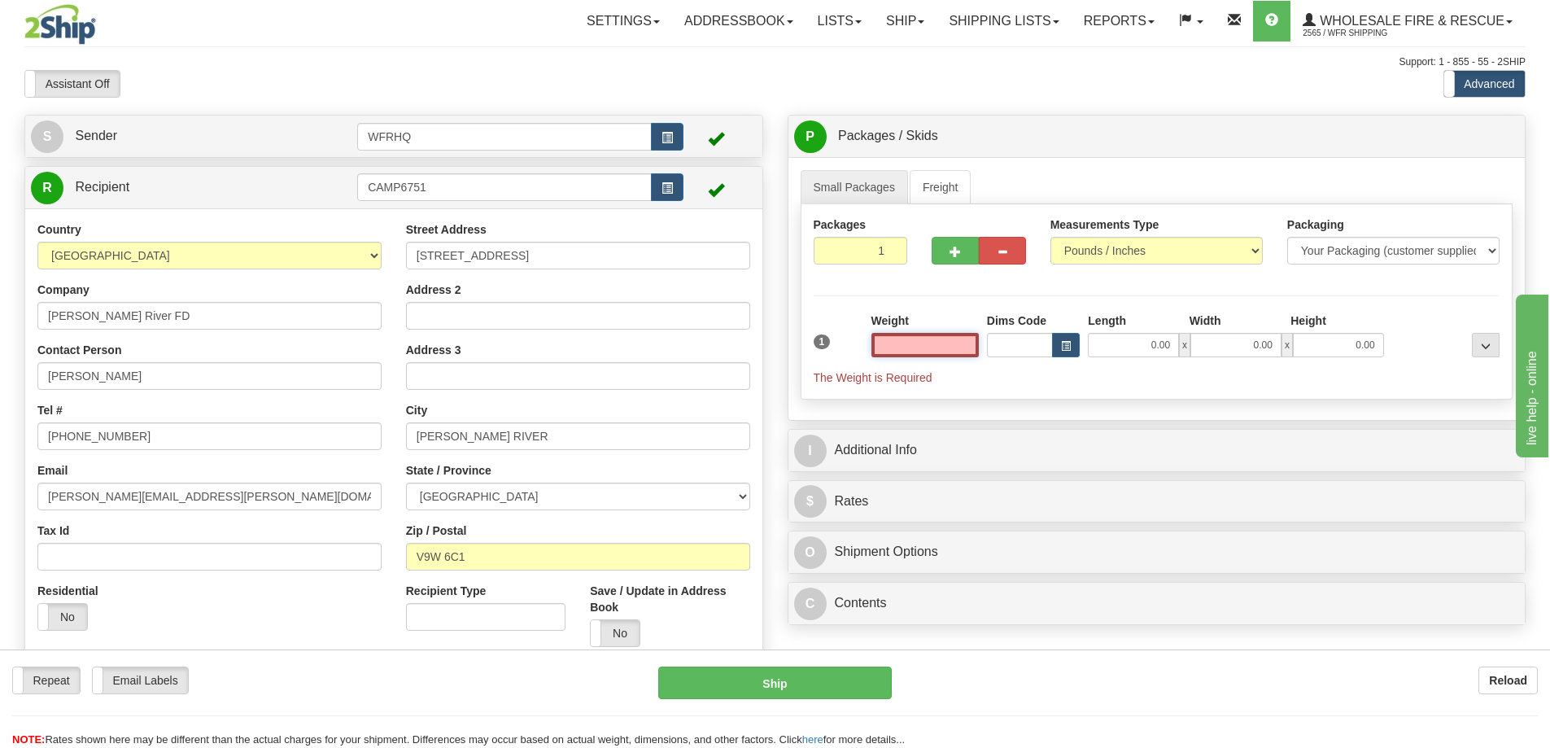
click at [951, 346] on input "text" at bounding box center [925, 345] width 107 height 24
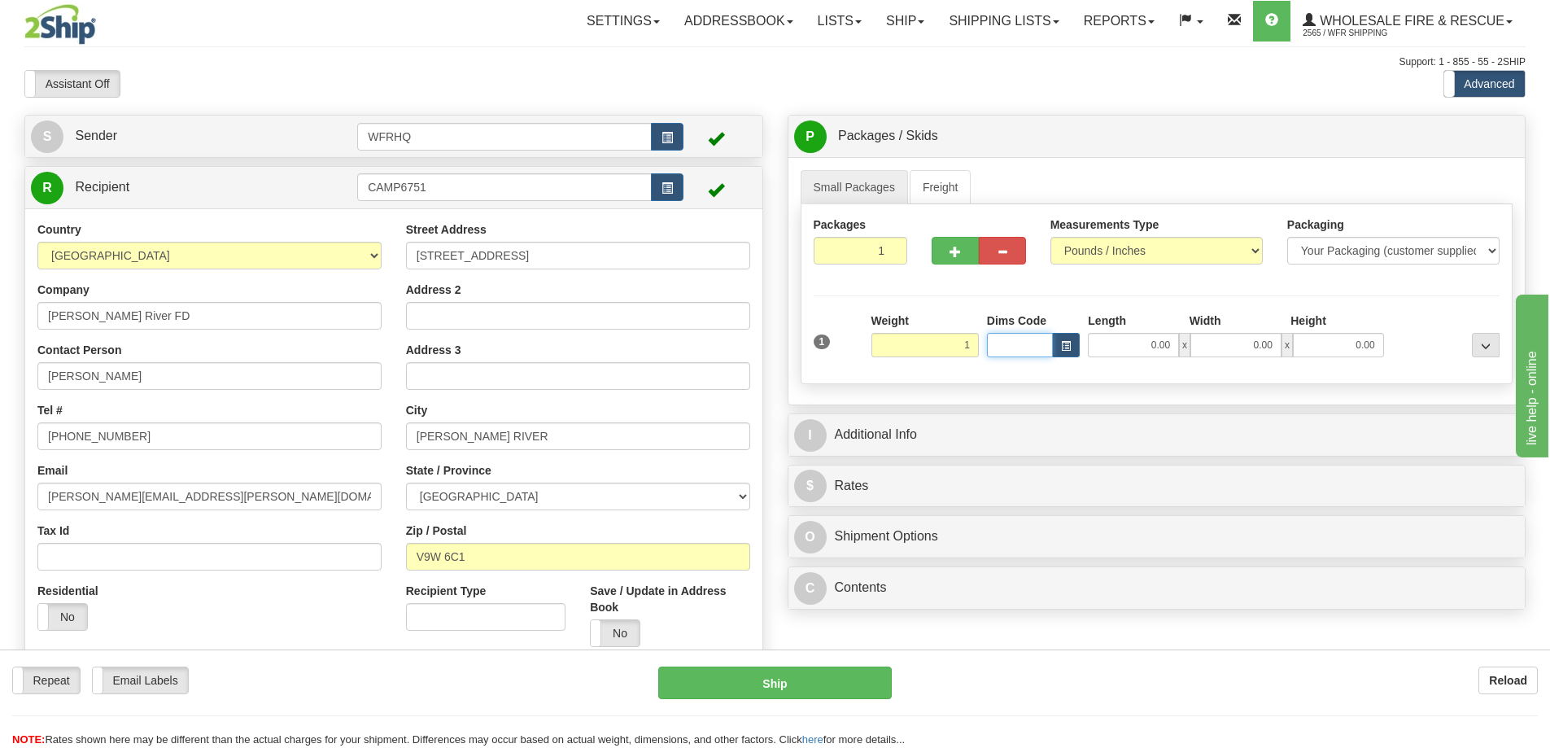
type input "1.00"
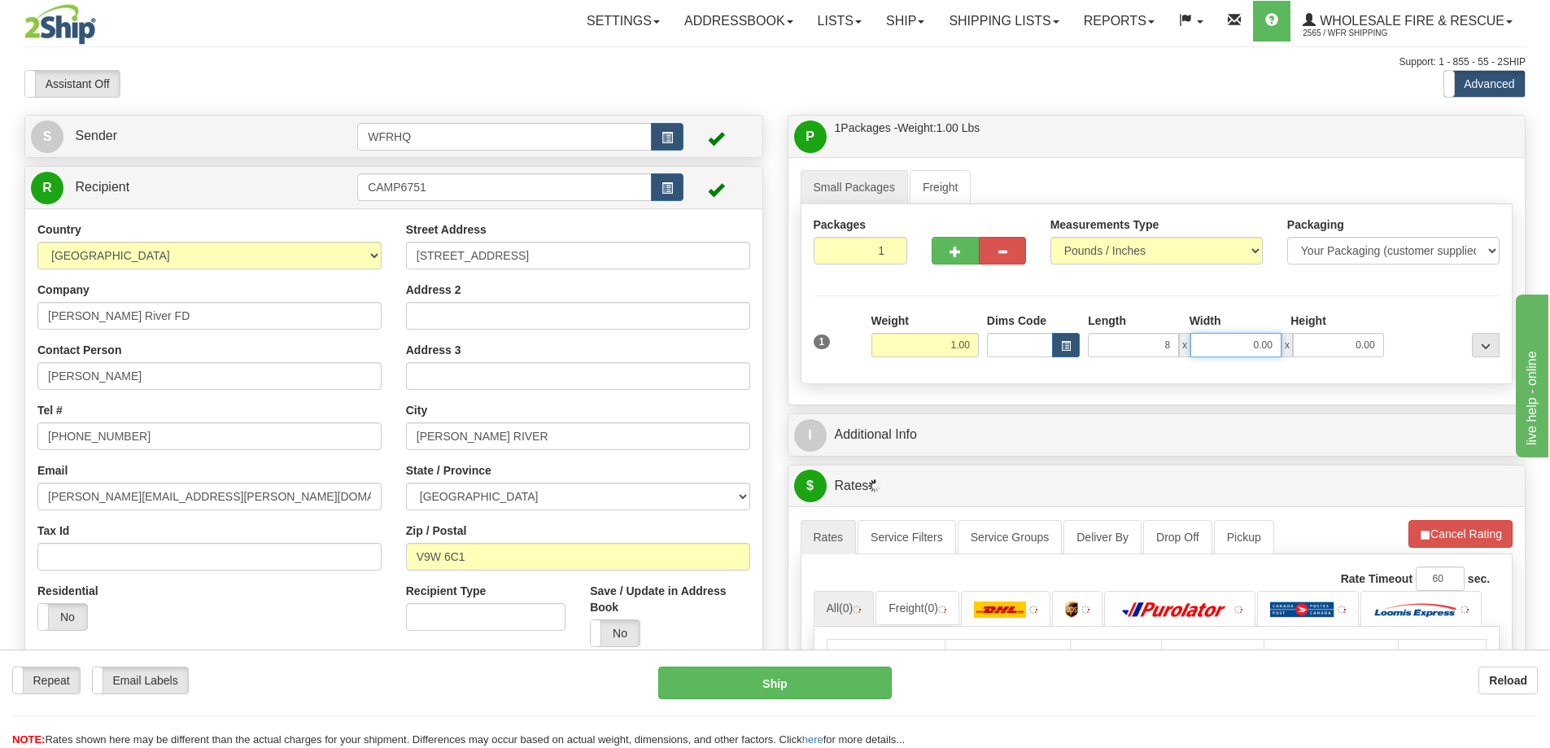
type input "8.00"
type input "6.00"
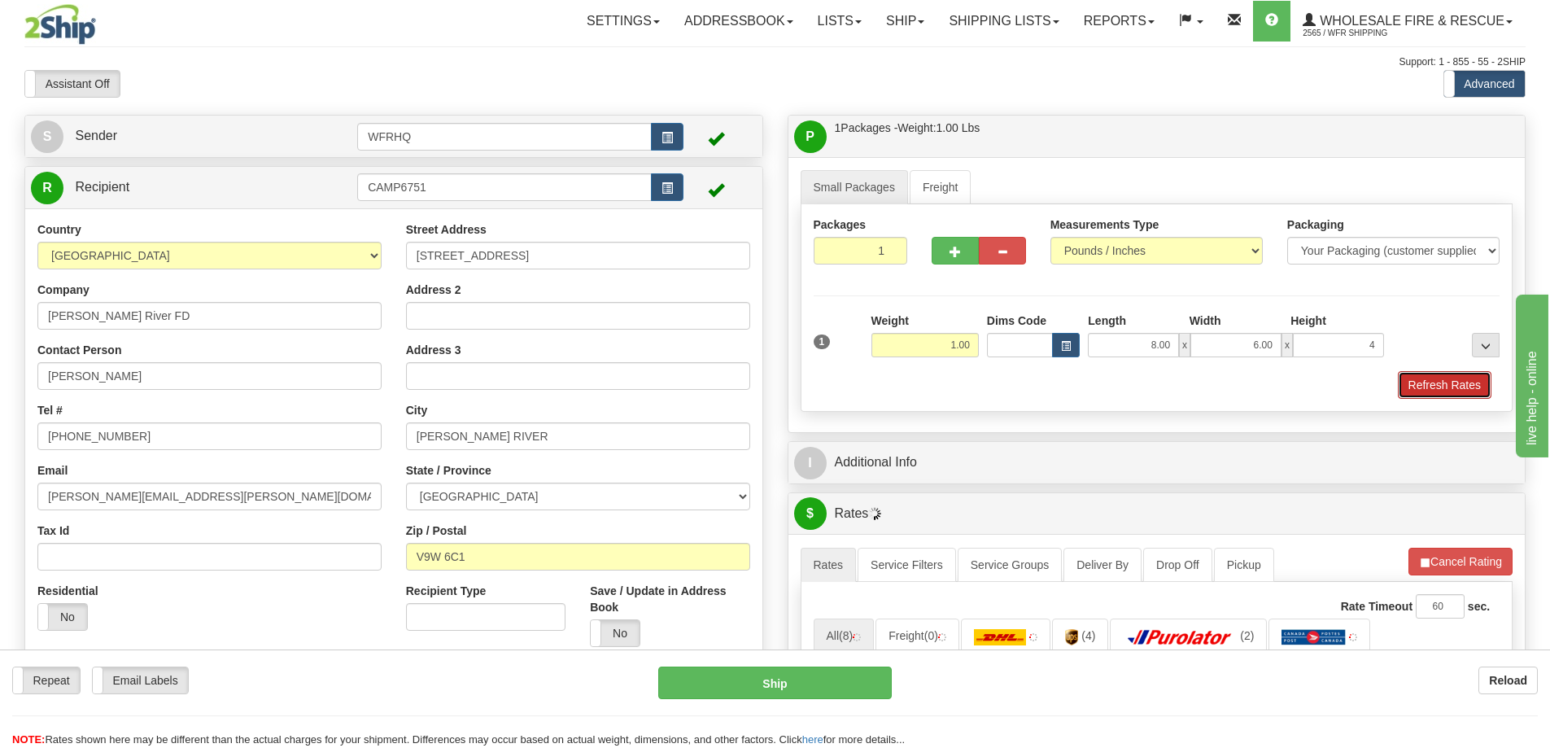
type input "4.00"
click at [1475, 385] on button "Refresh Rates" at bounding box center [1445, 385] width 94 height 28
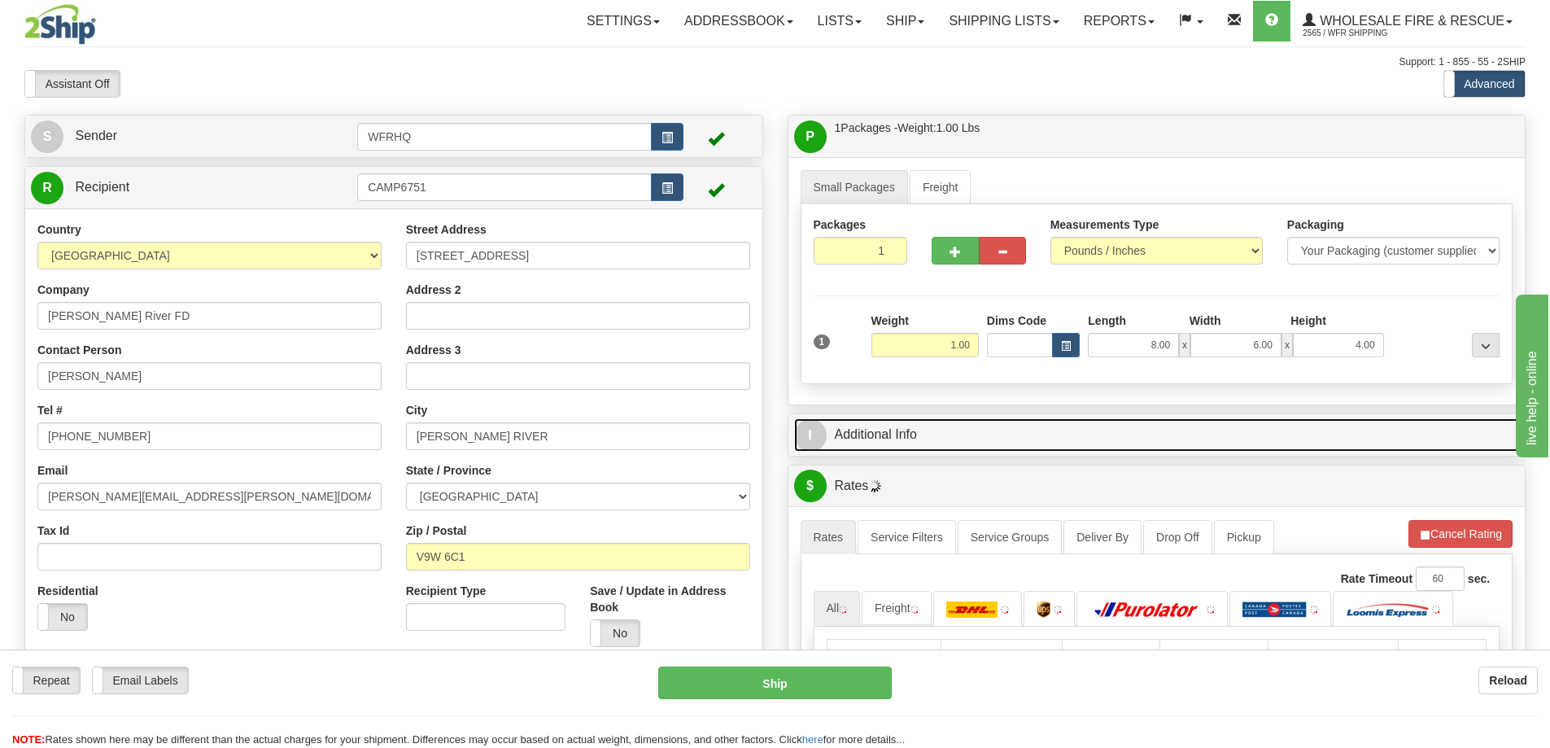
click at [1183, 435] on link "I Additional Info" at bounding box center [1157, 434] width 726 height 33
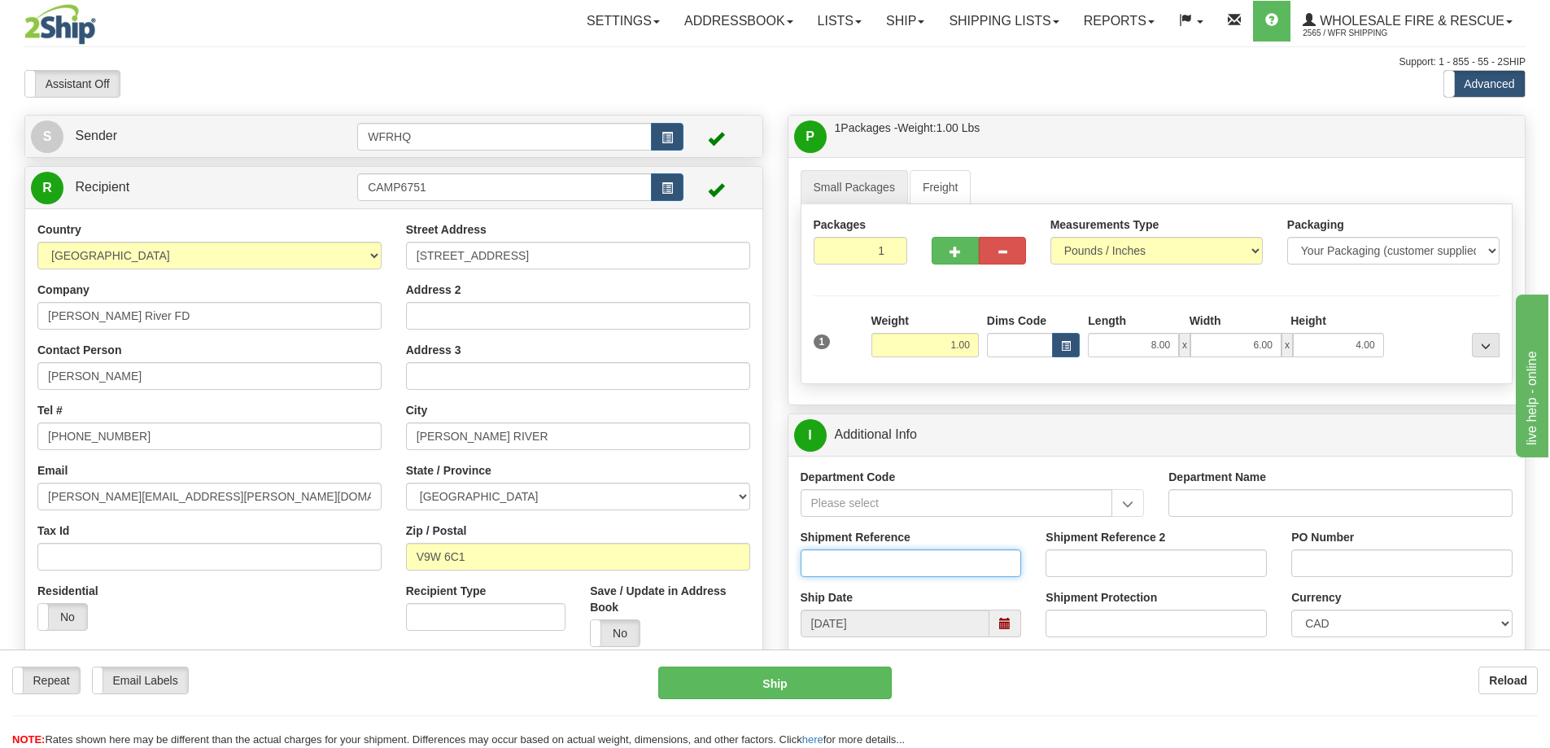
click at [881, 568] on input "Shipment Reference" at bounding box center [911, 563] width 221 height 28
type input "S45393-30137"
click at [1014, 414] on div "I Additional Info" at bounding box center [1157, 435] width 737 height 42
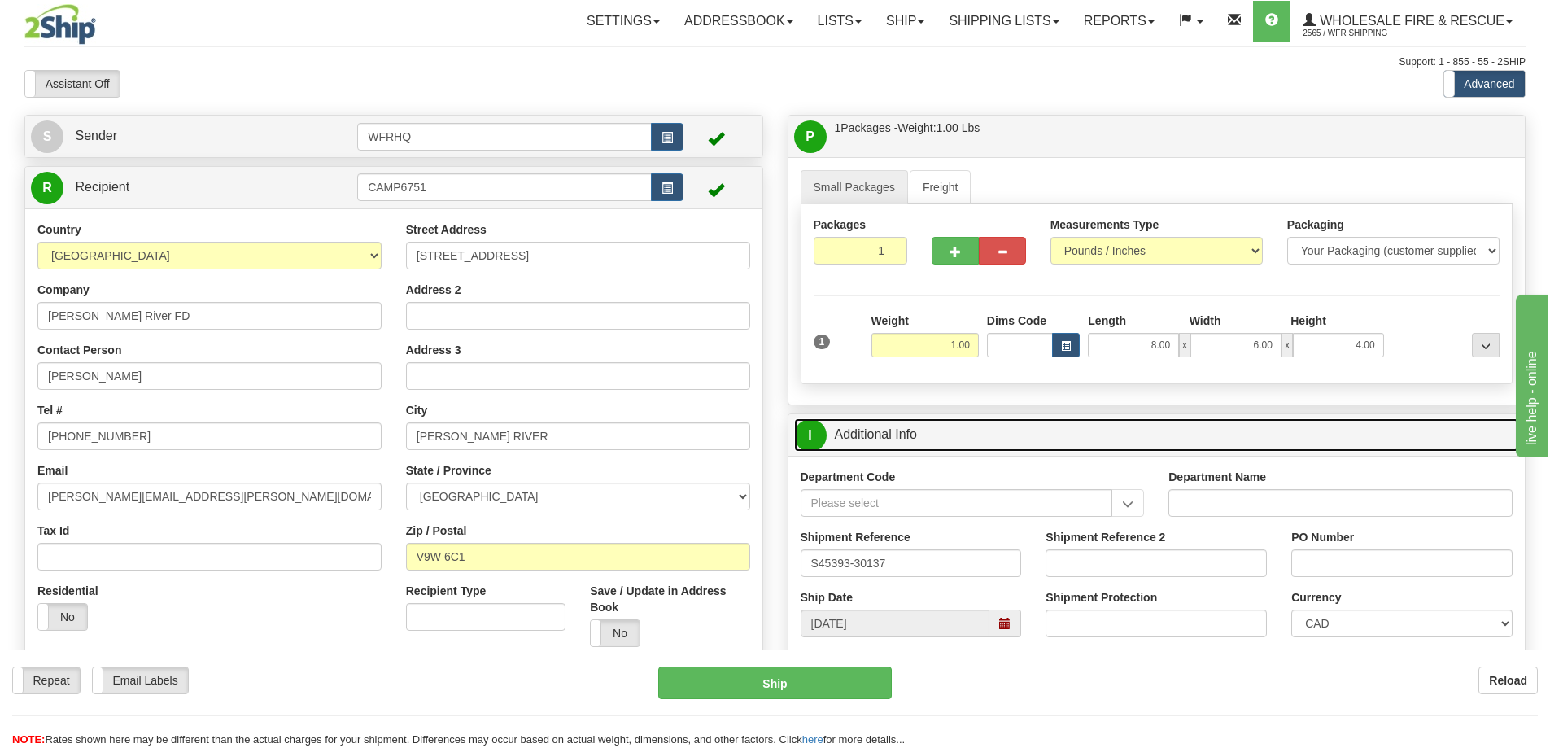
click at [1012, 422] on link "I Additional Info" at bounding box center [1157, 434] width 726 height 33
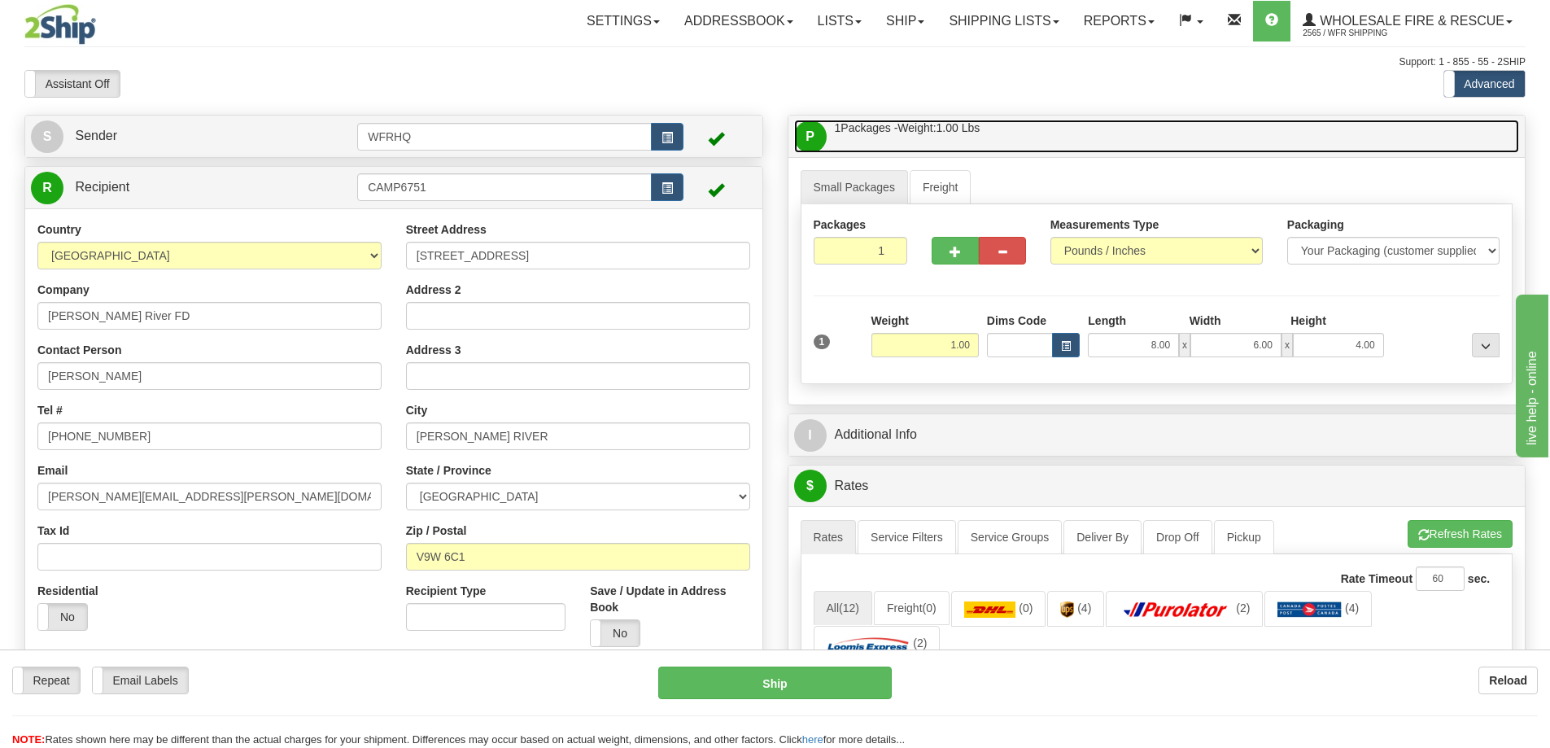
click at [1039, 138] on link "P Packages / Skids 1 Packages - Weight: 1.00 Lbs 1 Skids - Weight: NaN Lbs" at bounding box center [1157, 136] width 726 height 33
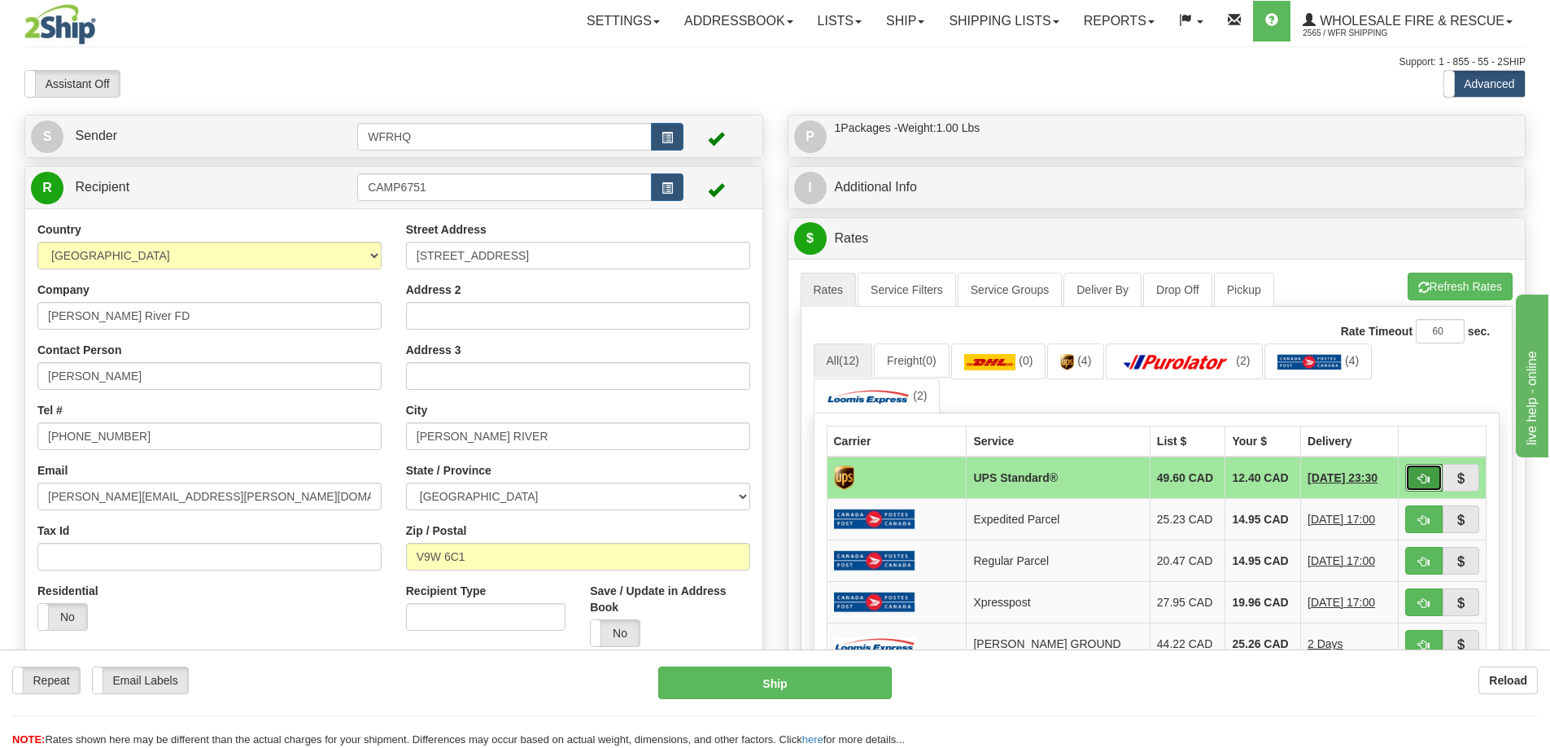
click at [1421, 476] on span "button" at bounding box center [1423, 479] width 11 height 11
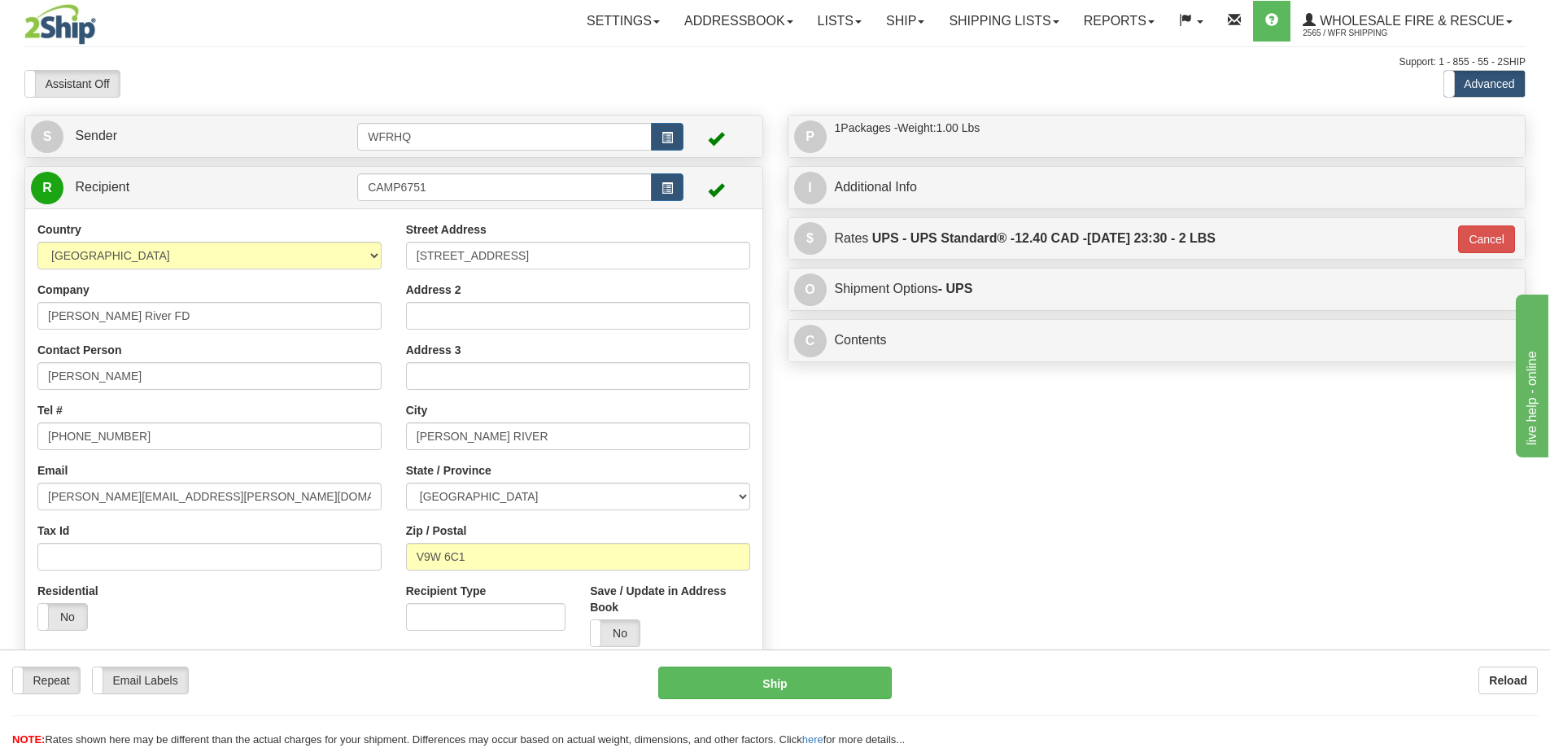
type input "11"
click at [780, 680] on button "Ship" at bounding box center [775, 682] width 234 height 33
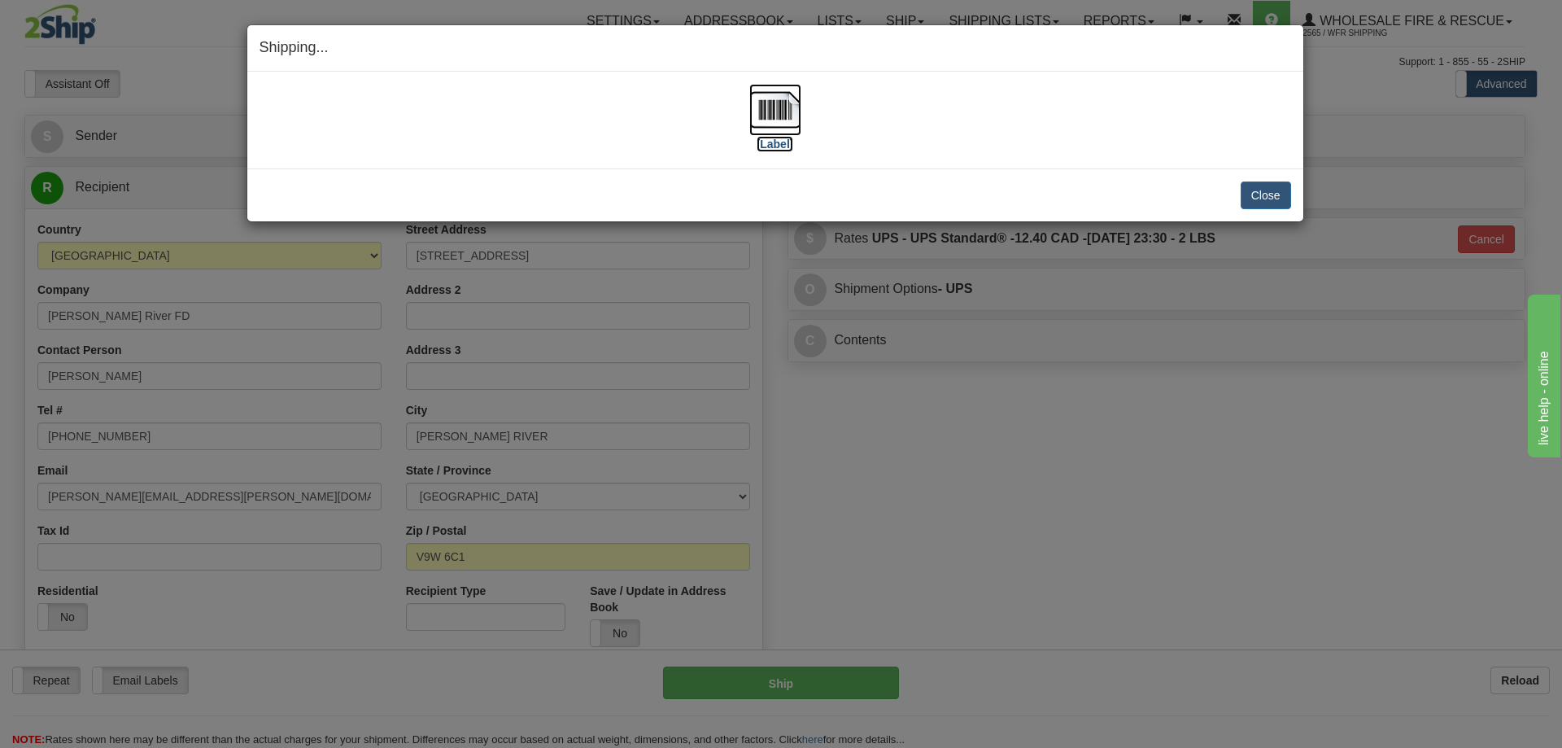
click at [790, 119] on img at bounding box center [776, 110] width 52 height 52
click at [1287, 195] on button "Close" at bounding box center [1266, 195] width 50 height 28
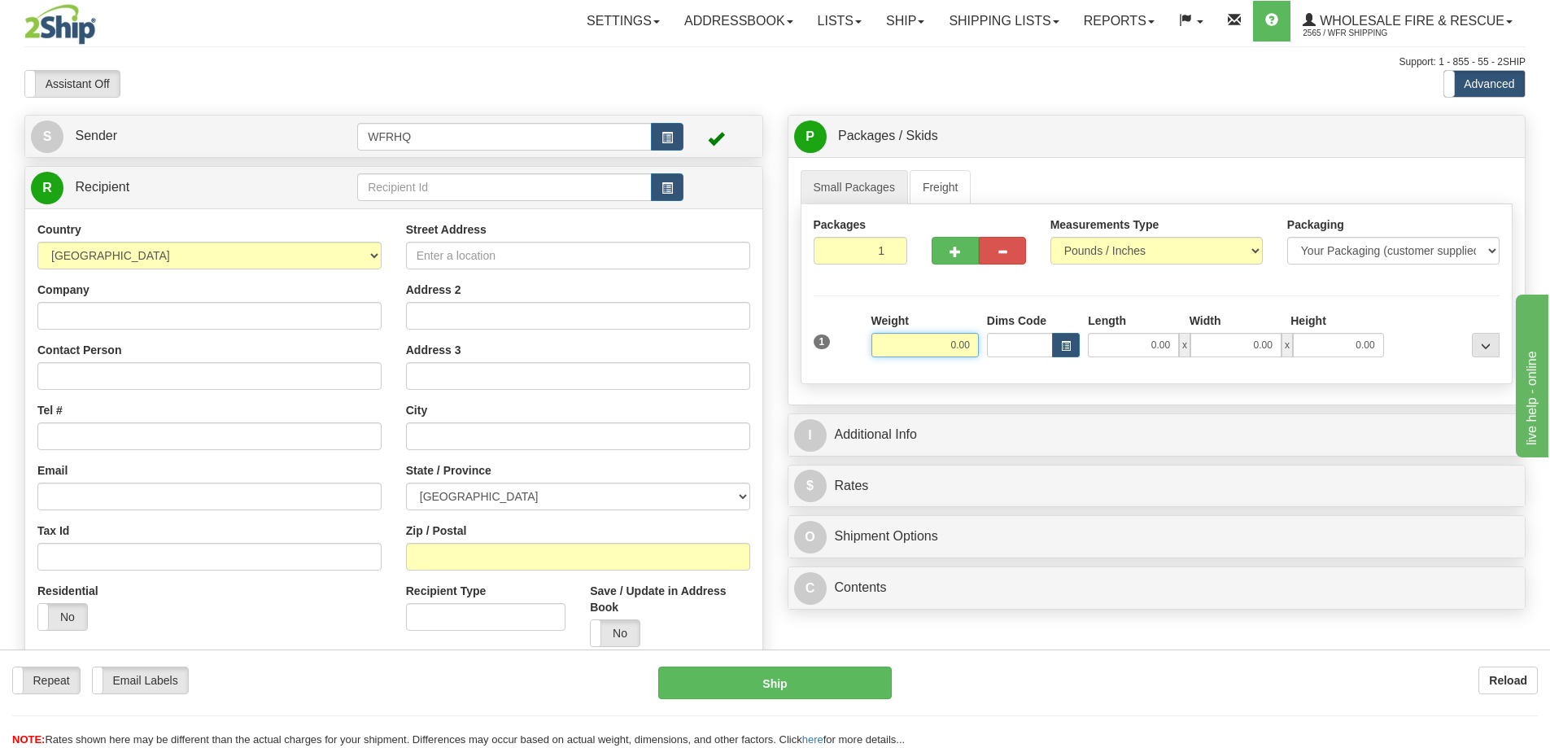
click at [898, 339] on input "0.00" at bounding box center [925, 345] width 107 height 24
type input "780.00"
click at [959, 188] on link "Freight" at bounding box center [941, 187] width 62 height 34
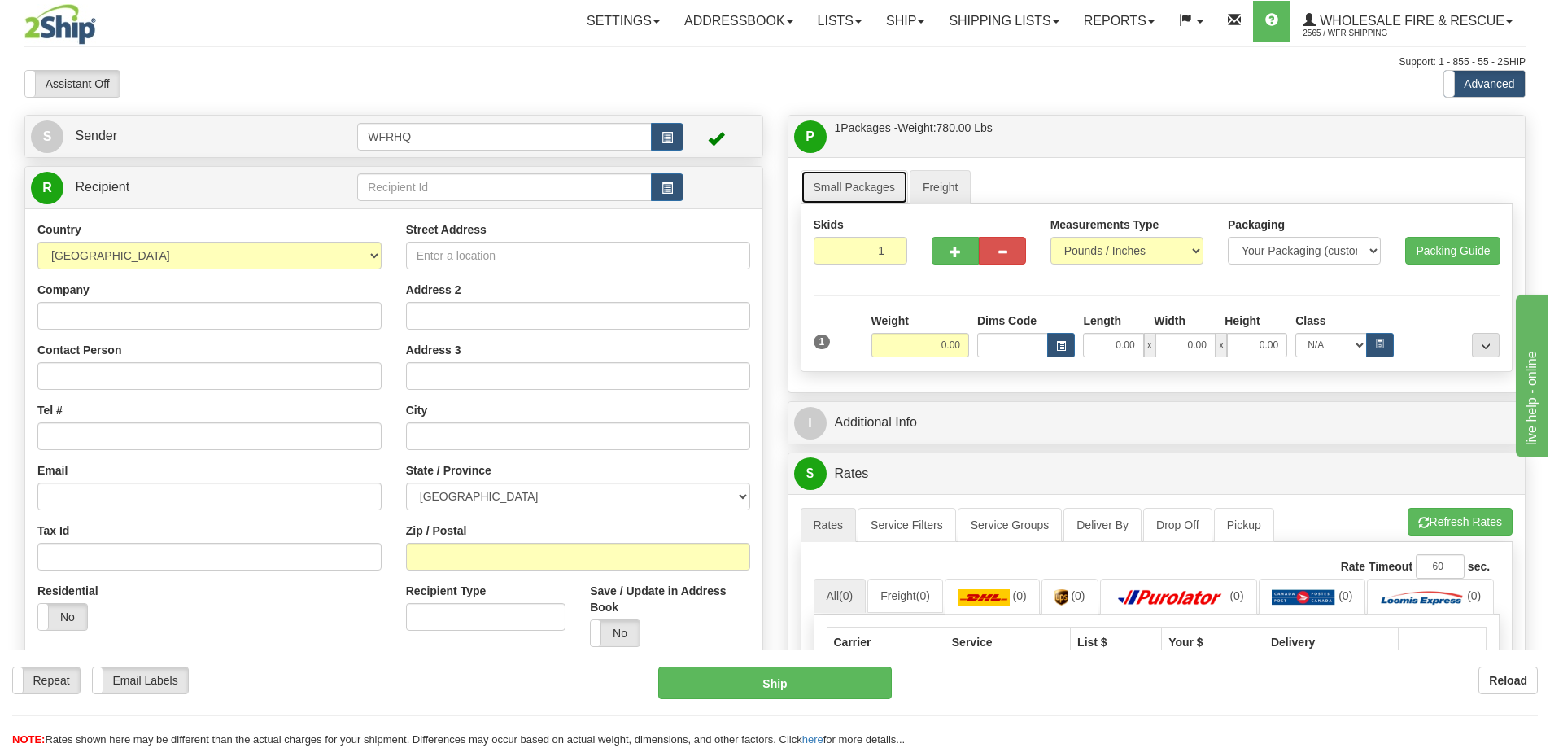
click at [863, 179] on link "Small Packages" at bounding box center [854, 187] width 107 height 34
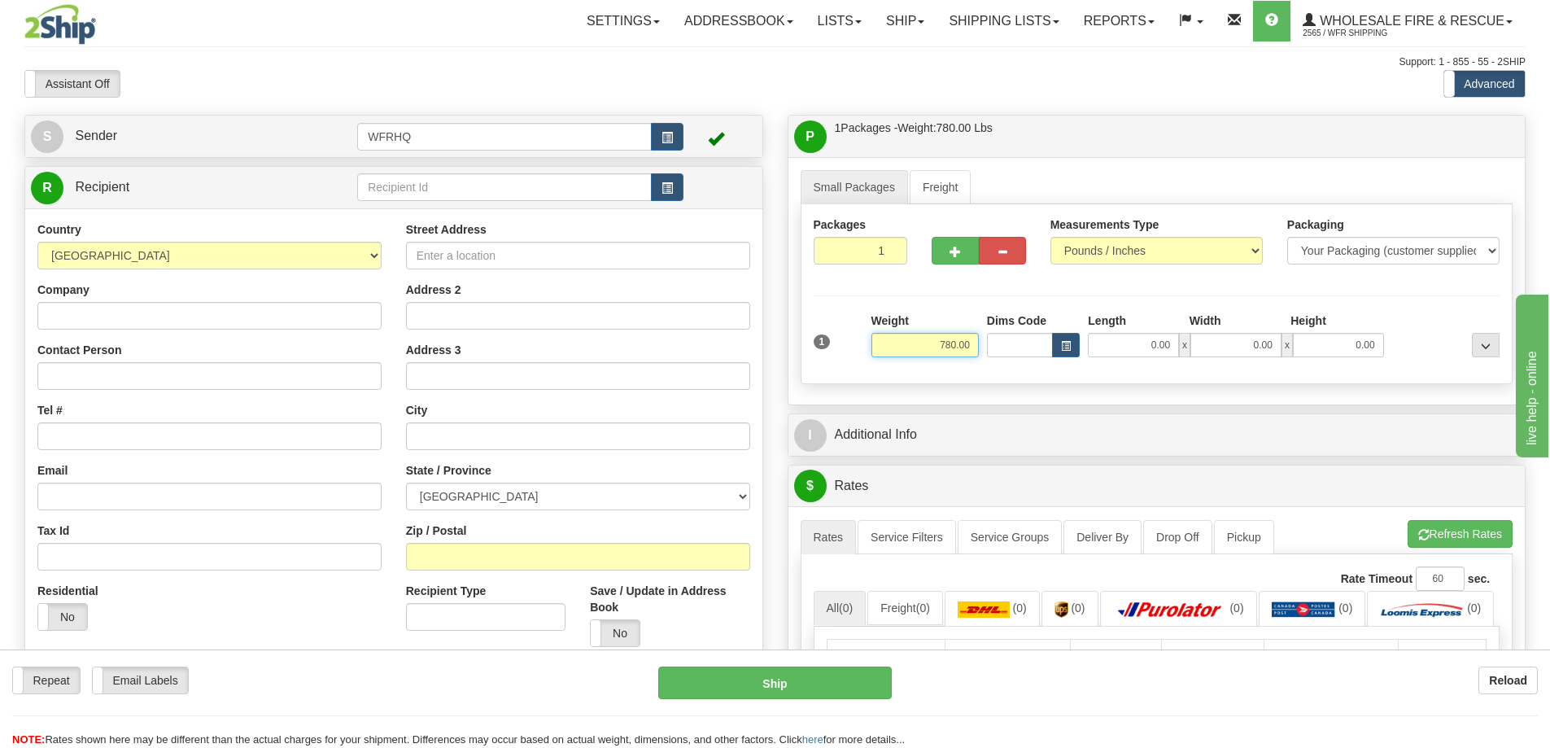
drag, startPoint x: 941, startPoint y: 343, endPoint x: 1427, endPoint y: 433, distance: 494.0
click at [1427, 433] on div "P Packages / Skids 1 Packages - Weight: 780.00 Lbs 1 Skids - Weight: NaN Lbs Sh…" at bounding box center [1157, 542] width 763 height 855
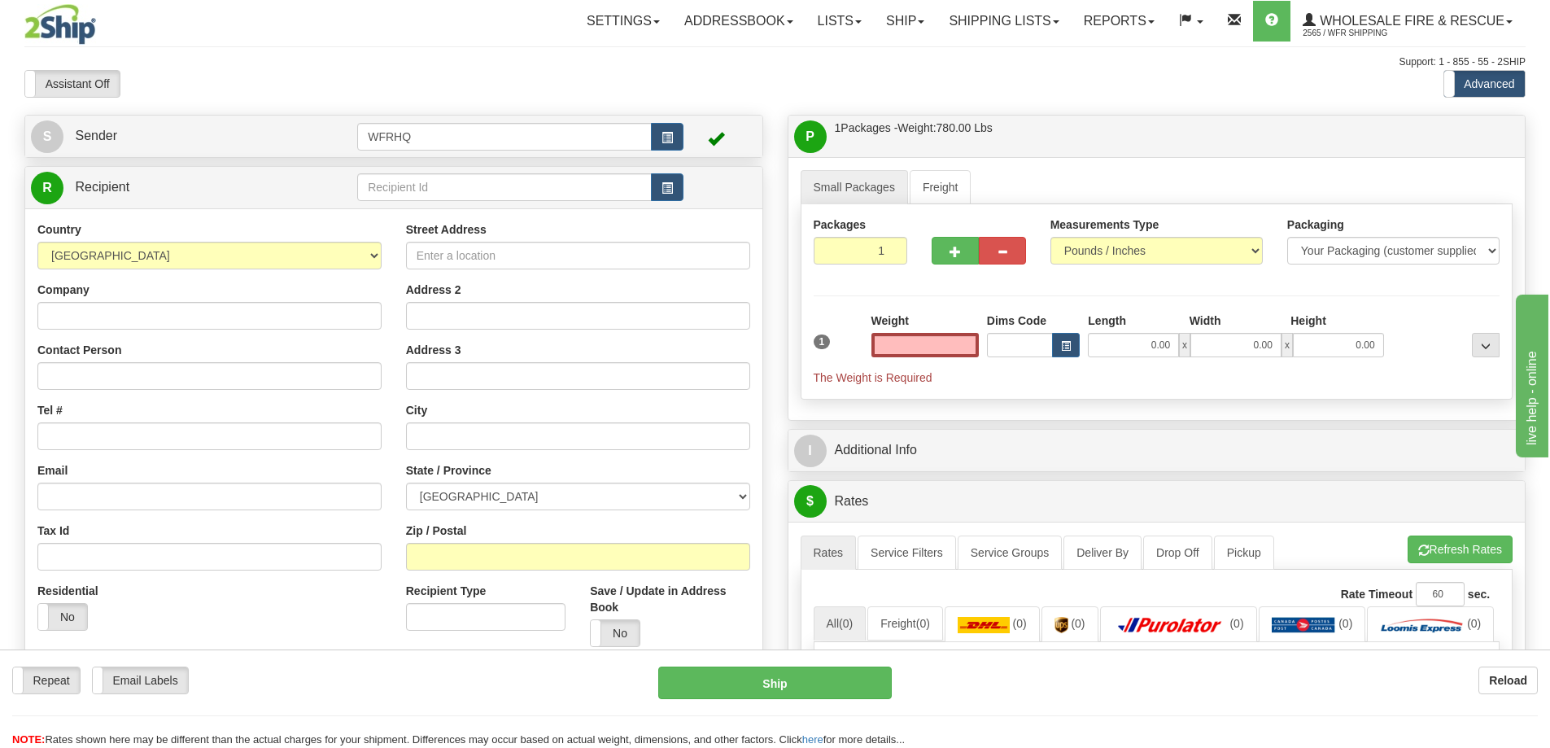
type input "0.00"
click at [950, 285] on div "Packages 1 1 Measurements Type" at bounding box center [1157, 301] width 713 height 195
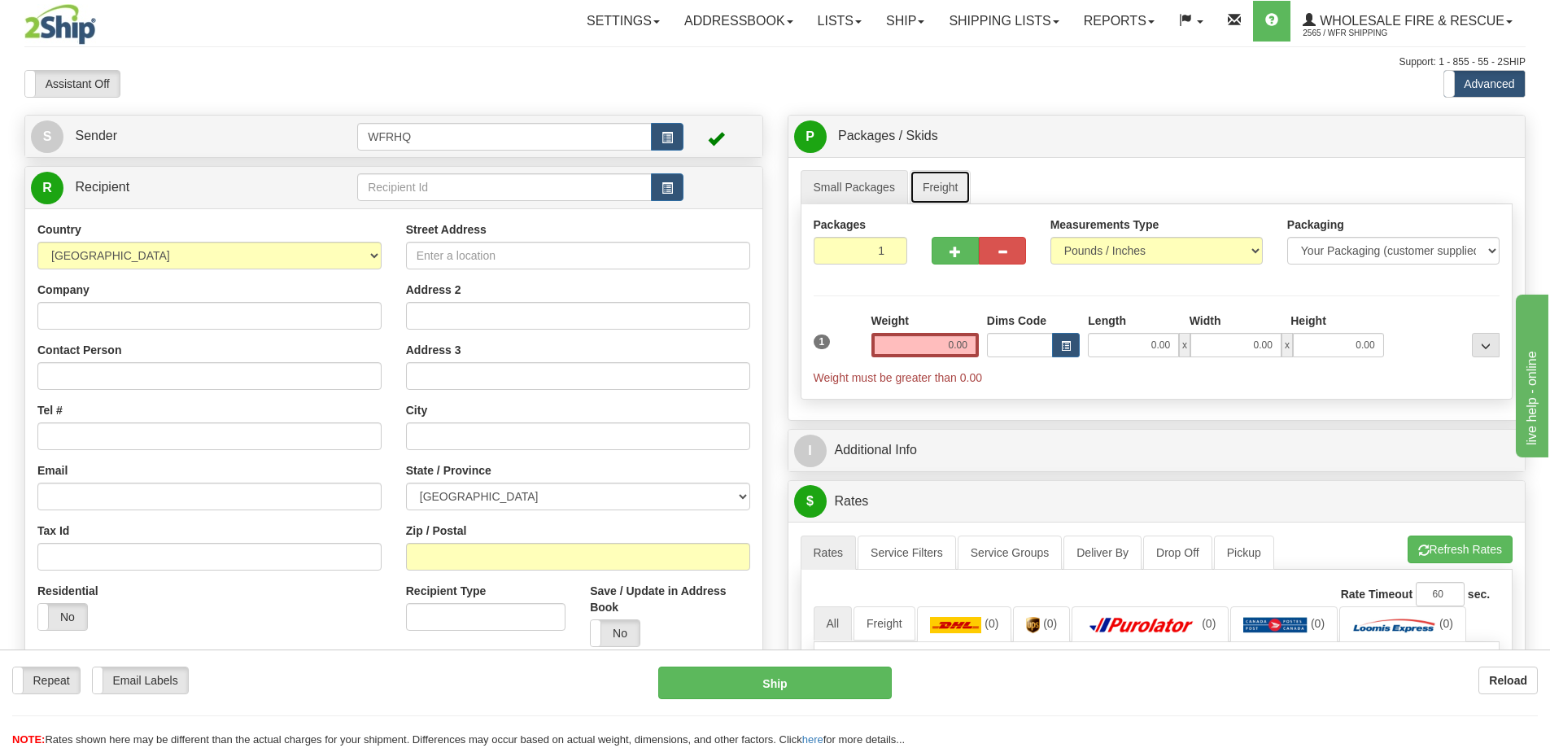
click at [933, 178] on link "Freight" at bounding box center [941, 187] width 62 height 34
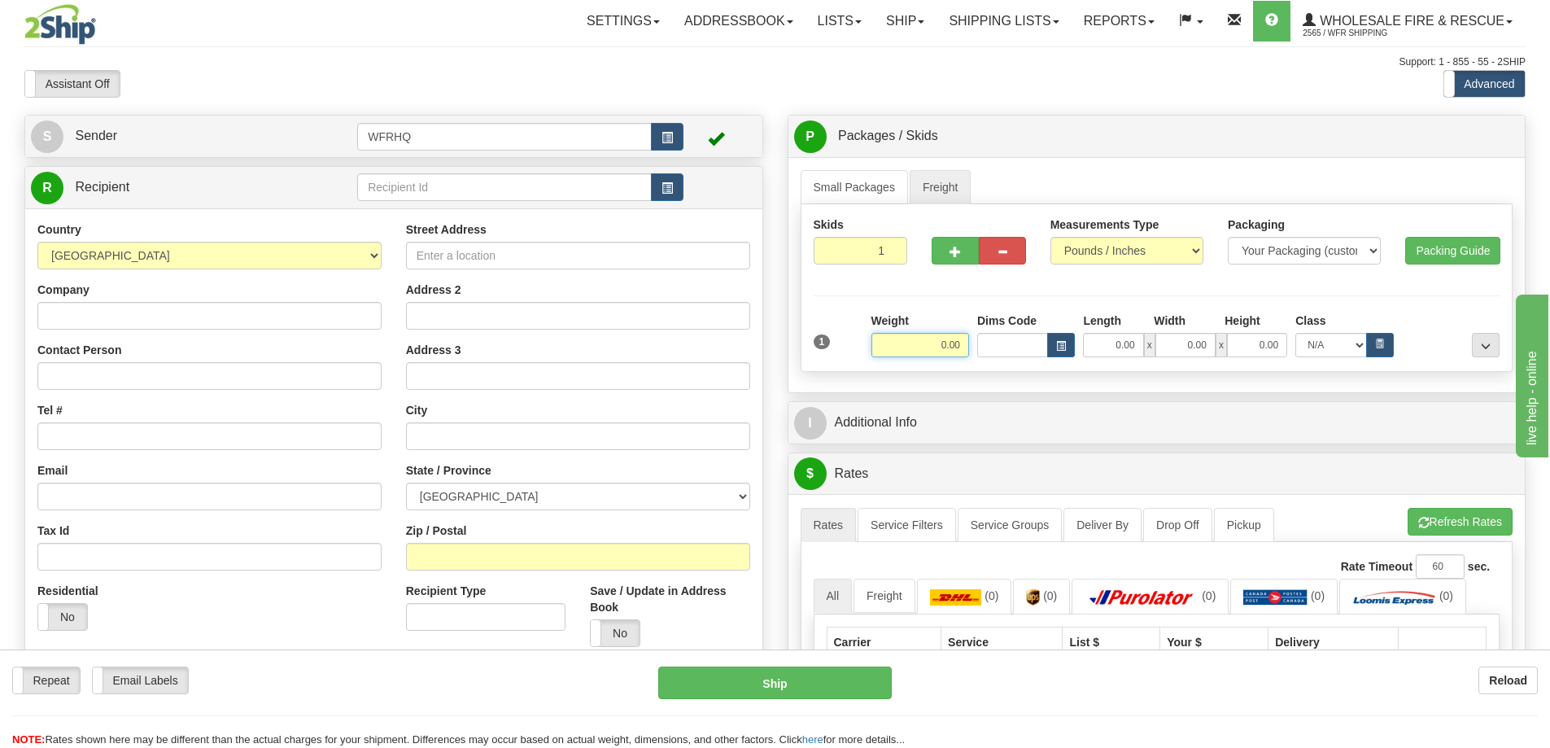
drag, startPoint x: 913, startPoint y: 347, endPoint x: 1081, endPoint y: 338, distance: 167.9
click at [1081, 338] on div "Weight 0.00 Dims Code Length Width" at bounding box center [1186, 334] width 636 height 45
type input "8"
type input "780.00"
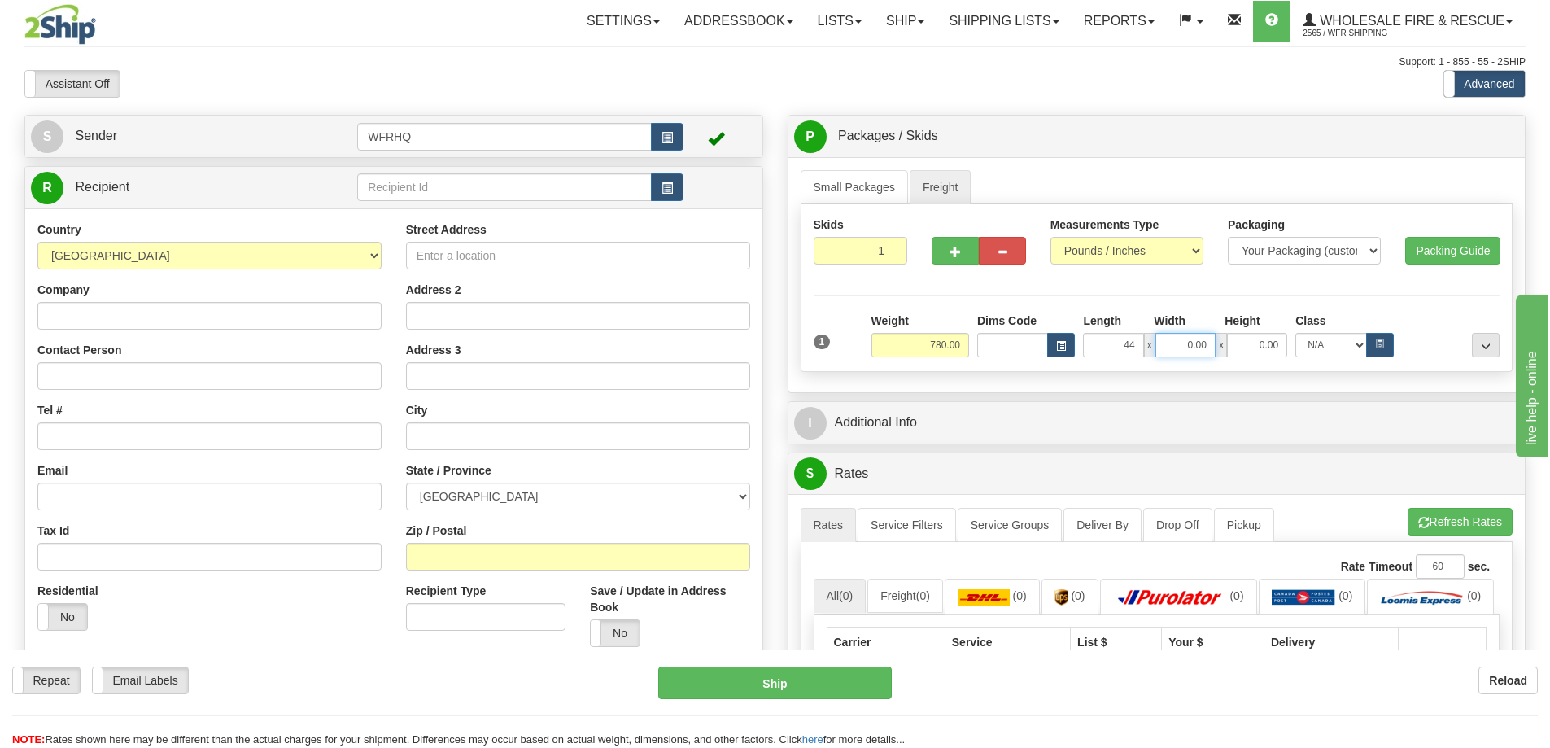
type input "44.00"
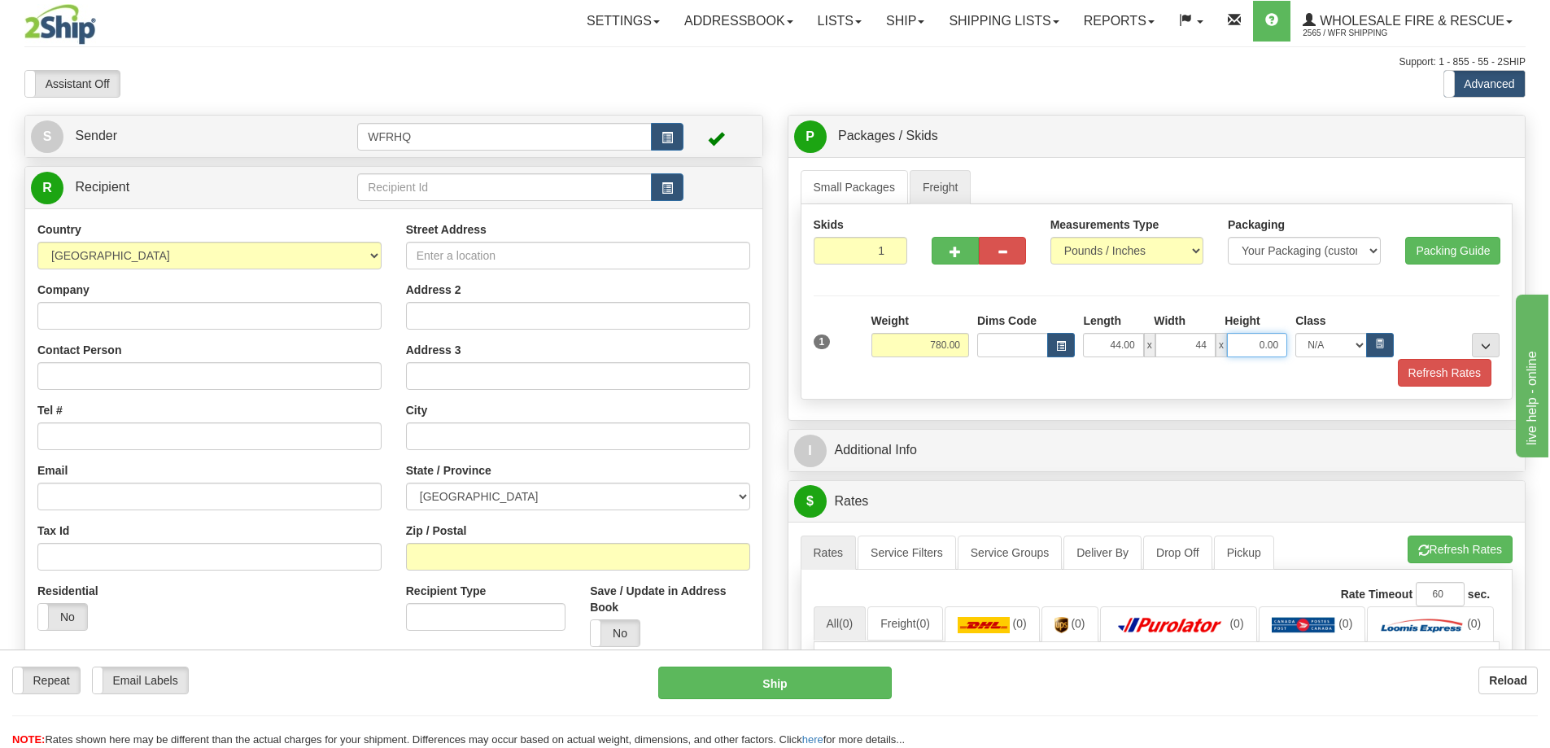
type input "44.00"
type input "47.00"
click at [1420, 376] on button "Refresh Rates" at bounding box center [1445, 373] width 94 height 28
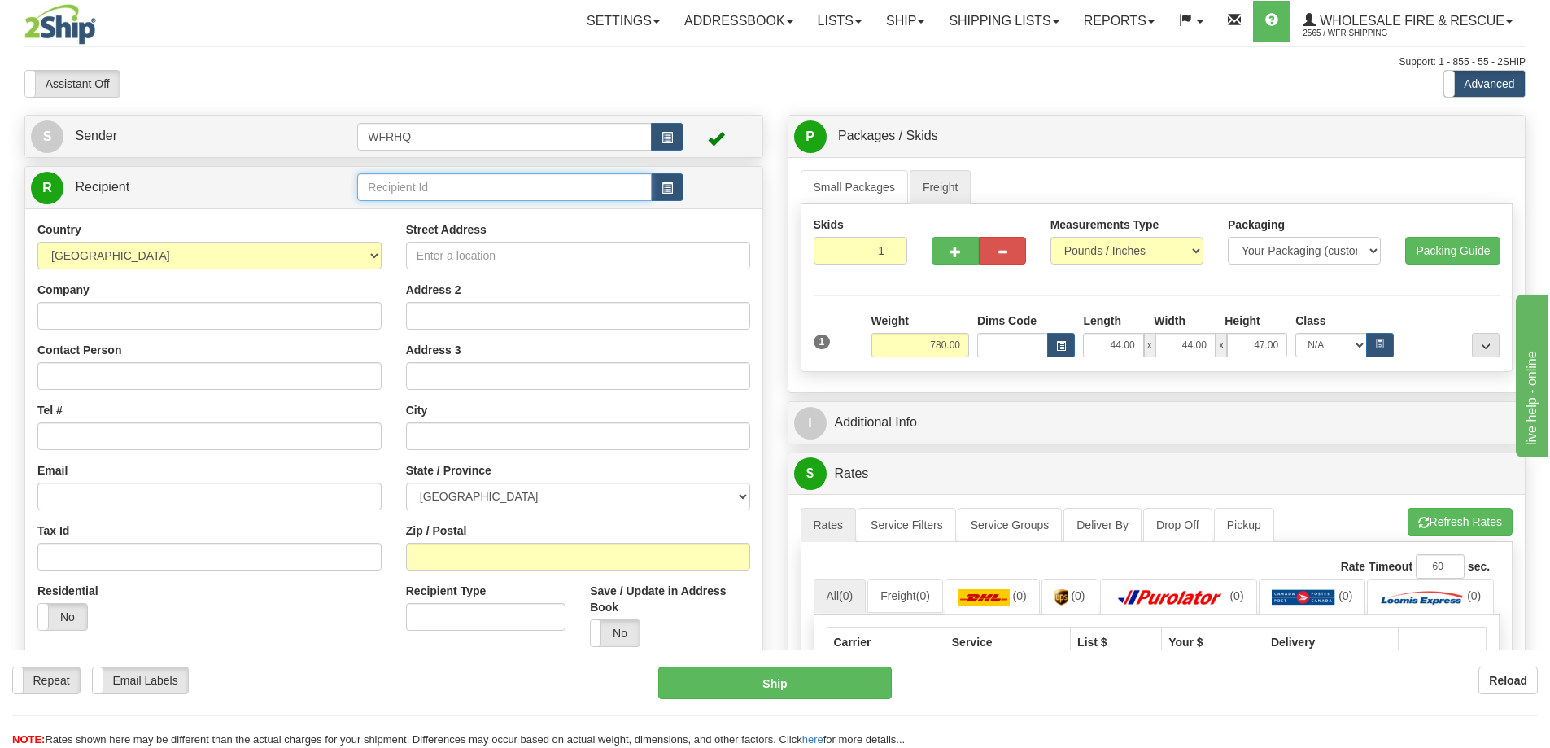
click at [426, 188] on input "text" at bounding box center [504, 187] width 295 height 28
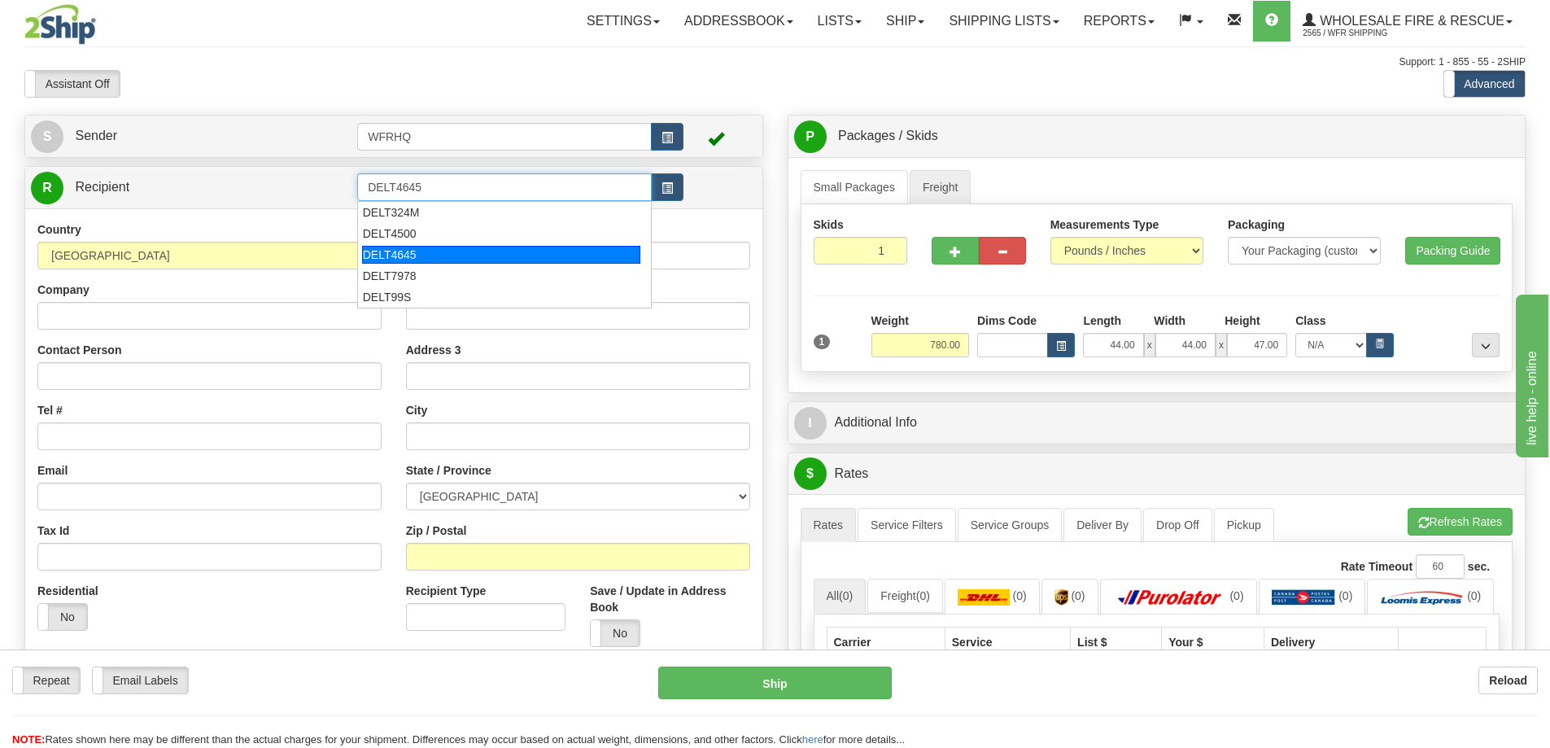
type input "DELT4645"
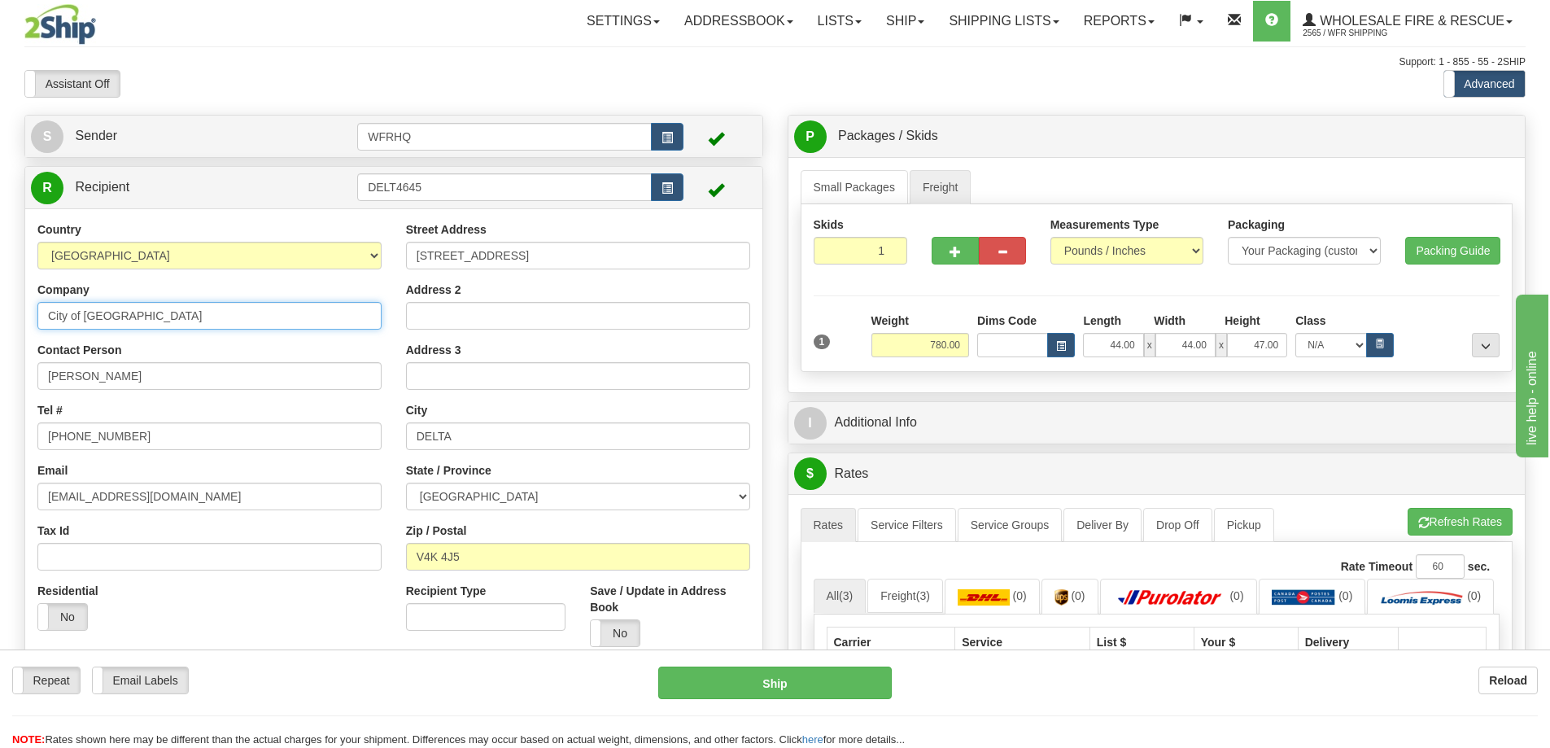
click at [166, 318] on input "City of Delta" at bounding box center [209, 316] width 344 height 28
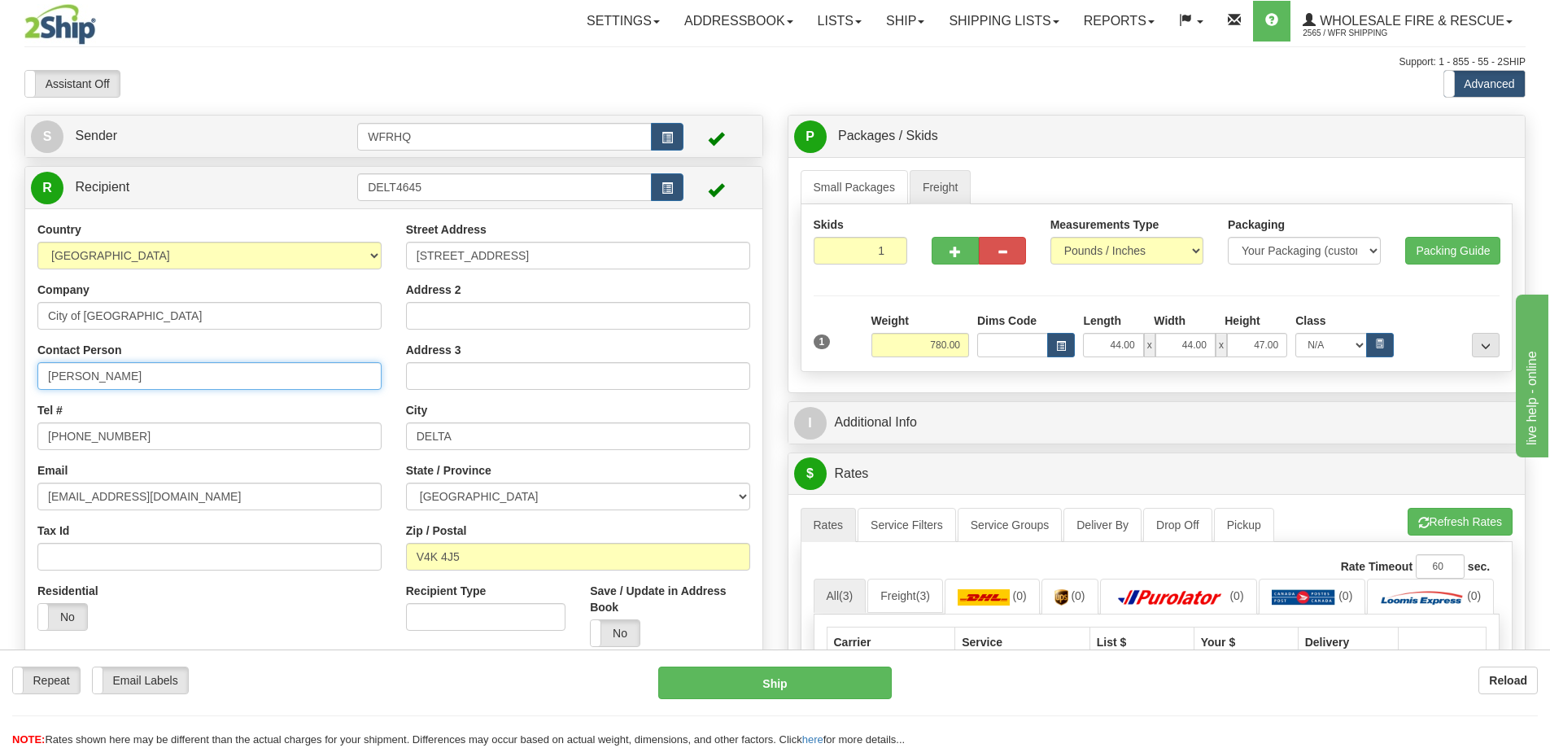
click at [162, 375] on input "Timothy Ispen" at bounding box center [209, 376] width 344 height 28
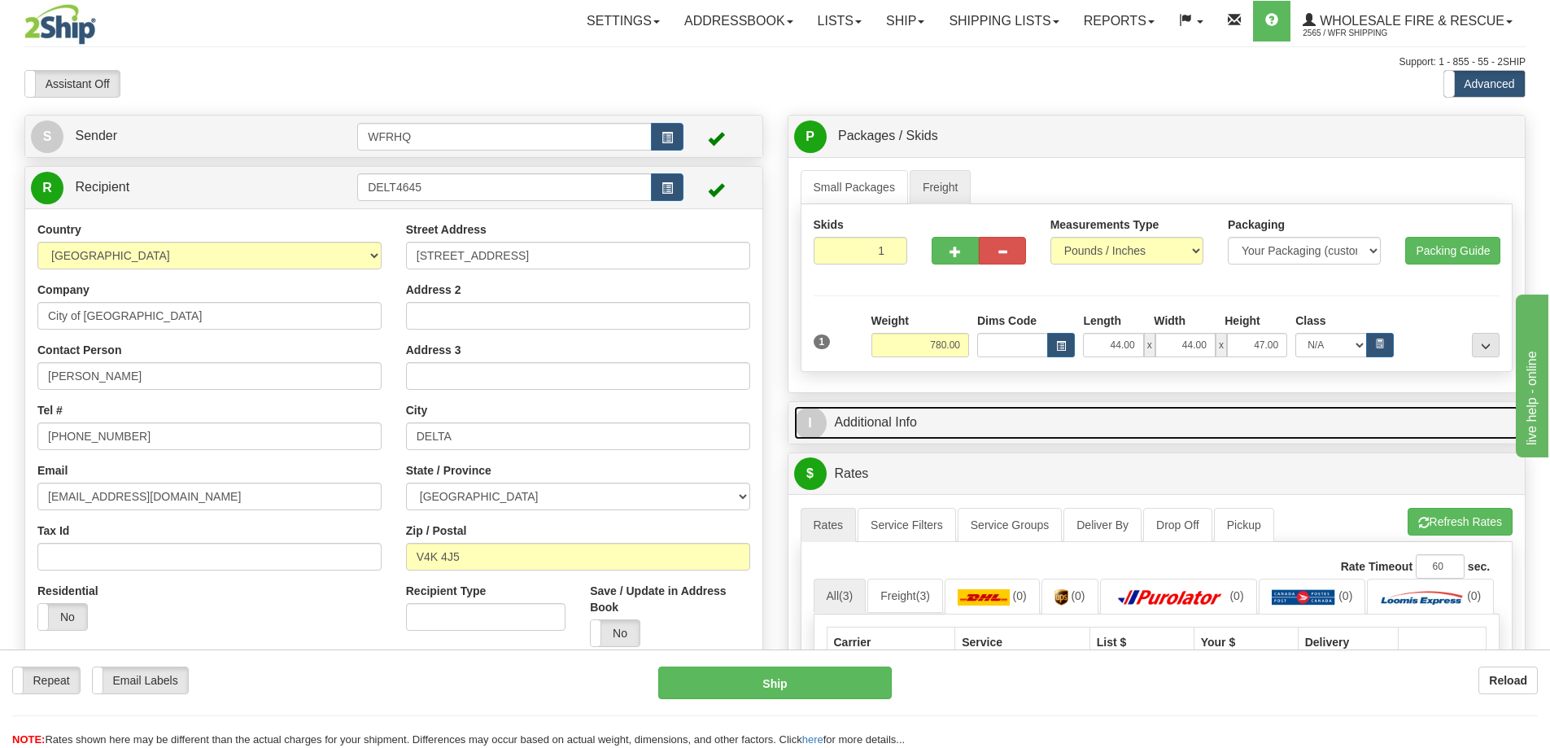
click at [976, 429] on link "I Additional Info" at bounding box center [1157, 422] width 726 height 33
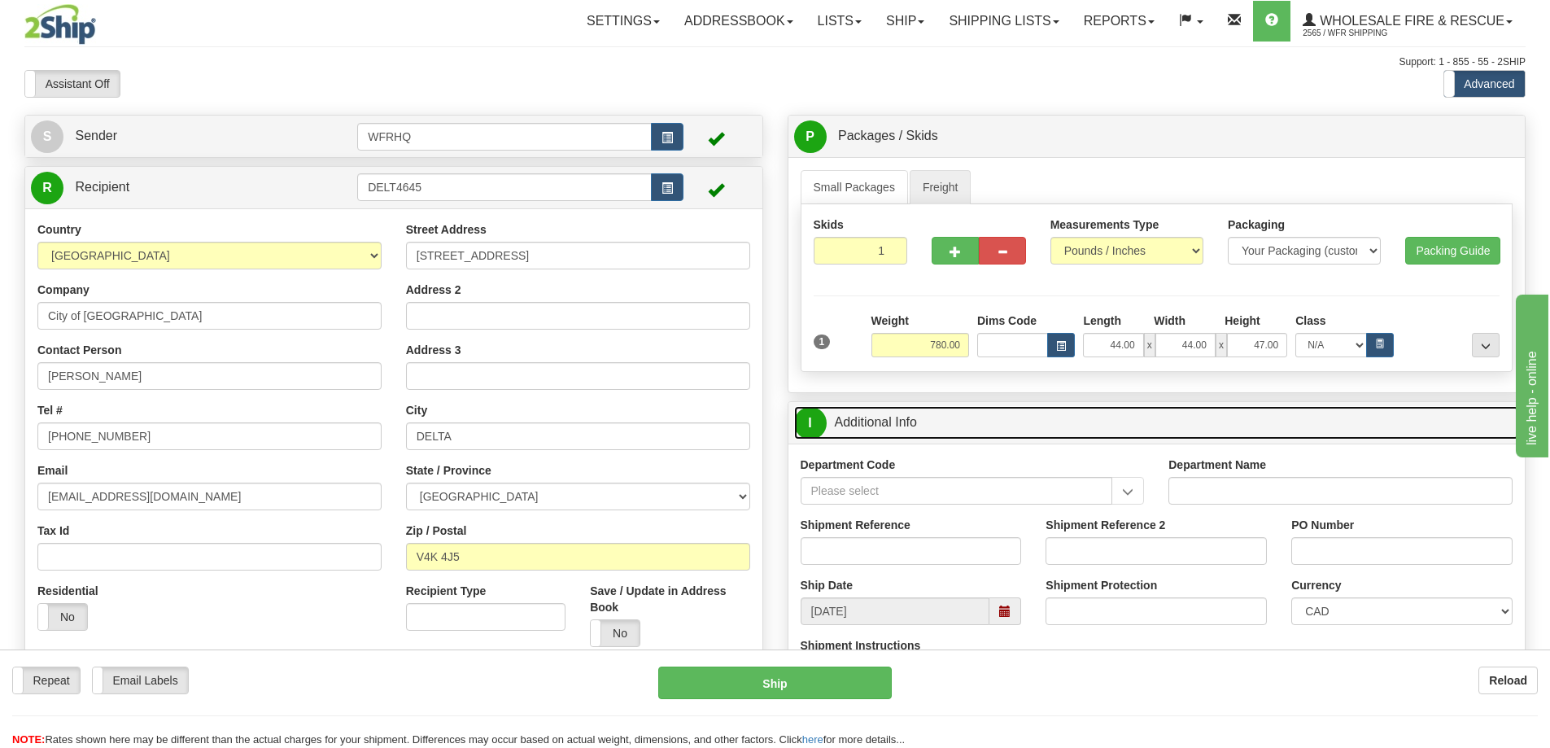
click at [965, 422] on link "I Additional Info" at bounding box center [1157, 422] width 726 height 33
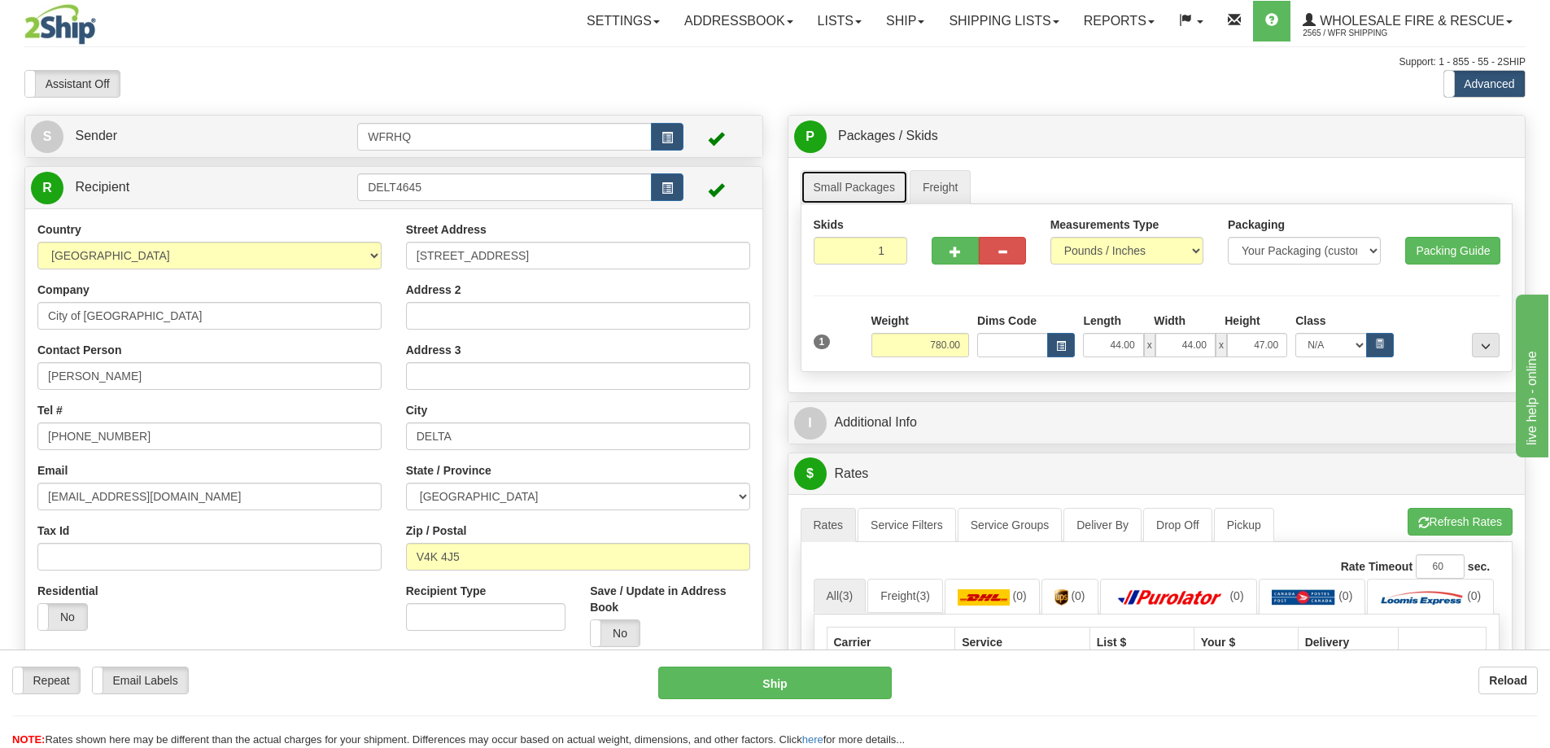
click at [893, 188] on link "Small Packages" at bounding box center [854, 187] width 107 height 34
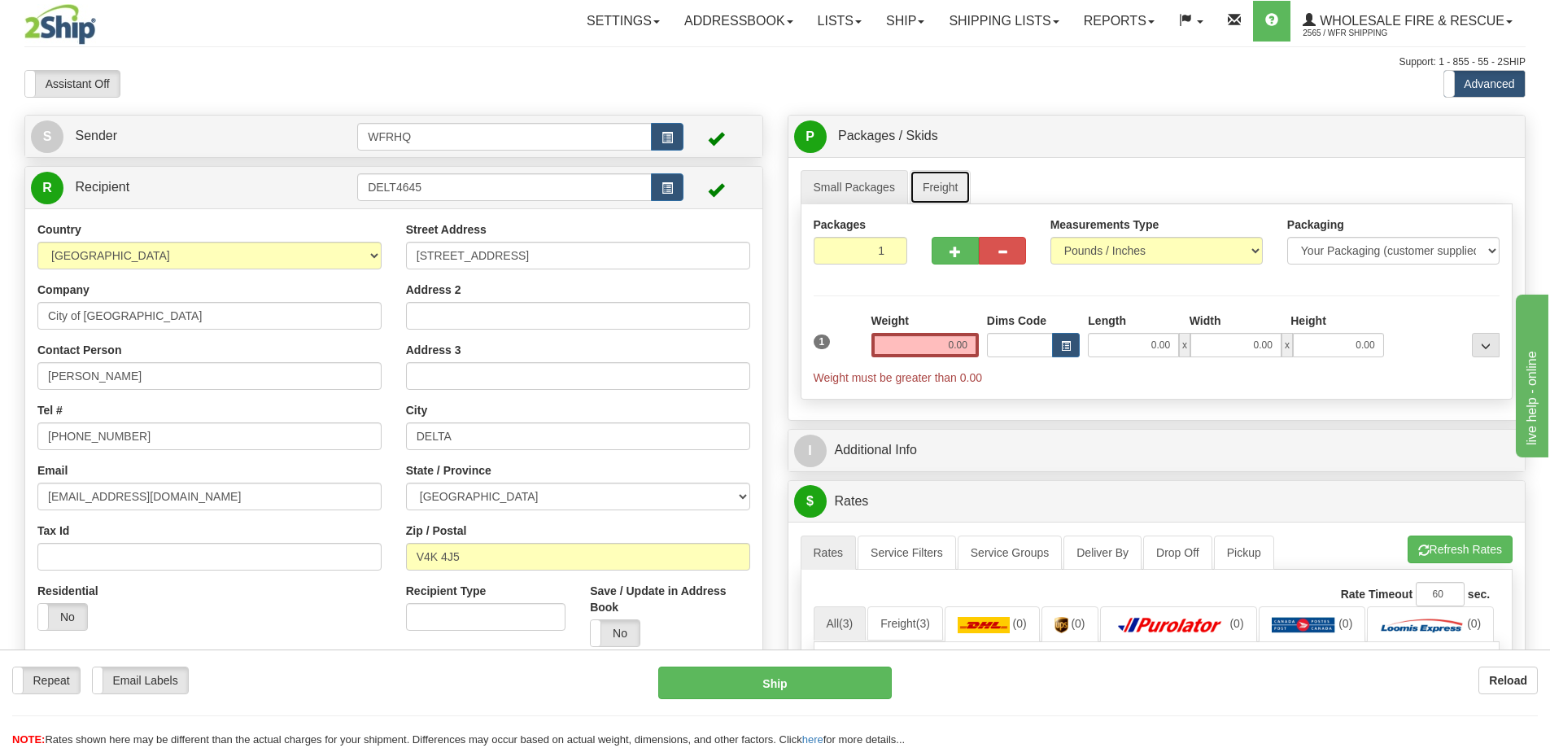
click at [953, 186] on link "Freight" at bounding box center [941, 187] width 62 height 34
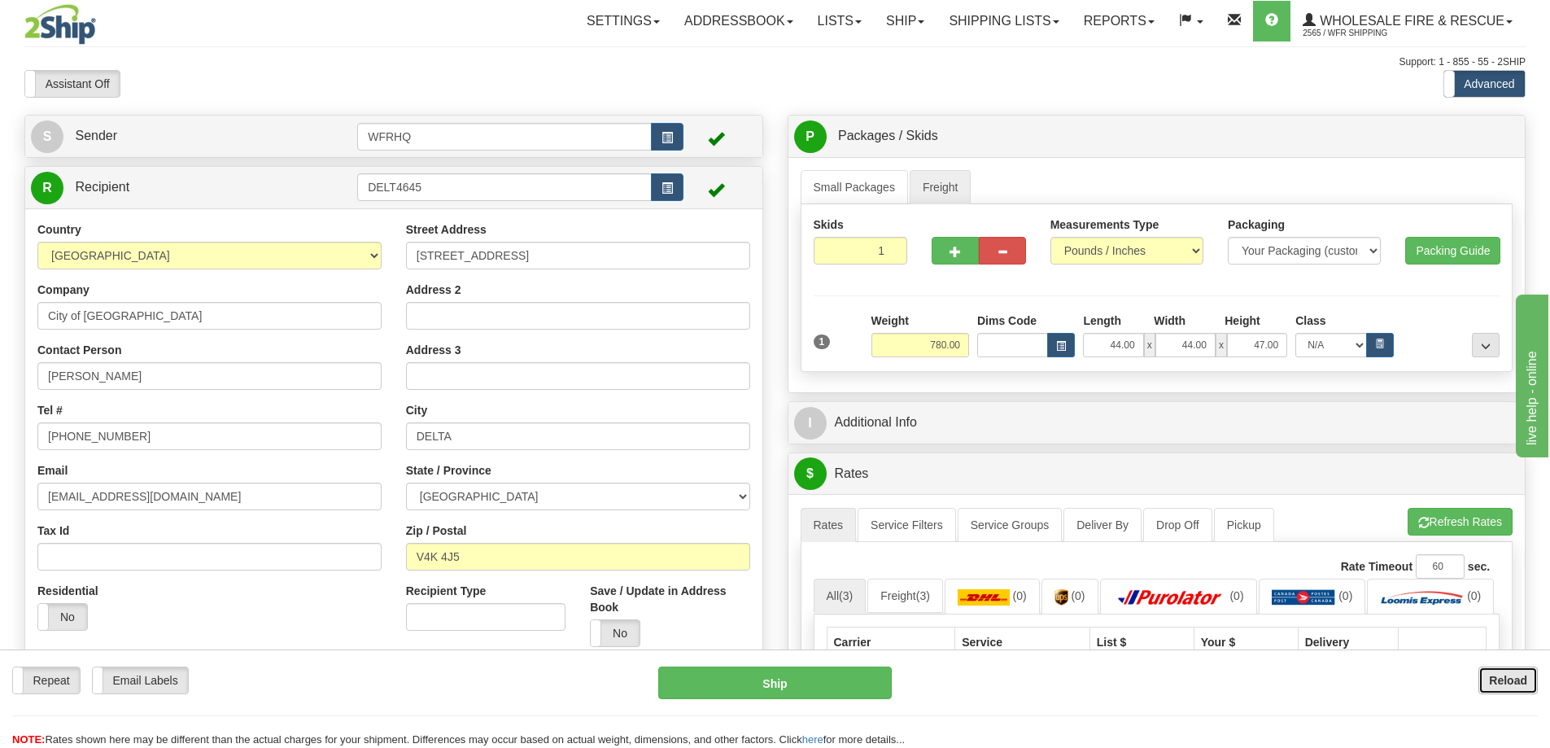
click at [1482, 679] on button "Reload" at bounding box center [1508, 680] width 59 height 28
